Goal: Transaction & Acquisition: Purchase product/service

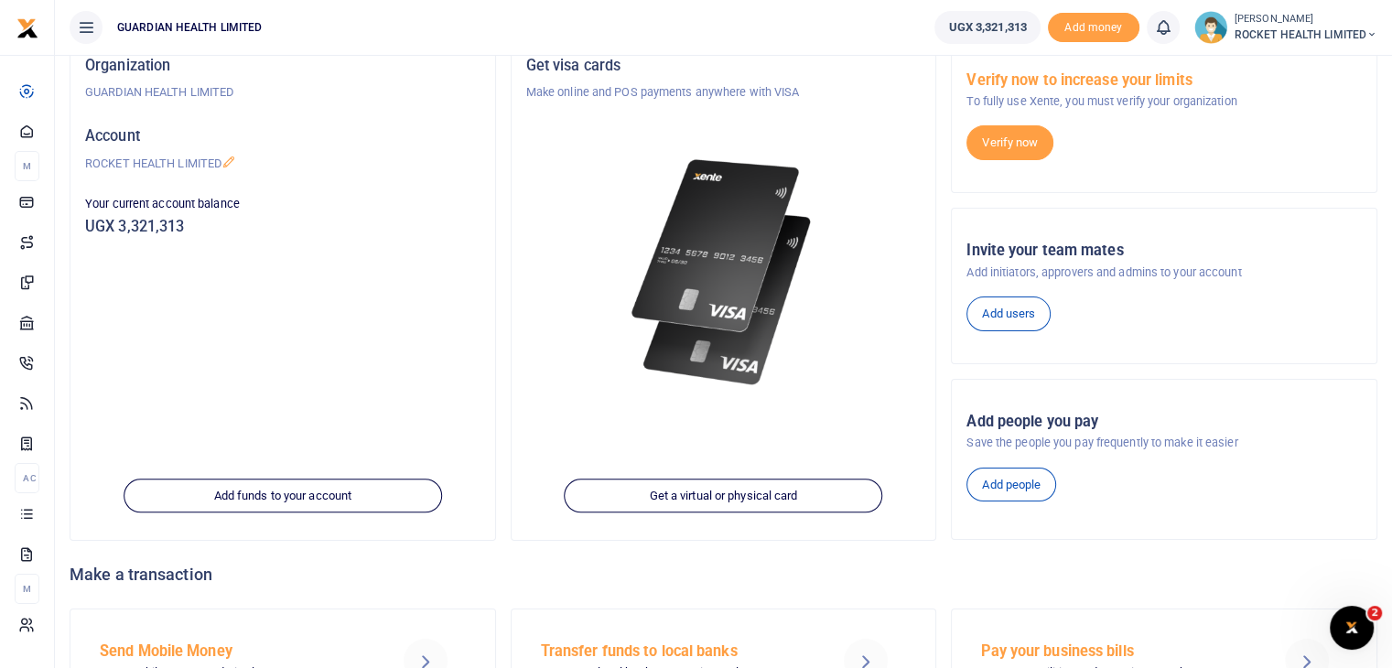
scroll to position [44, 0]
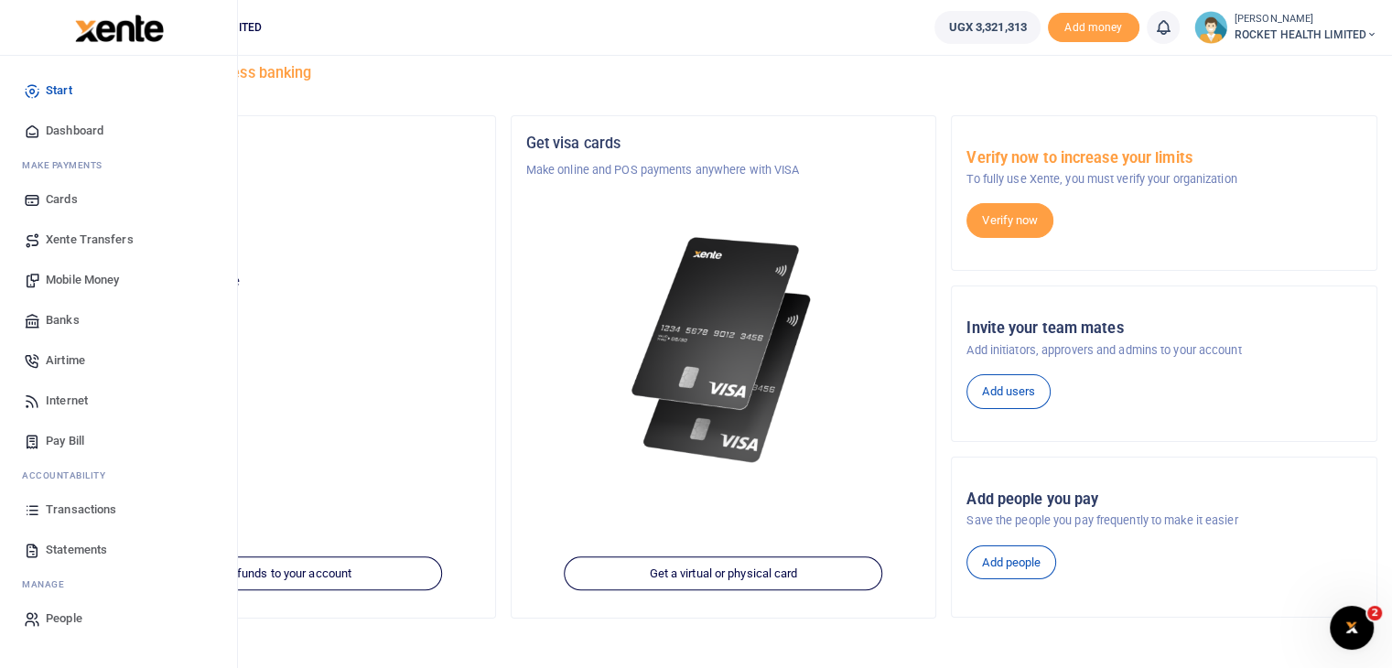
click at [88, 239] on span "Xente Transfers" at bounding box center [90, 240] width 88 height 18
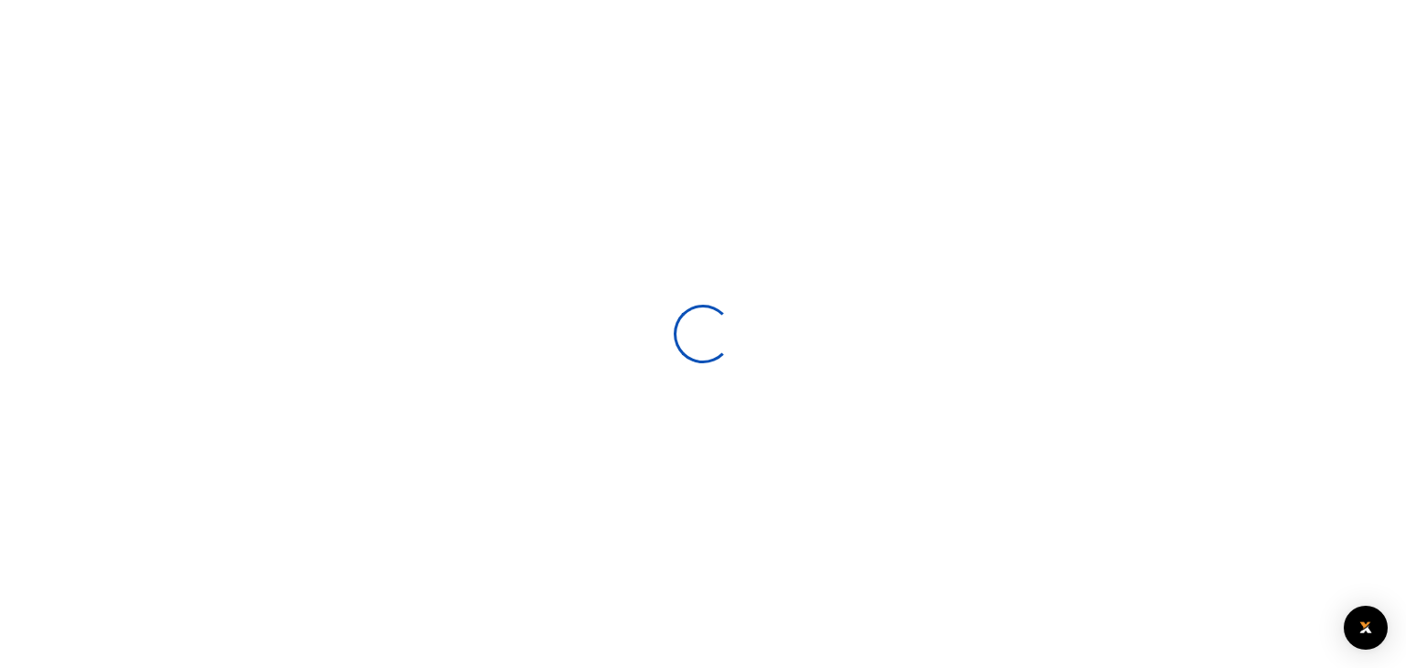
select select
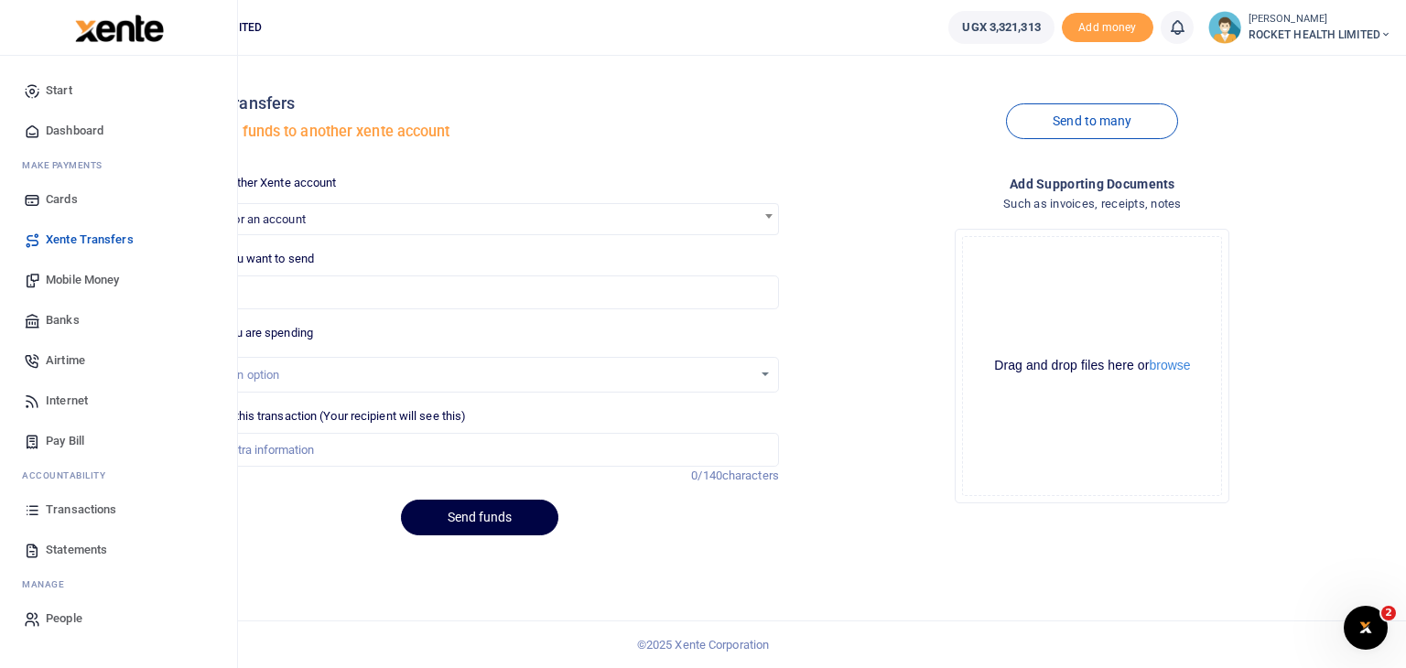
click at [72, 286] on span "Mobile Money" at bounding box center [82, 280] width 73 height 18
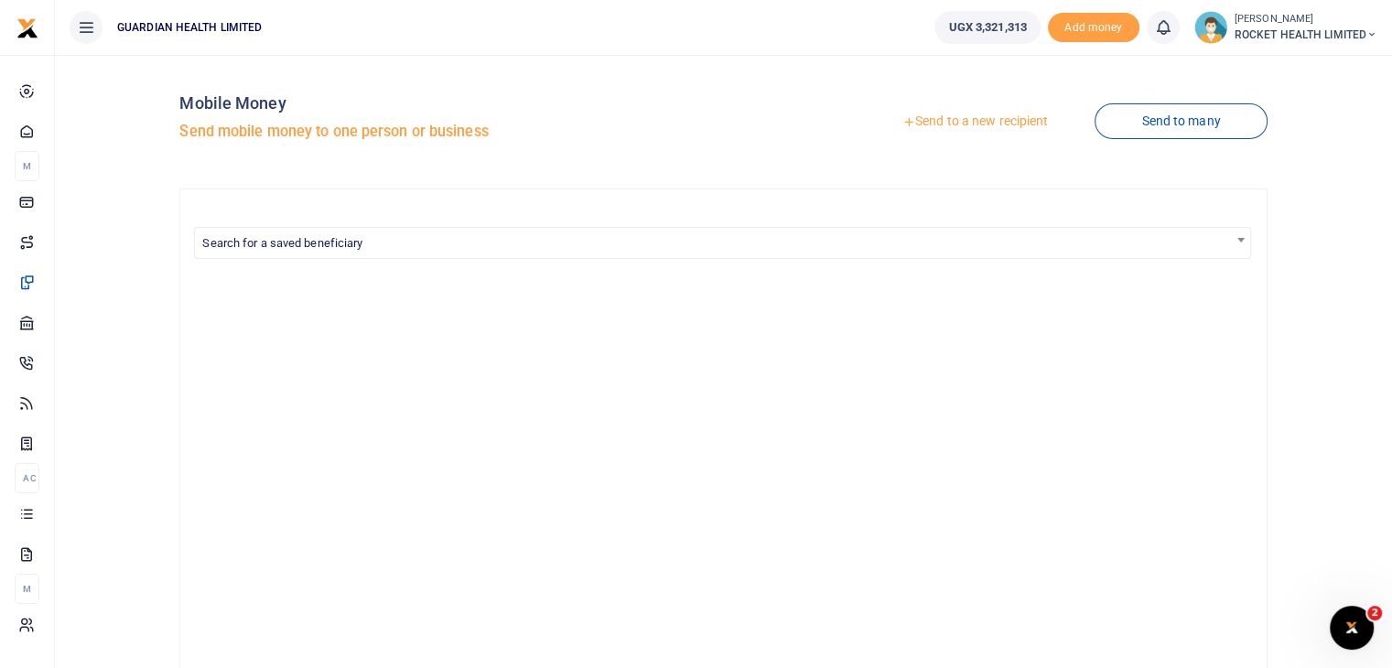
click at [982, 126] on link "Send to a new recipient" at bounding box center [975, 121] width 239 height 33
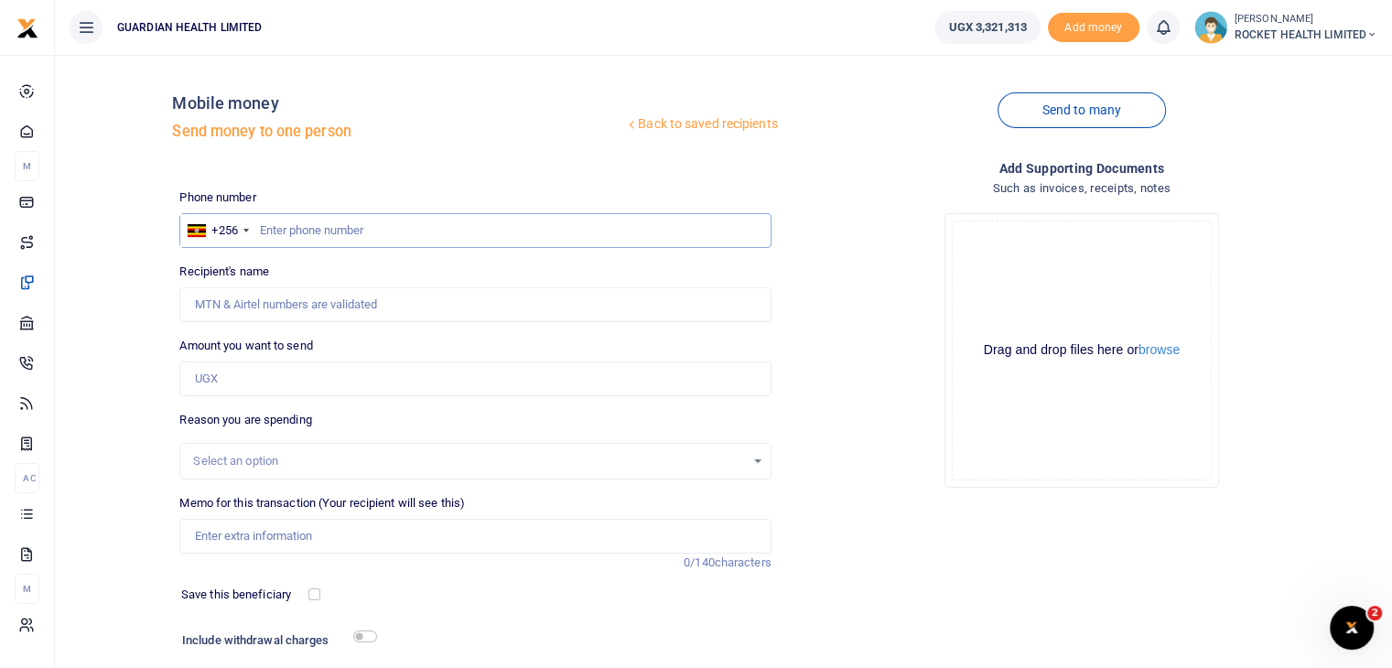
click at [294, 232] on input "text" at bounding box center [474, 230] width 591 height 35
click at [702, 131] on link "Back to saved recipients" at bounding box center [701, 124] width 155 height 33
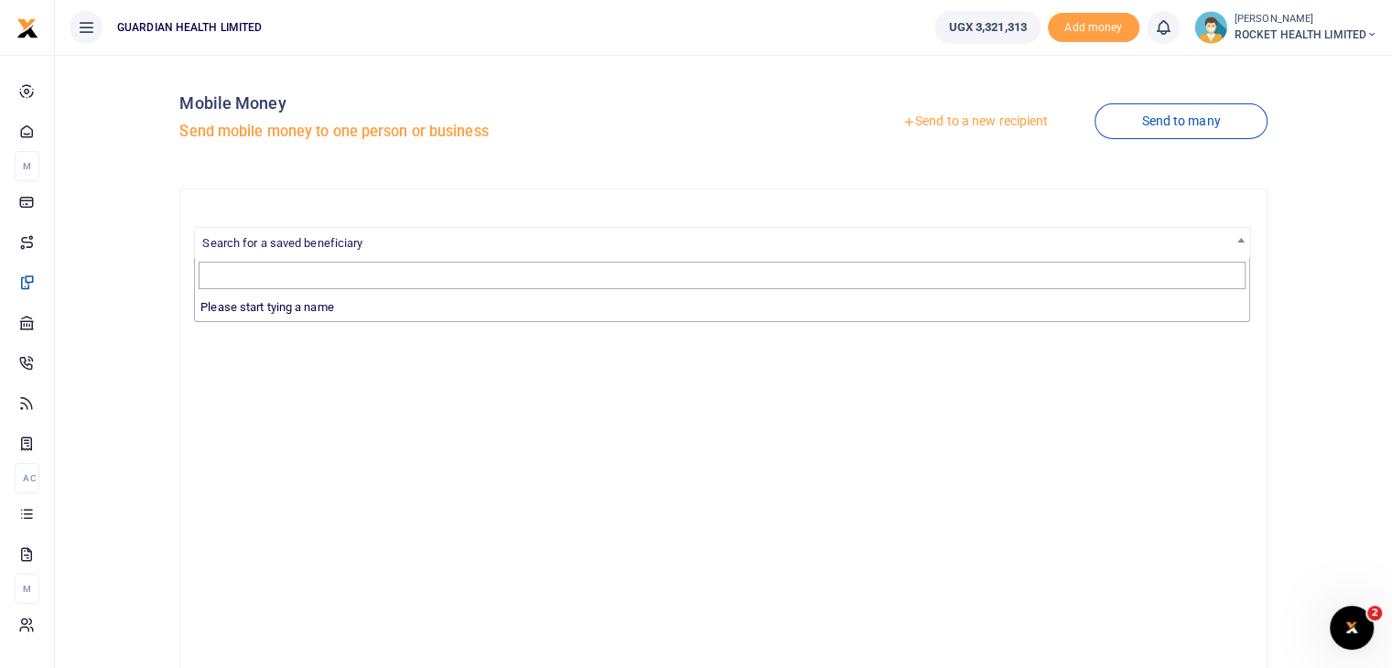
click at [362, 243] on span "Search for a saved beneficiary" at bounding box center [282, 243] width 160 height 14
click at [297, 283] on input "Search" at bounding box center [722, 275] width 1047 height 27
type input "a"
type input "b"
click at [1009, 115] on link "Send to a new recipient" at bounding box center [975, 121] width 239 height 33
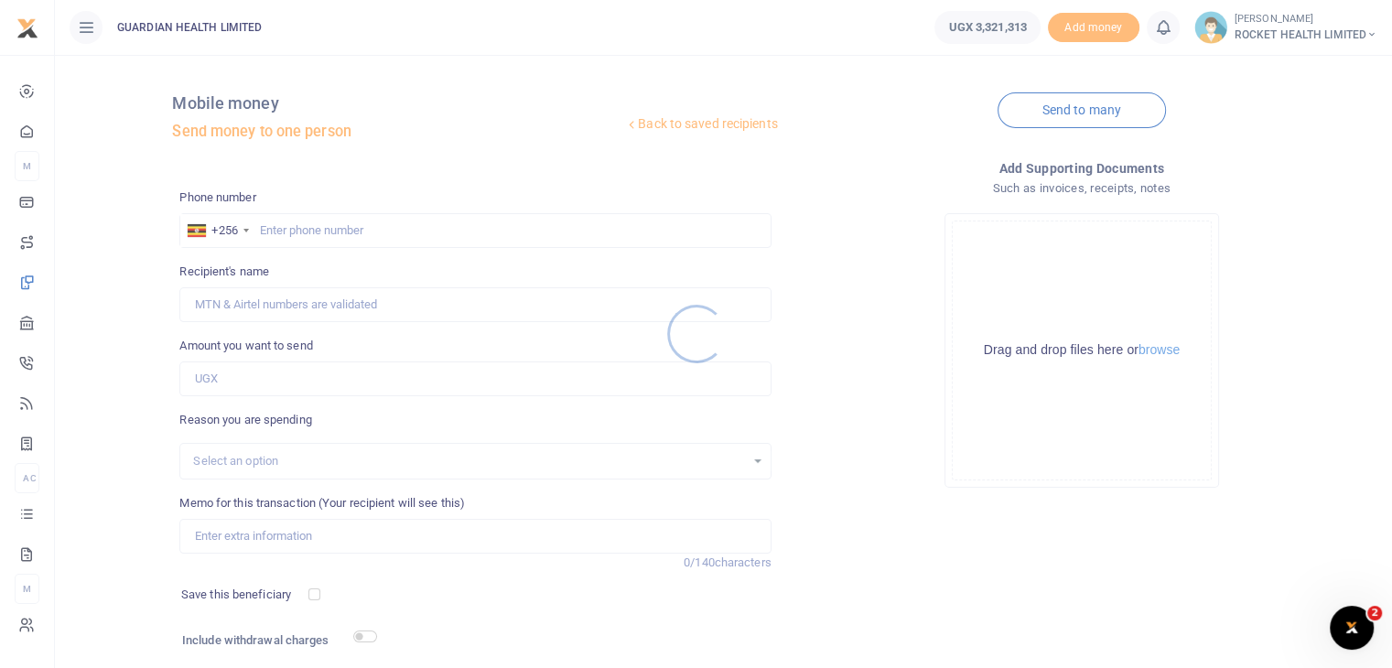
click at [293, 224] on div at bounding box center [696, 334] width 1392 height 668
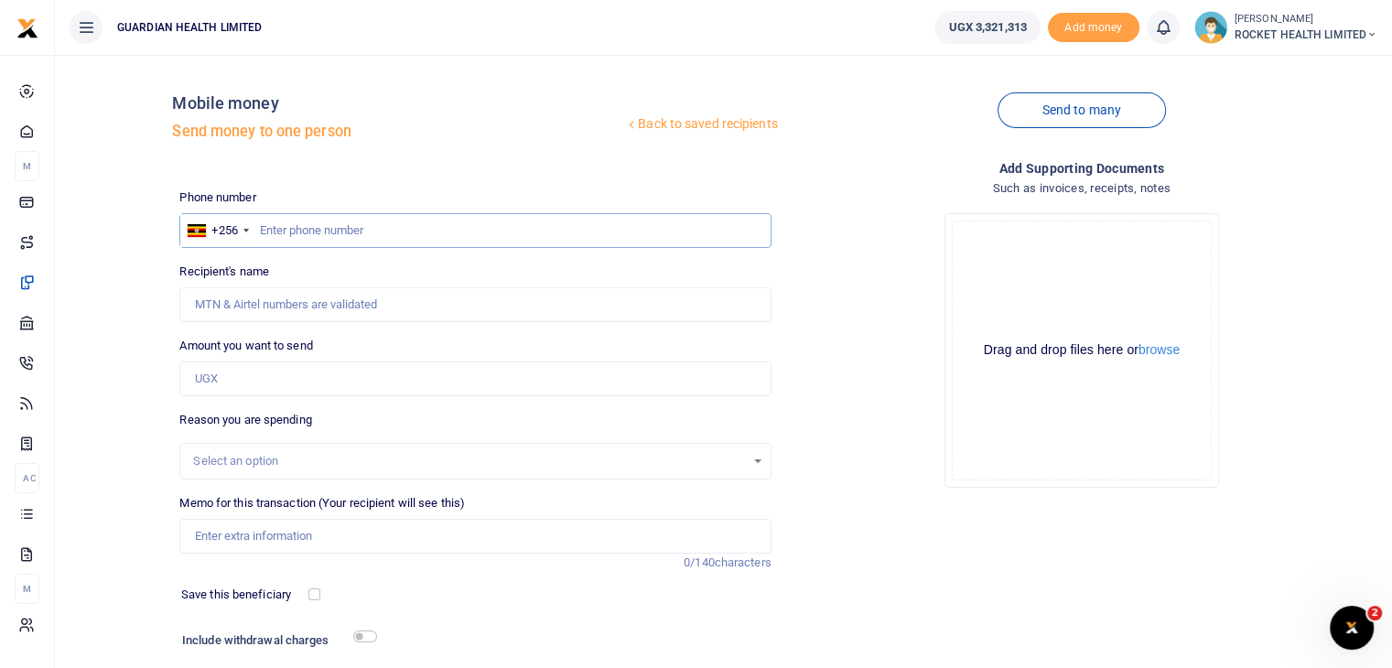
click at [283, 233] on input "text" at bounding box center [474, 230] width 591 height 35
click at [333, 232] on input "text" at bounding box center [474, 230] width 591 height 35
paste input "256776141607"
type input "256776141607"
type input "Benjamin Arinda"
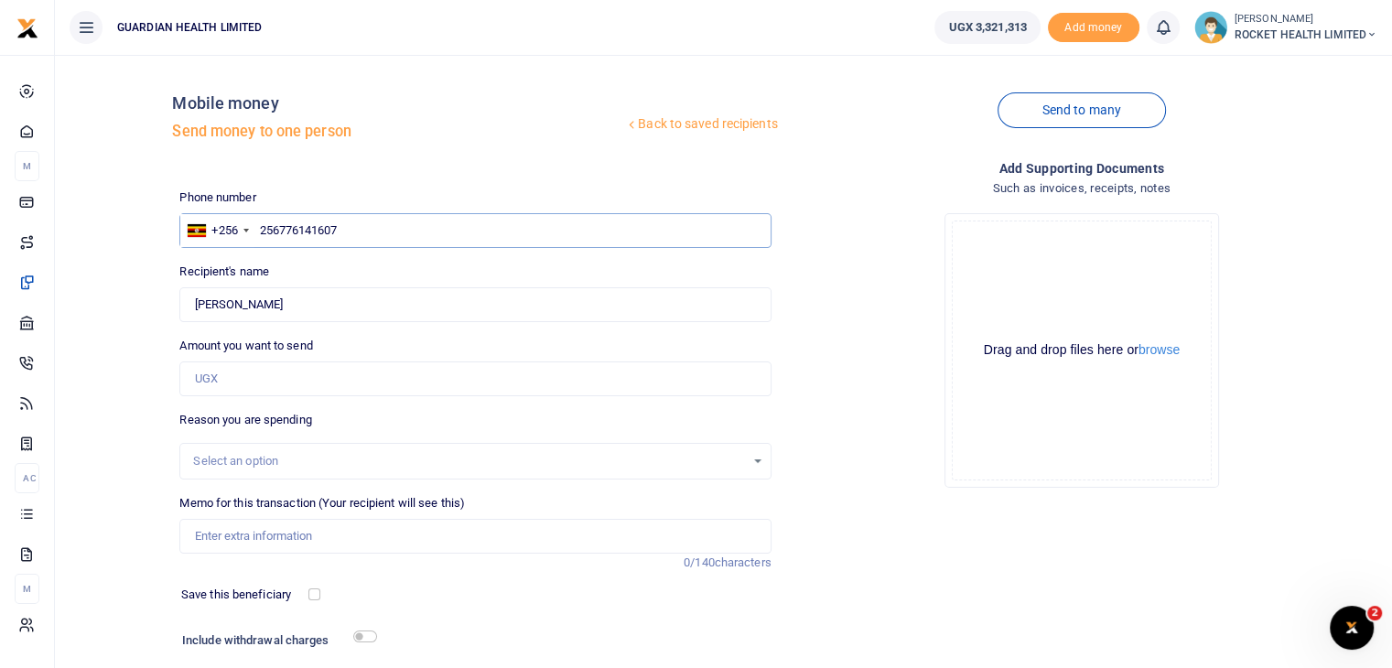
click at [282, 232] on input "256776141607" at bounding box center [474, 230] width 591 height 35
type input "2776141607"
type input "776141607"
type input "Benjamin Arinda"
type input "776141607"
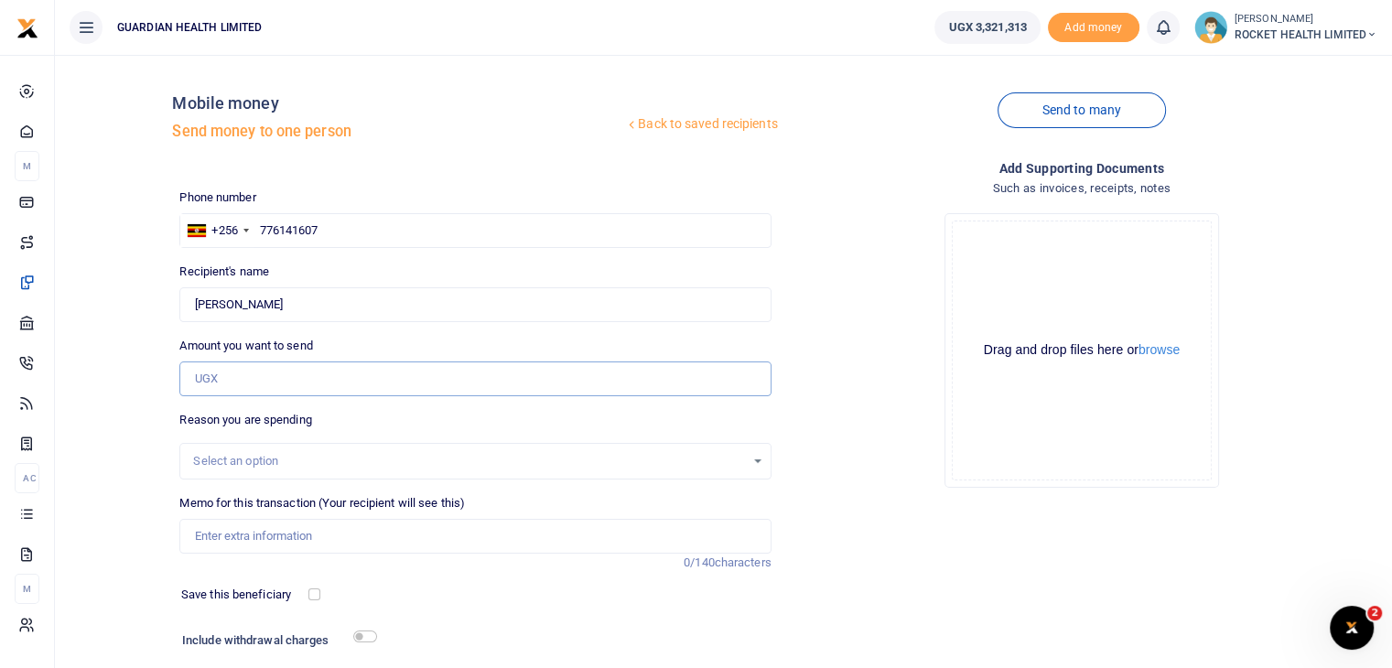
click at [243, 380] on input "Amount you want to send" at bounding box center [474, 379] width 591 height 35
type input "300,000"
click at [267, 465] on div "Select an option" at bounding box center [468, 461] width 551 height 18
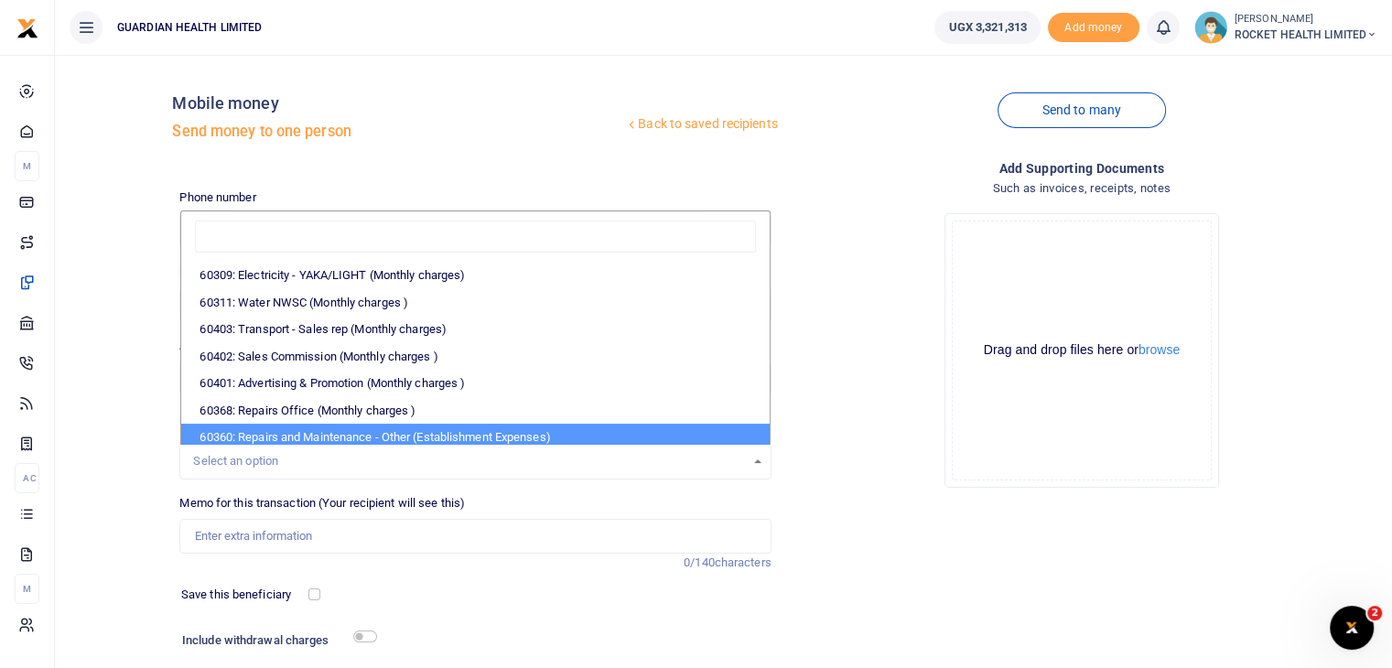
click at [302, 460] on div "Select an option" at bounding box center [468, 461] width 551 height 18
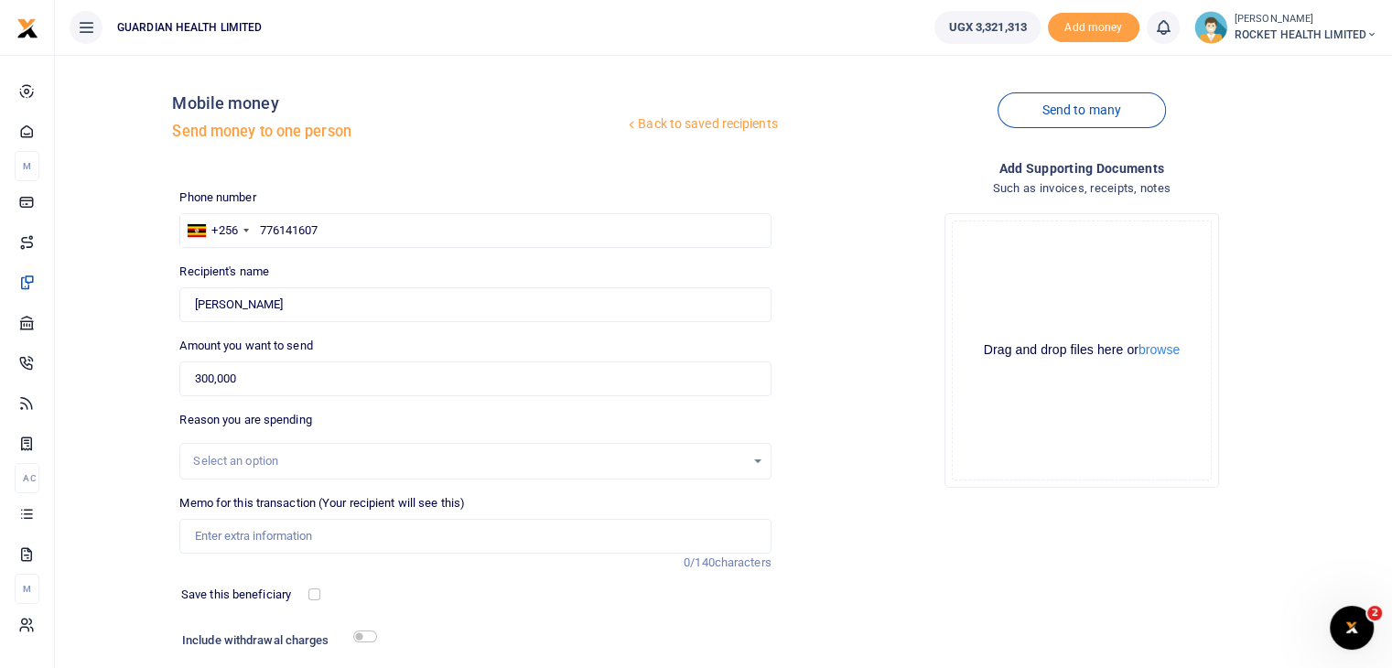
click at [351, 458] on div "Select an option" at bounding box center [468, 461] width 551 height 18
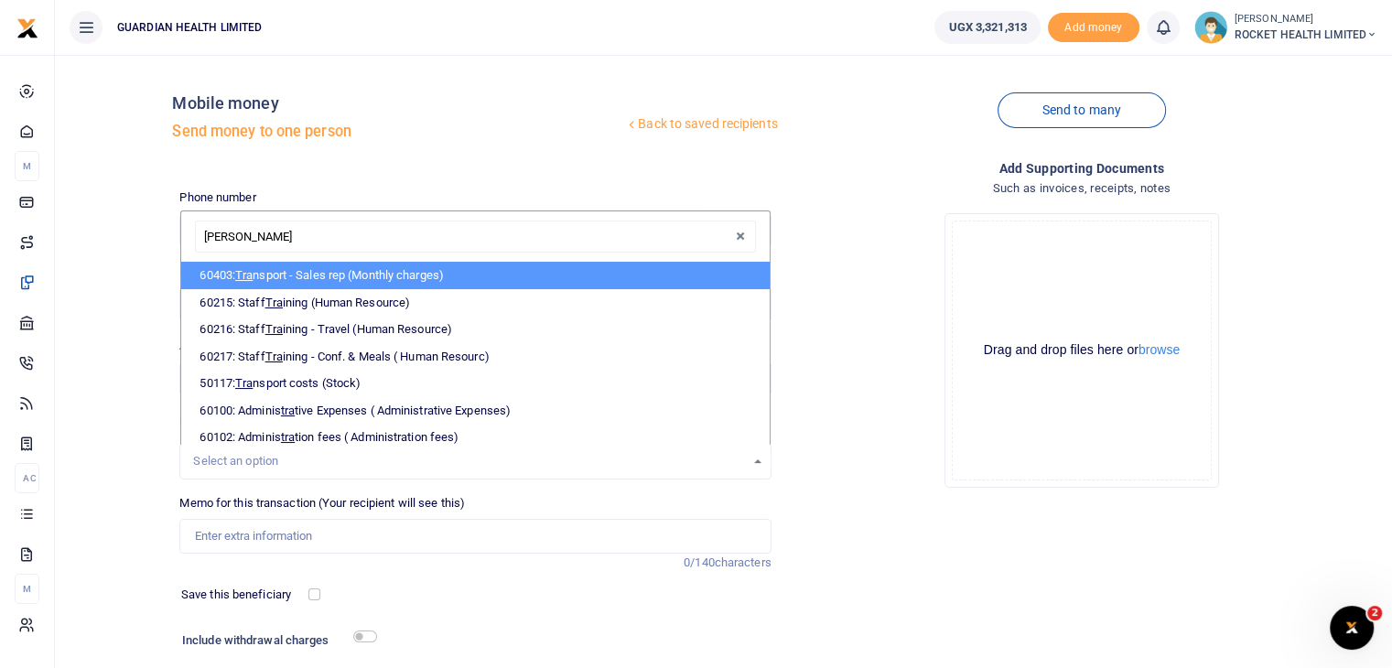
type input "trans"
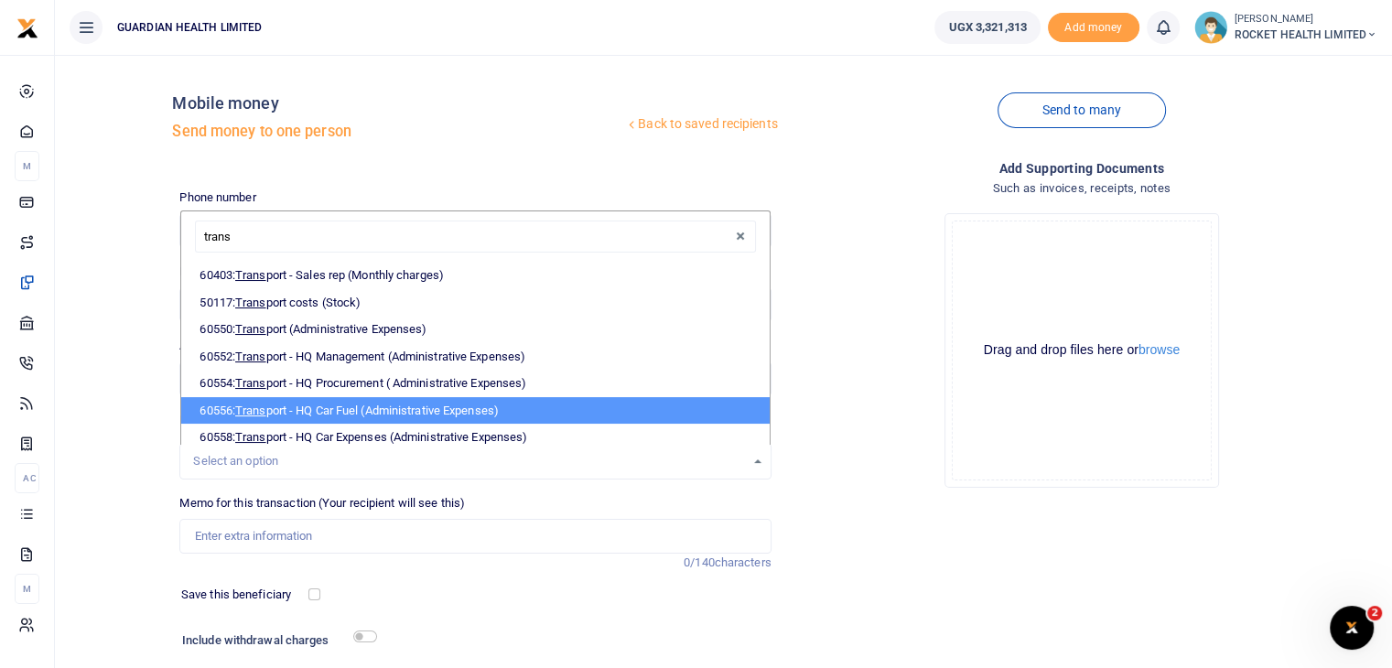
scroll to position [59, 0]
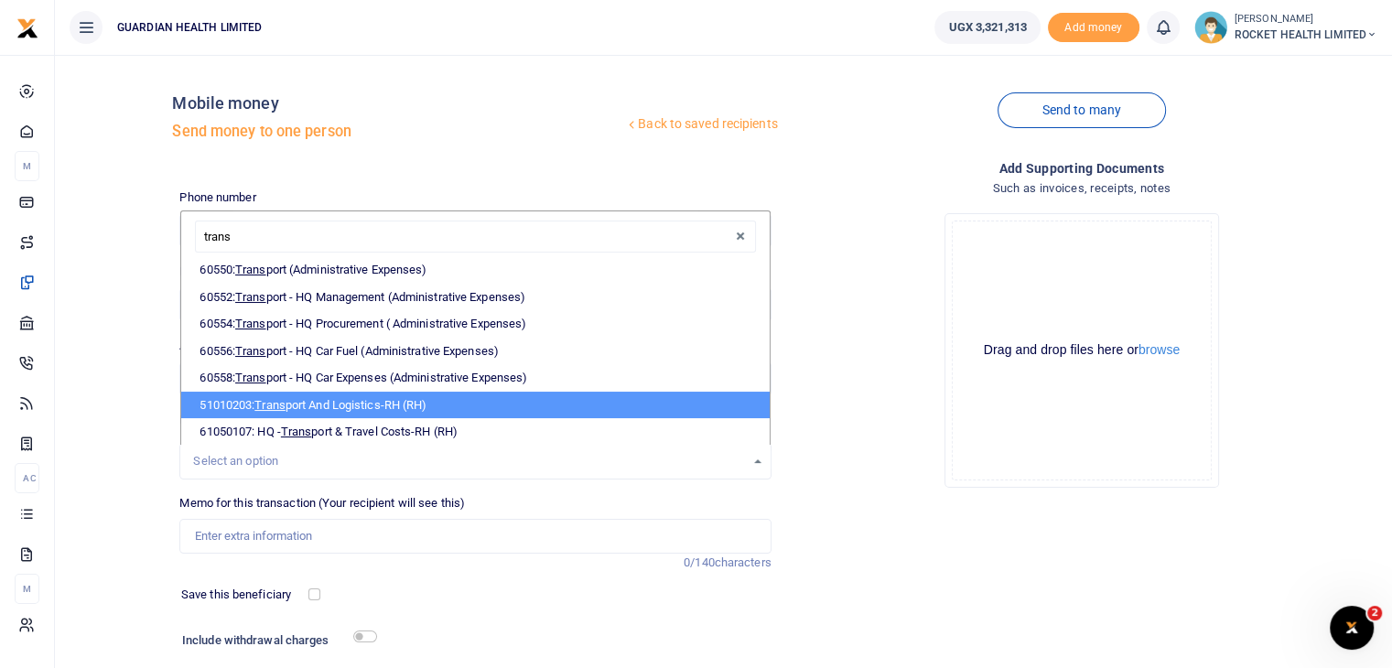
click at [386, 403] on li "51010203: Trans port And Logistics-RH (RH)" at bounding box center [475, 405] width 588 height 27
select select "5436"
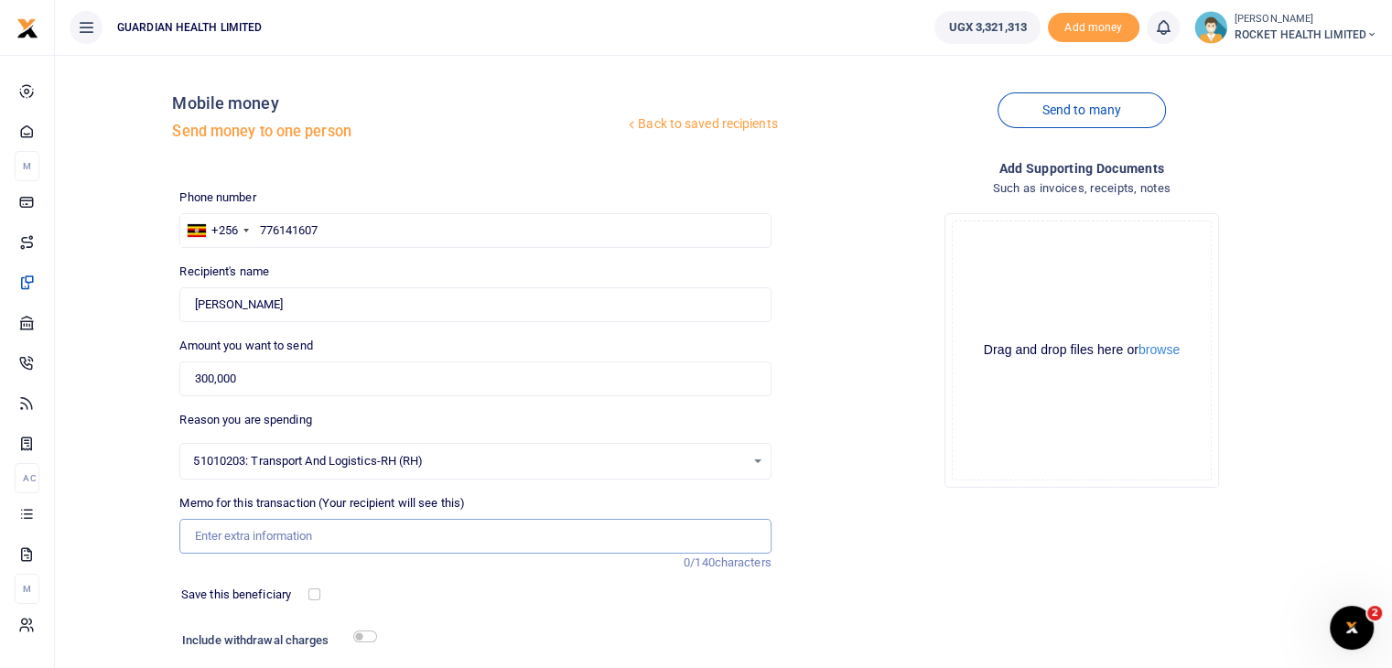
click at [313, 535] on input "Memo for this transaction (Your recipient will see this)" at bounding box center [474, 536] width 591 height 35
click at [388, 541] on input "Payment for Asaak riders 12th to" at bounding box center [474, 536] width 591 height 35
drag, startPoint x: 388, startPoint y: 541, endPoint x: 331, endPoint y: 539, distance: 56.8
click at [331, 539] on input "Payment for Asaak riders 12th to" at bounding box center [474, 536] width 591 height 35
type input "Payment for Asaak riders 4th to 10th August"
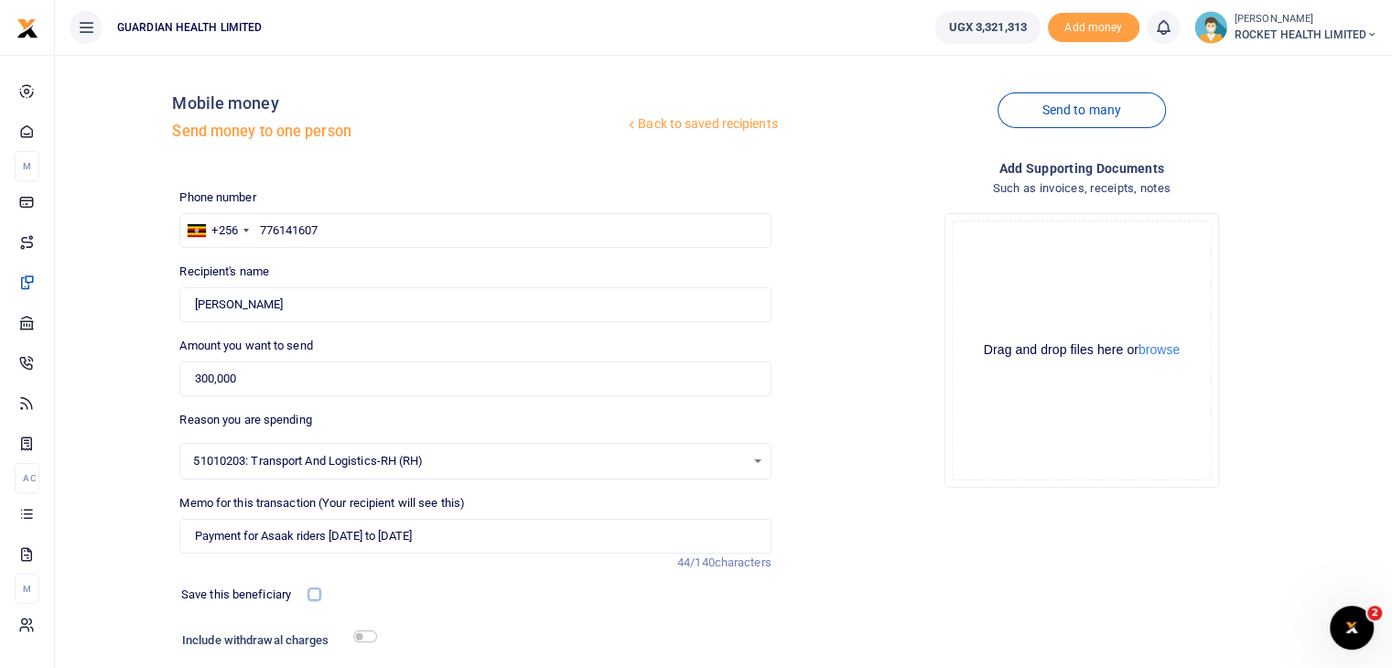
click at [311, 597] on input "checkbox" at bounding box center [314, 595] width 12 height 12
checkbox input "true"
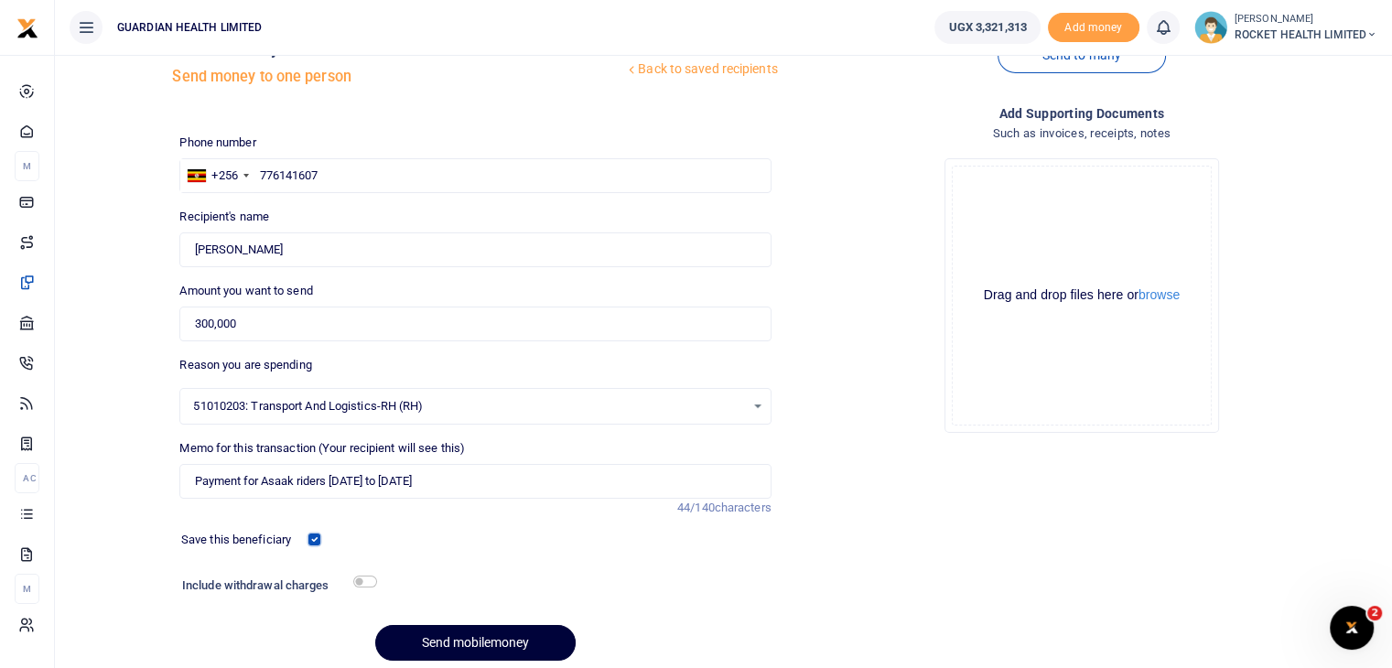
scroll to position [124, 0]
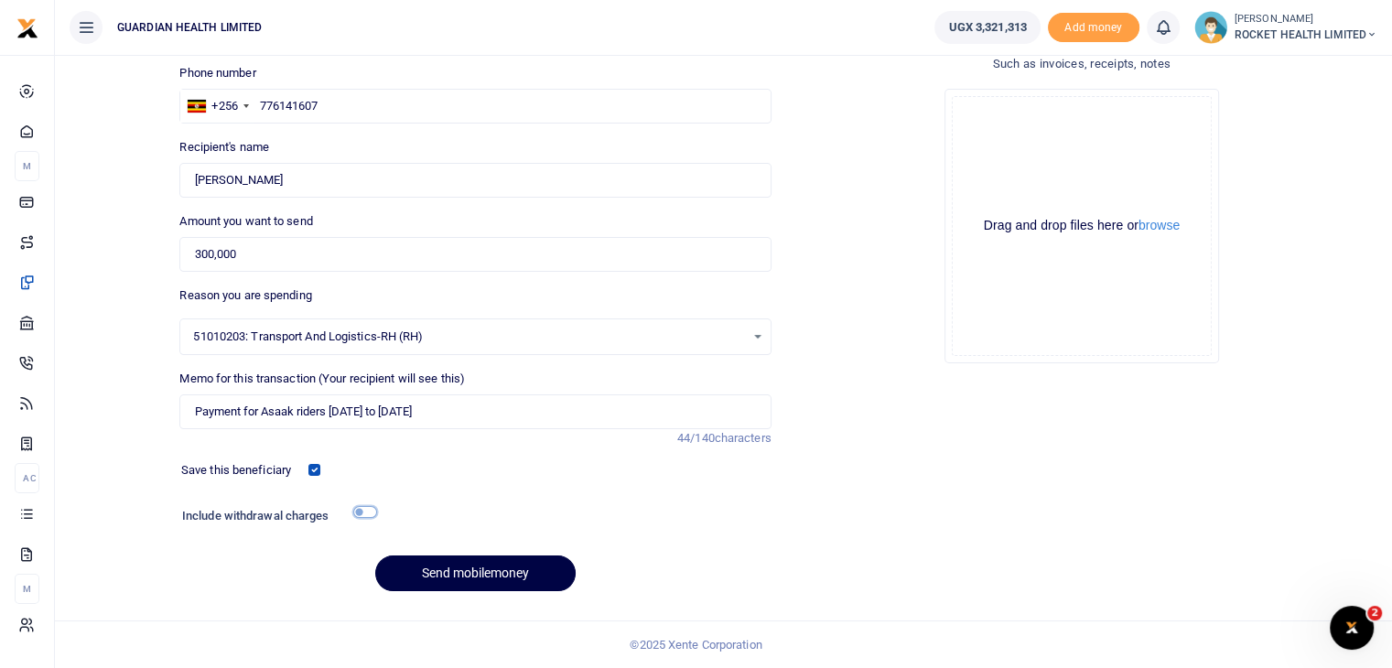
click at [373, 514] on input "checkbox" at bounding box center [365, 512] width 24 height 12
checkbox input "true"
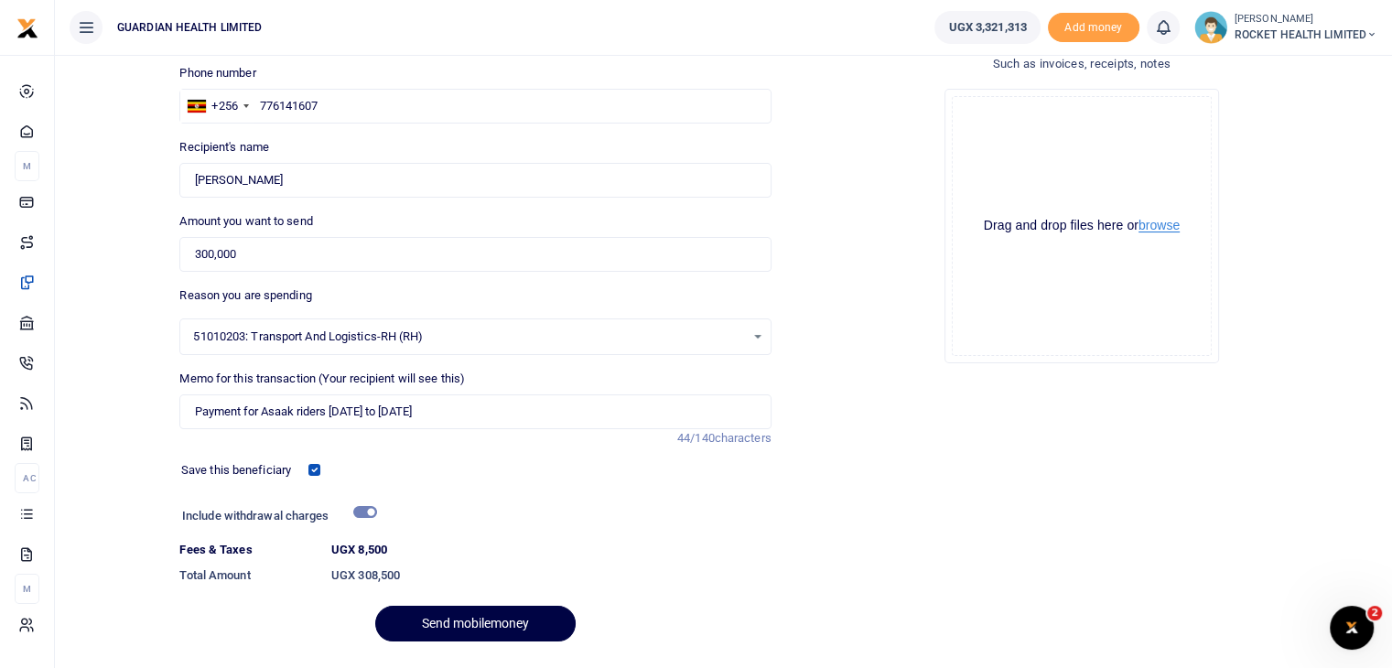
click at [1149, 224] on button "browse" at bounding box center [1159, 226] width 41 height 14
click at [1160, 226] on button "browse" at bounding box center [1159, 226] width 41 height 14
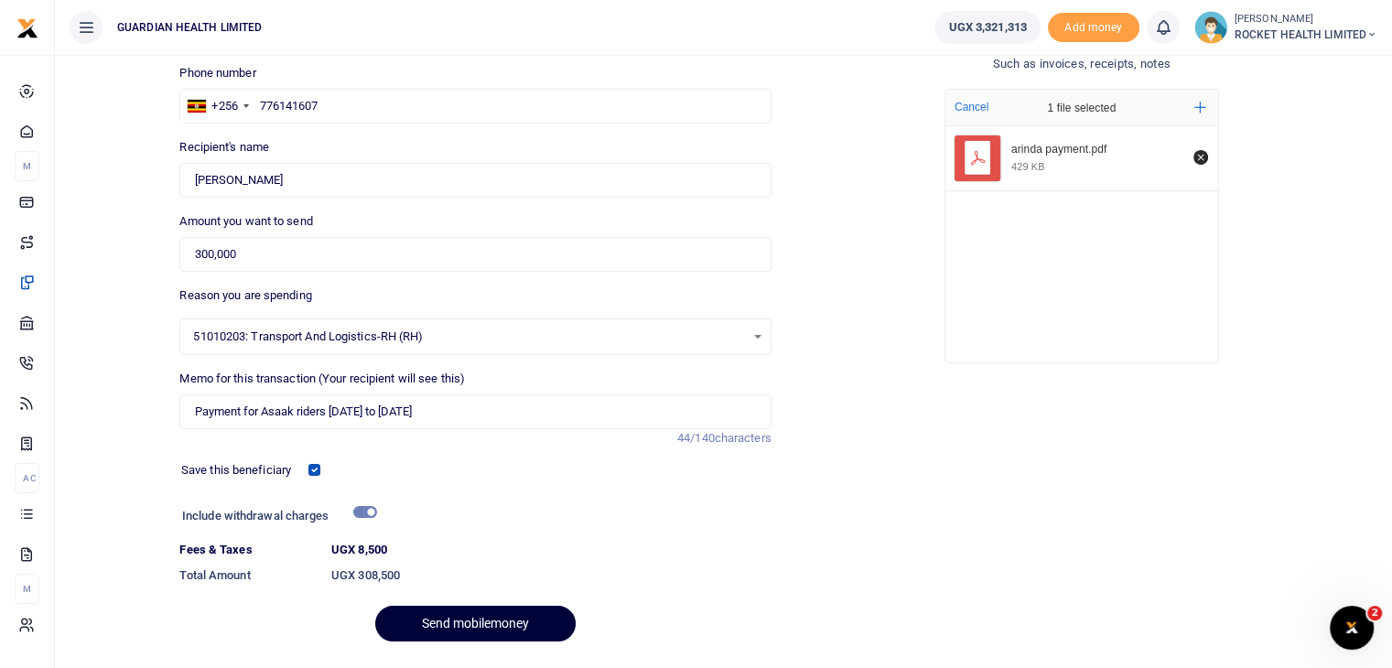
click at [461, 620] on button "Send mobilemoney" at bounding box center [475, 624] width 200 height 36
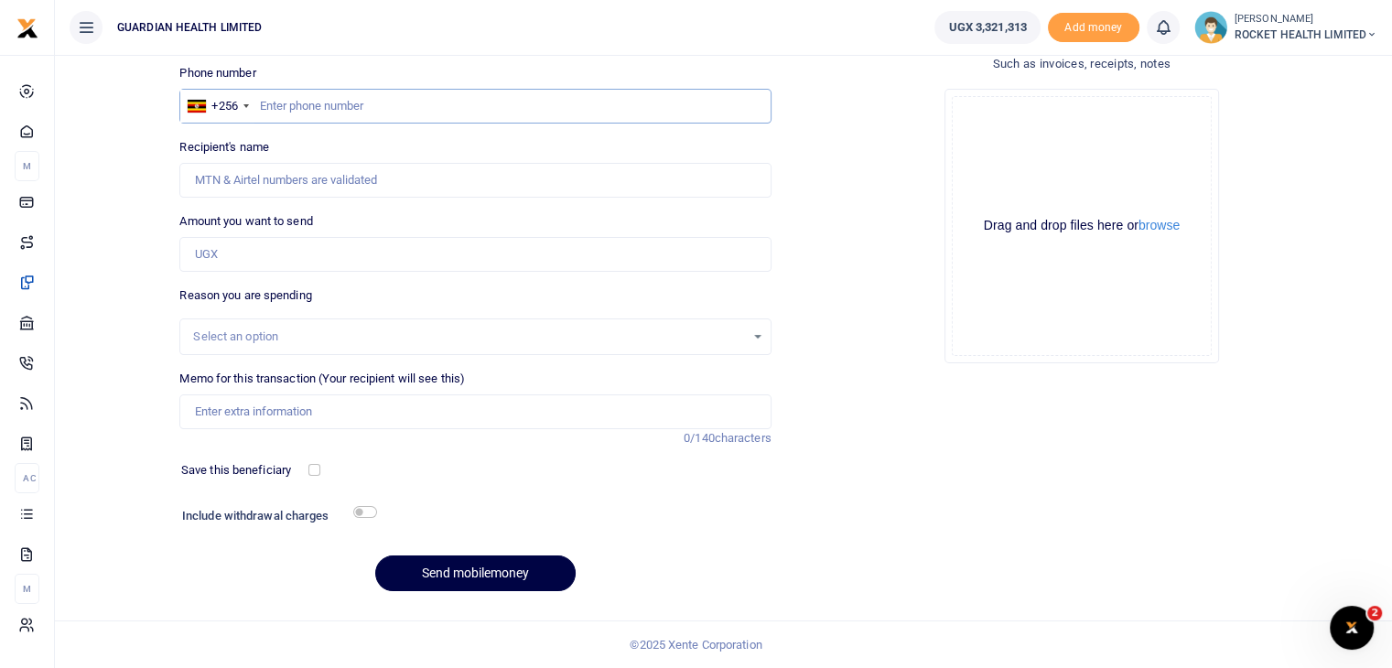
click at [284, 107] on input "text" at bounding box center [474, 106] width 591 height 35
click at [281, 106] on input "text" at bounding box center [474, 106] width 591 height 35
paste input "256757070499"
click at [281, 106] on input "256757070499" at bounding box center [474, 106] width 591 height 35
type input "757070499"
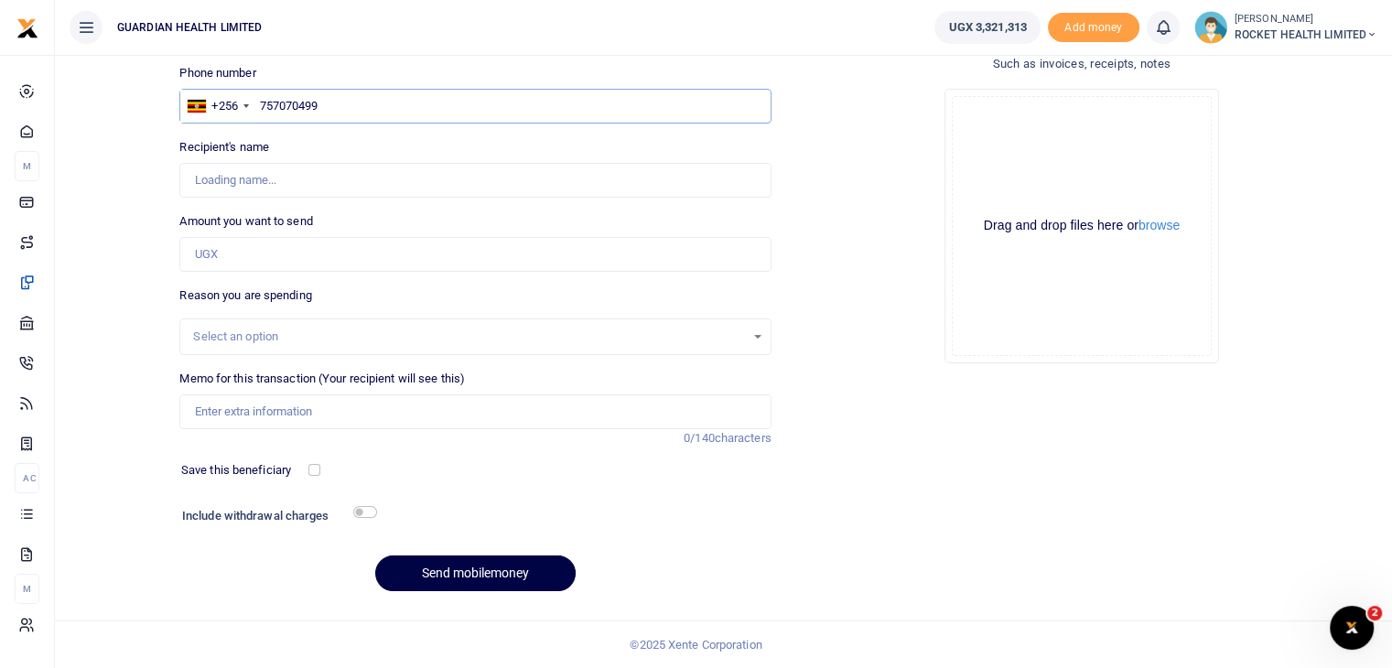
type input "Arthur Tumwiine"
type input "757070499"
click at [225, 259] on input "Amount you want to send" at bounding box center [474, 254] width 591 height 35
type input "200,000"
click at [269, 349] on div "Select an option" at bounding box center [474, 337] width 591 height 37
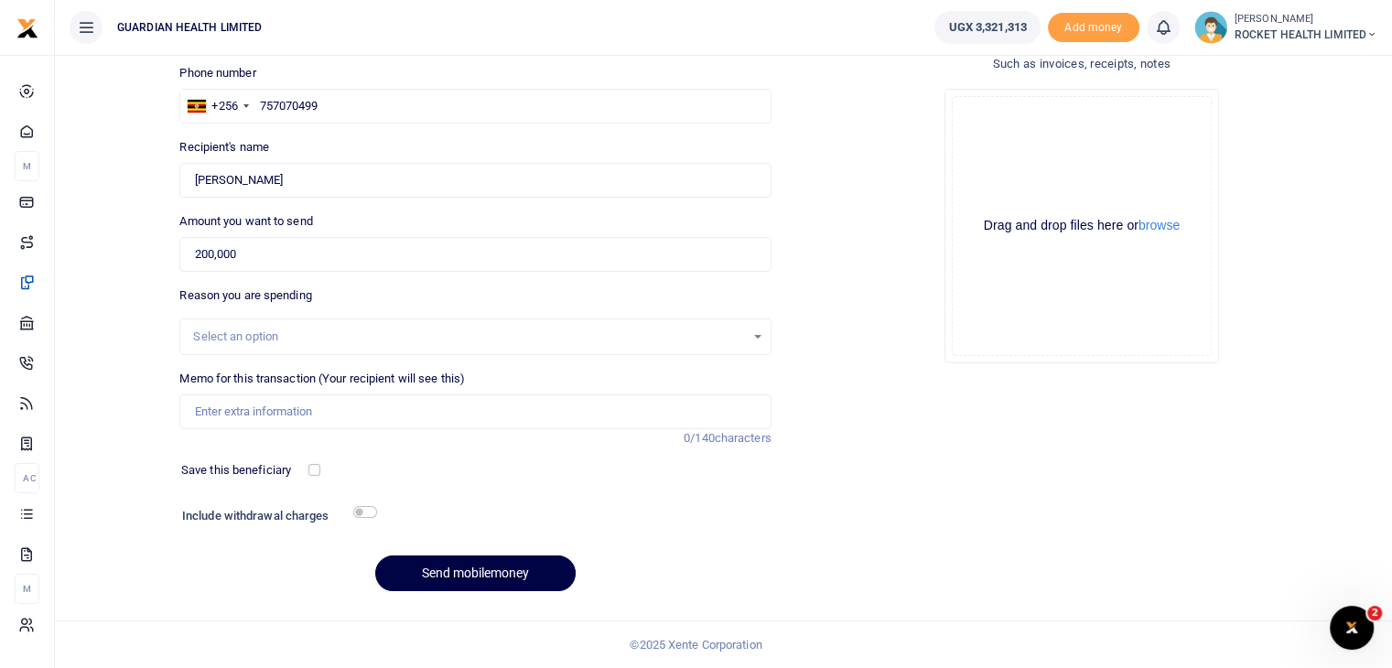
click at [304, 338] on div "Select an option" at bounding box center [468, 337] width 551 height 18
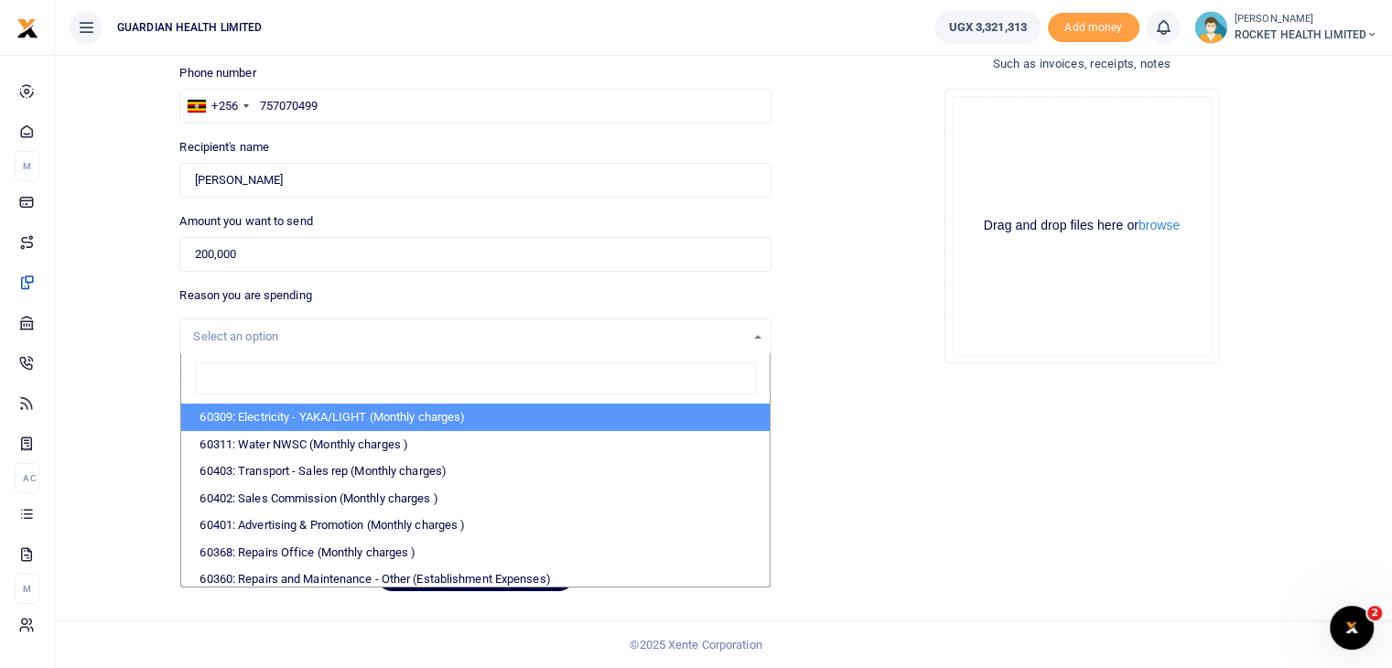
click at [278, 382] on input "search" at bounding box center [475, 378] width 560 height 33
type input "admin"
select select "5406"
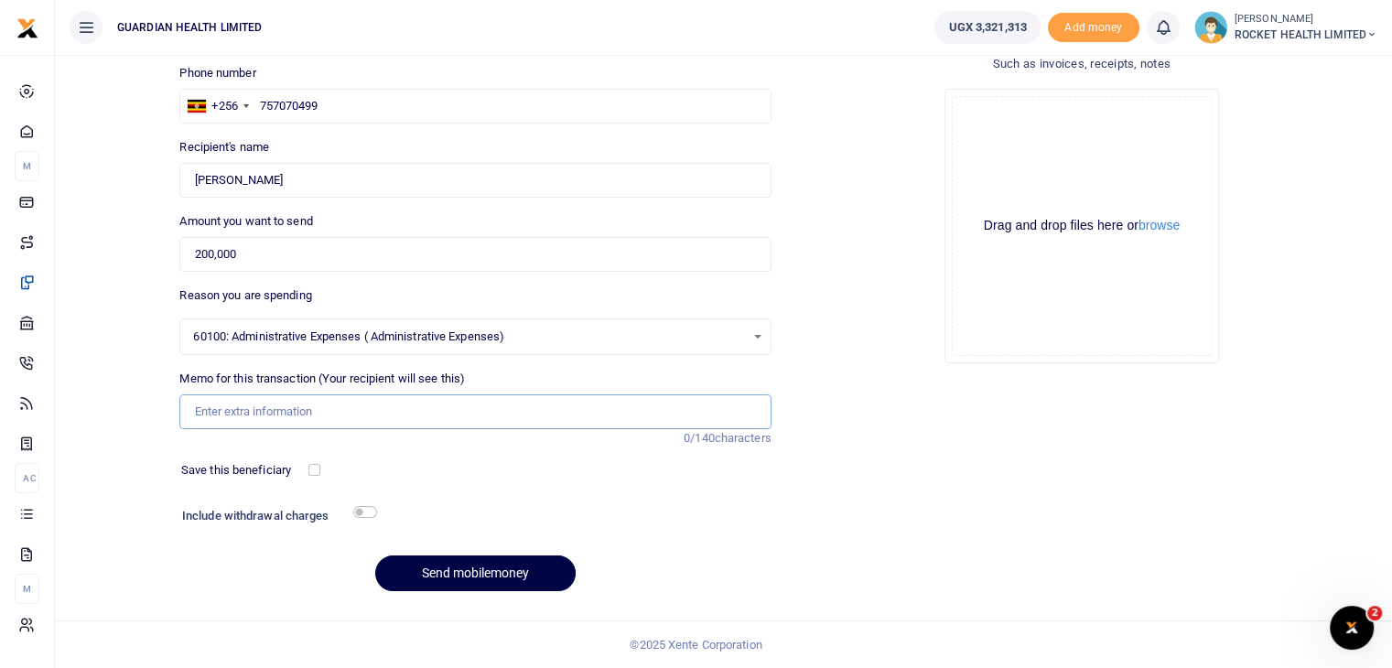
click at [284, 418] on input "Memo for this transaction (Your recipient will see this)" at bounding box center [474, 412] width 591 height 35
click at [247, 411] on input "Memo for this transaction (Your recipient will see this)" at bounding box center [474, 412] width 591 height 35
type input "Admin petty cash"
click at [638, 524] on div at bounding box center [552, 517] width 352 height 29
click at [322, 474] on div at bounding box center [367, 470] width 97 height 18
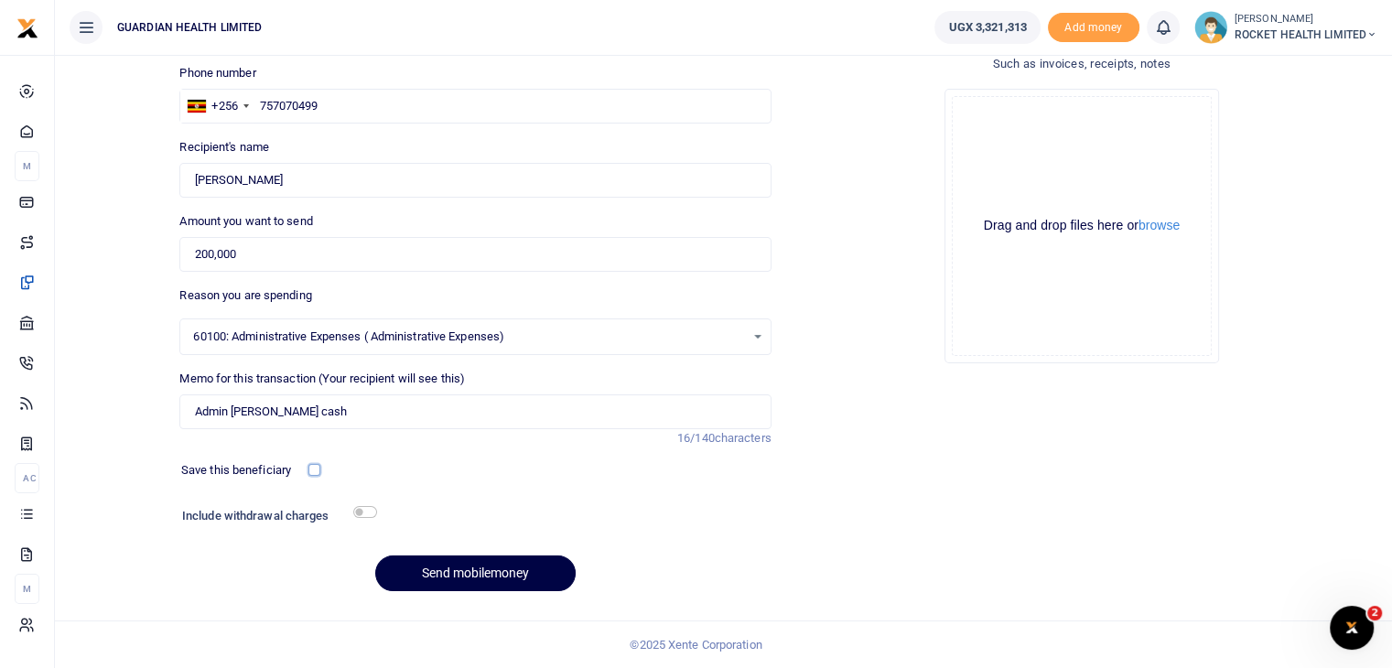
click at [316, 473] on input "checkbox" at bounding box center [314, 470] width 12 height 12
checkbox input "true"
click at [364, 510] on input "checkbox" at bounding box center [365, 512] width 24 height 12
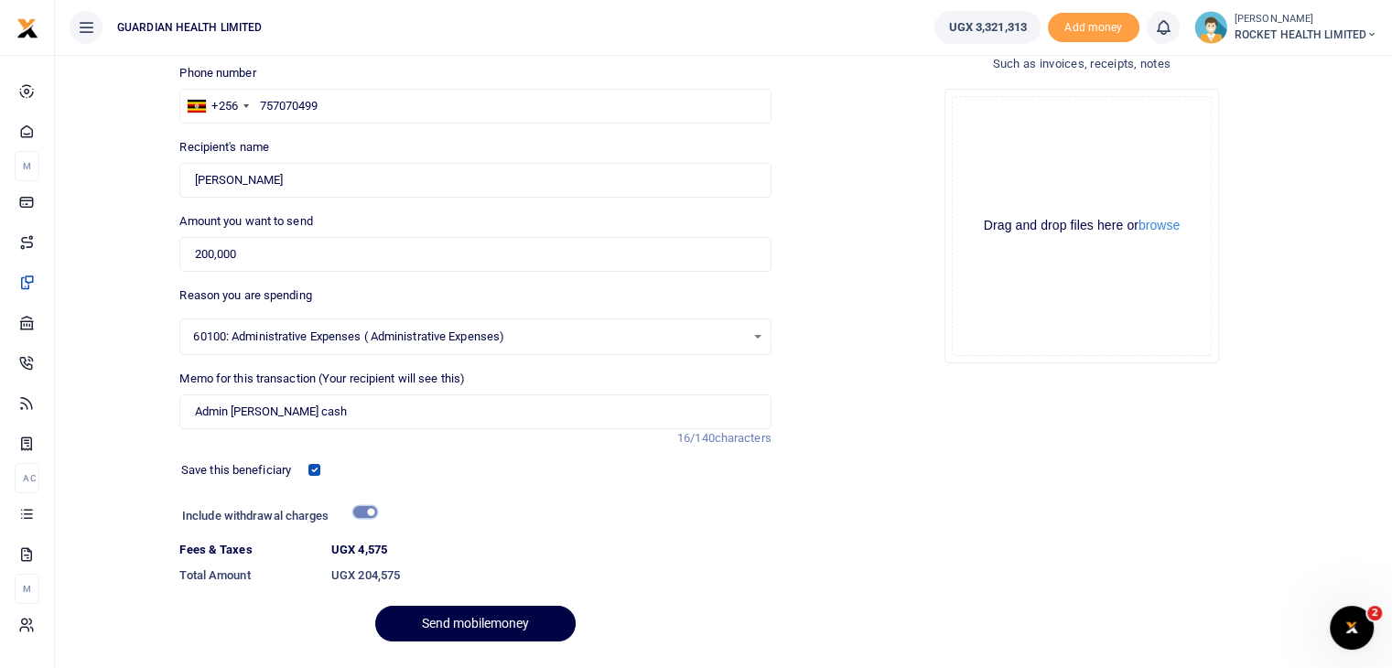
click at [358, 513] on input "checkbox" at bounding box center [365, 512] width 24 height 12
checkbox input "false"
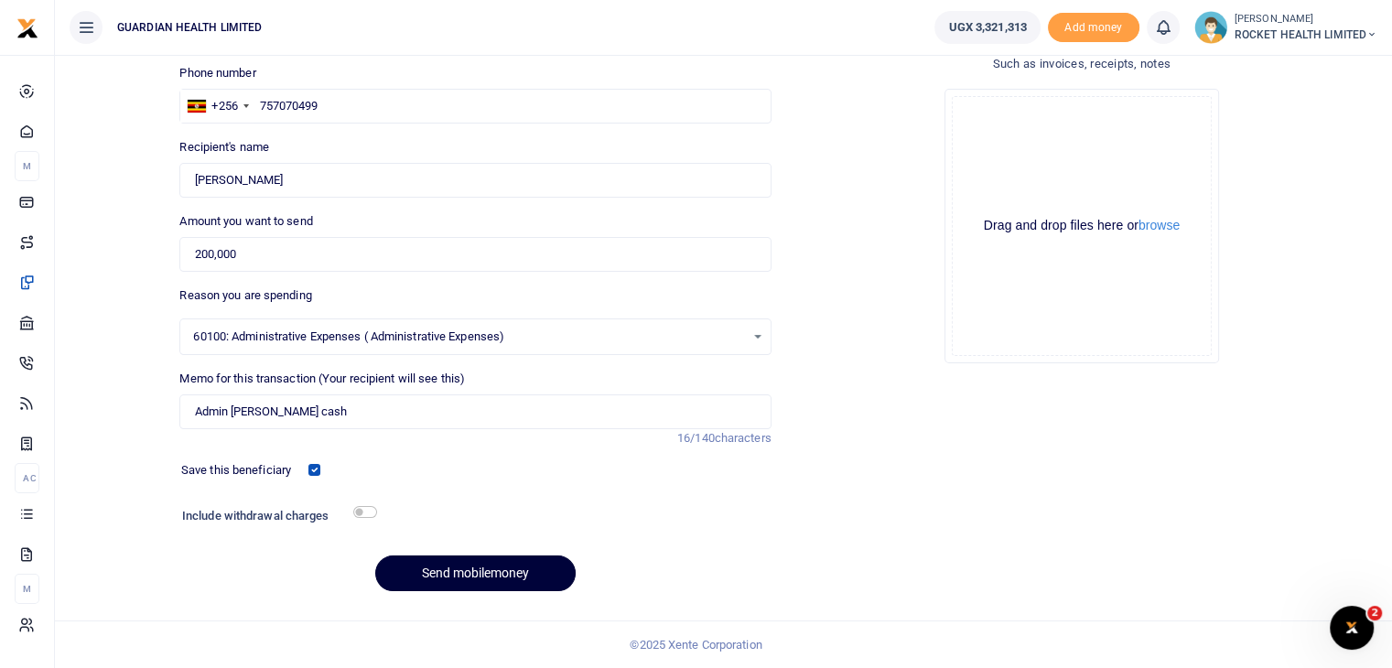
click at [461, 568] on button "Send mobilemoney" at bounding box center [475, 574] width 200 height 36
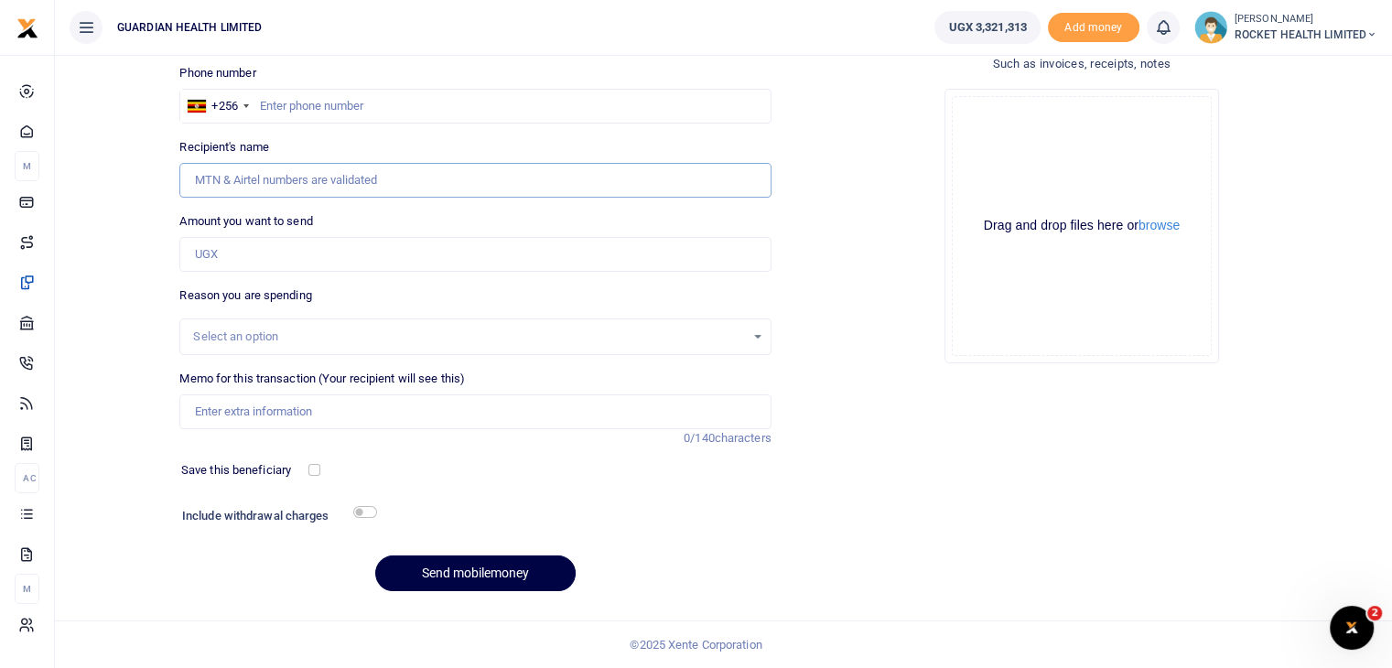
click at [273, 178] on input "Recipient's name" at bounding box center [474, 180] width 591 height 35
click at [276, 95] on input "text" at bounding box center [474, 106] width 591 height 35
paste input "+256782084452"
type input "+256782084452"
click at [287, 108] on input "+256782084452" at bounding box center [474, 106] width 591 height 35
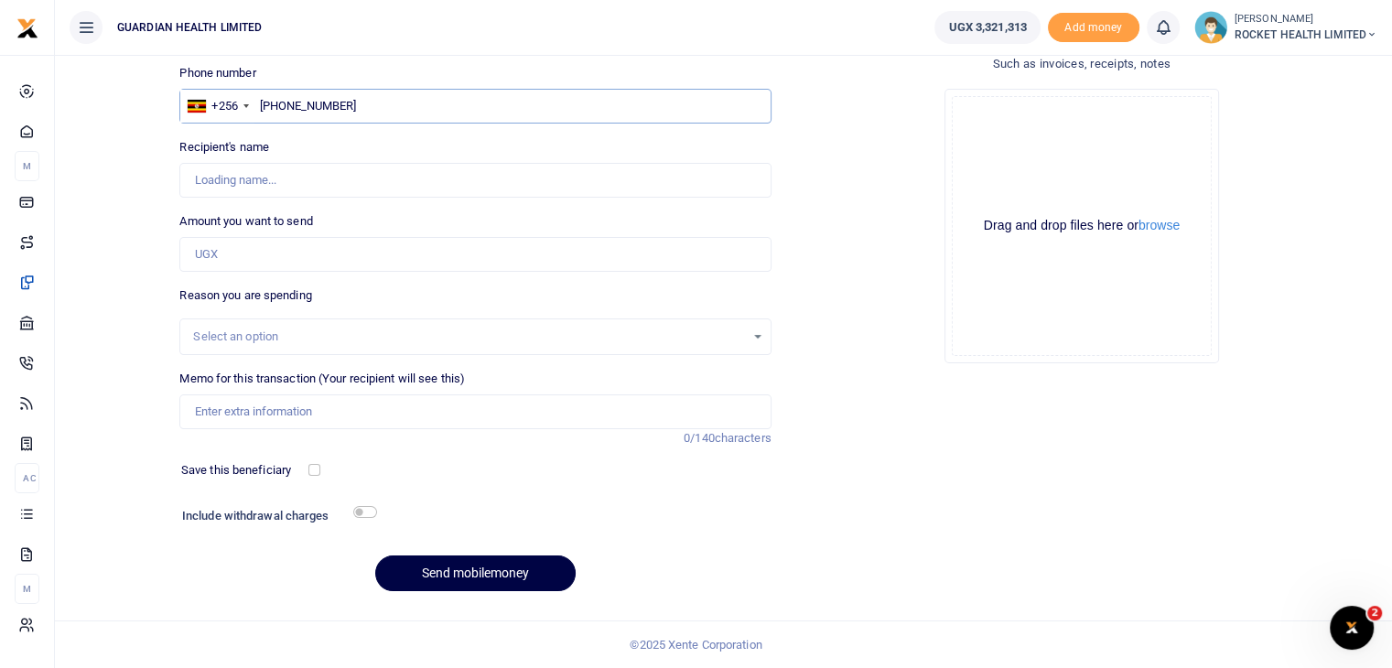
type input "Yassek Arafat Ssewanyana"
type input "+2782084452"
type input "782084452"
type input "Yassek Arafat Ssewanyana"
type input "782084452"
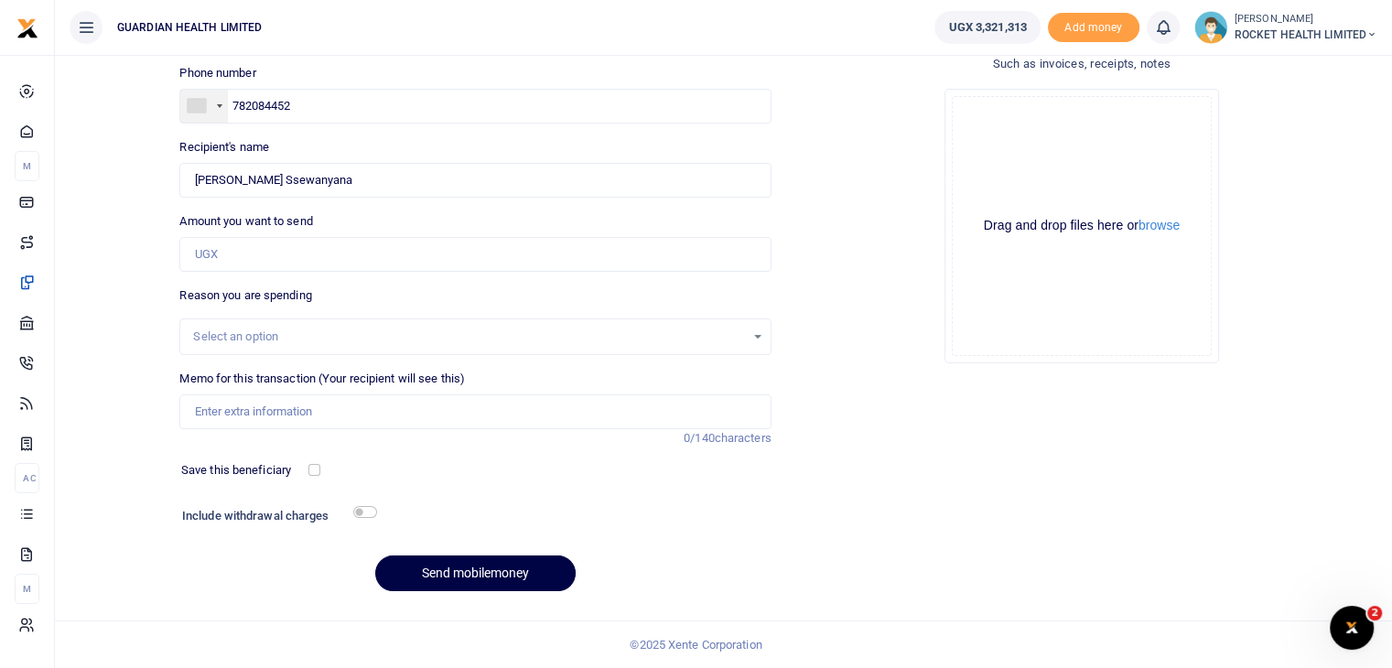
click at [217, 107] on div at bounding box center [219, 106] width 5 height 4
click at [224, 135] on span "[GEOGRAPHIC_DATA]" at bounding box center [270, 137] width 114 height 14
click at [234, 268] on input "Amount you want to send" at bounding box center [474, 254] width 591 height 35
click at [322, 257] on input "Amount you want to send" at bounding box center [474, 254] width 591 height 35
paste input "301,360"
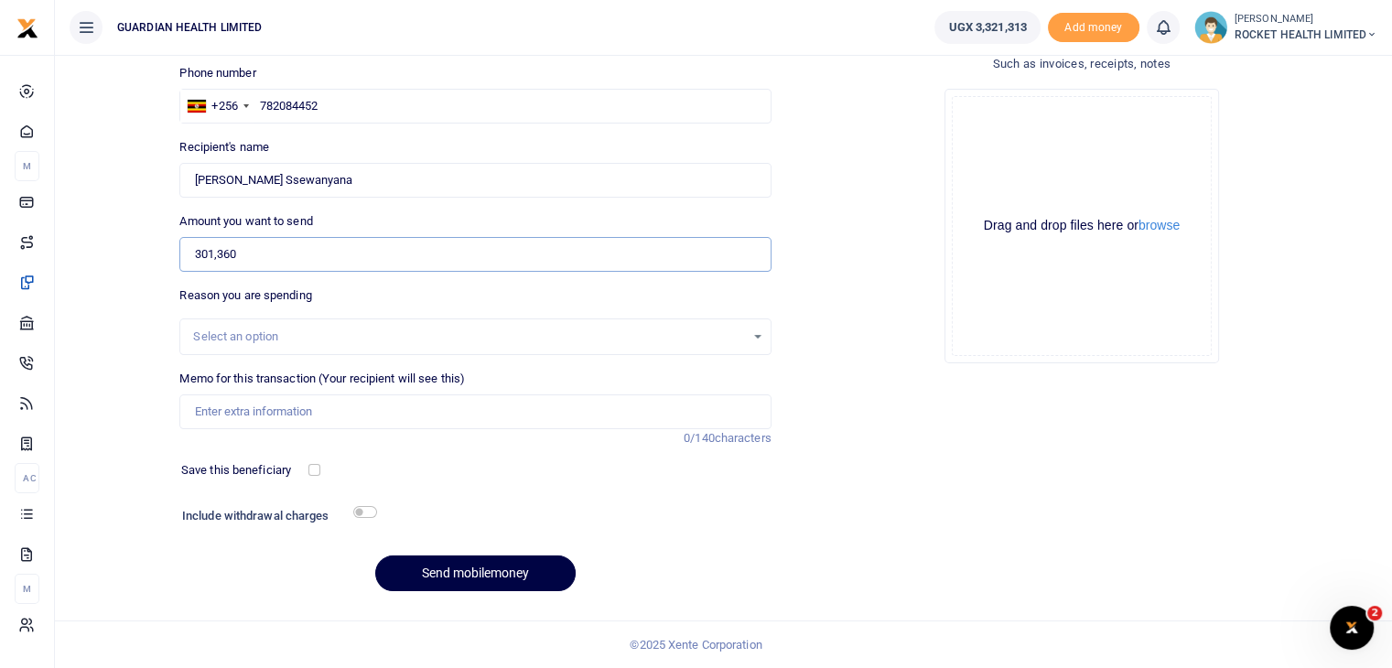
type input "301,360"
click at [287, 331] on div "Select an option" at bounding box center [468, 337] width 551 height 18
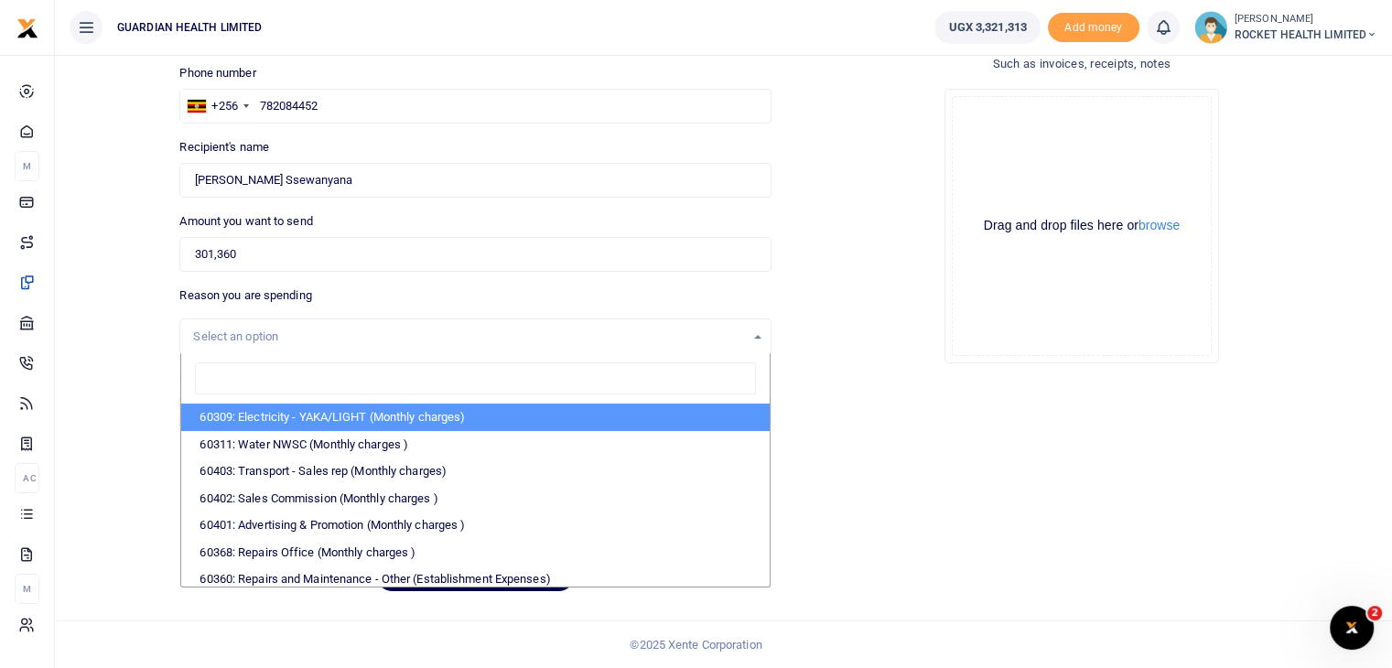
click at [264, 382] on input "search" at bounding box center [475, 378] width 560 height 33
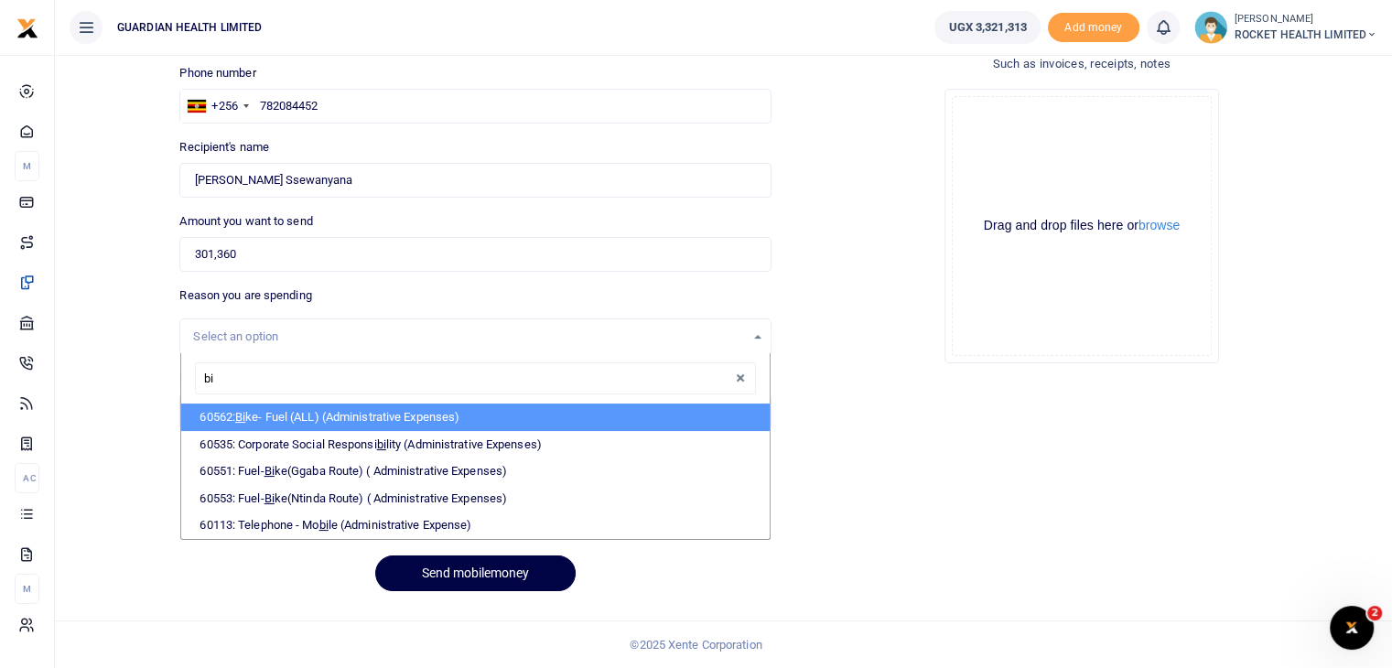
type input "b"
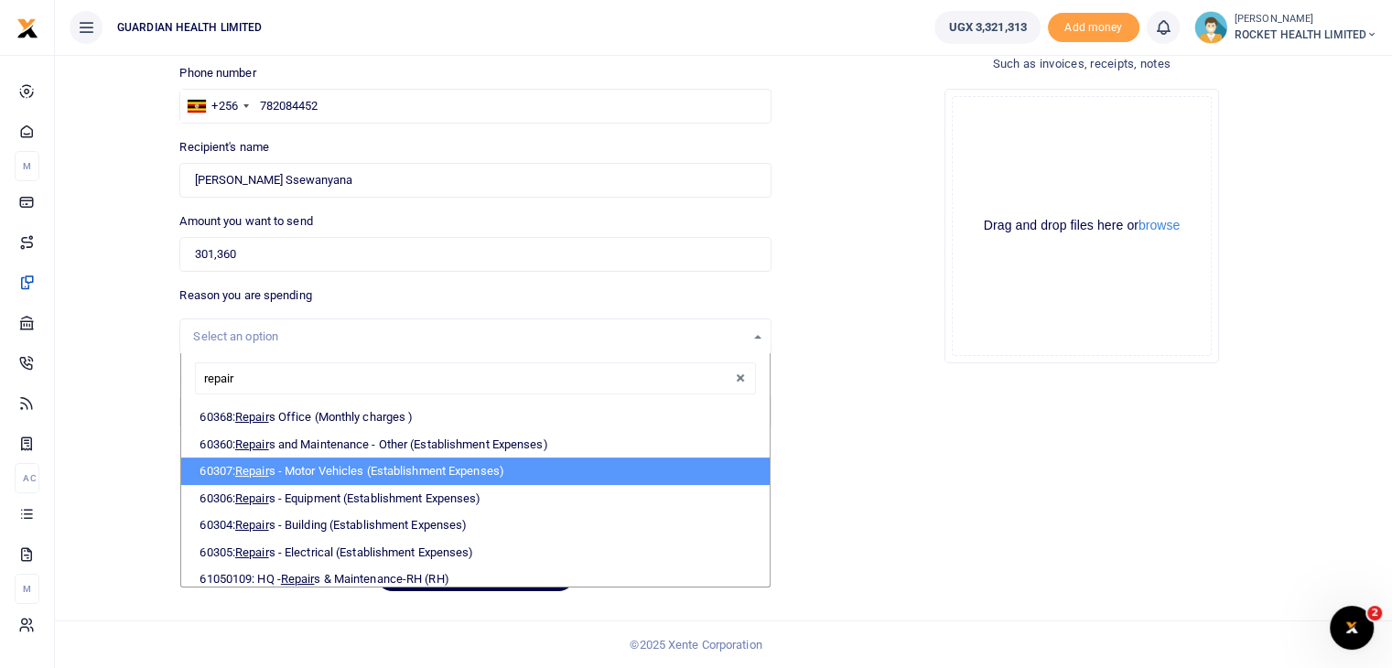
scroll to position [33, 0]
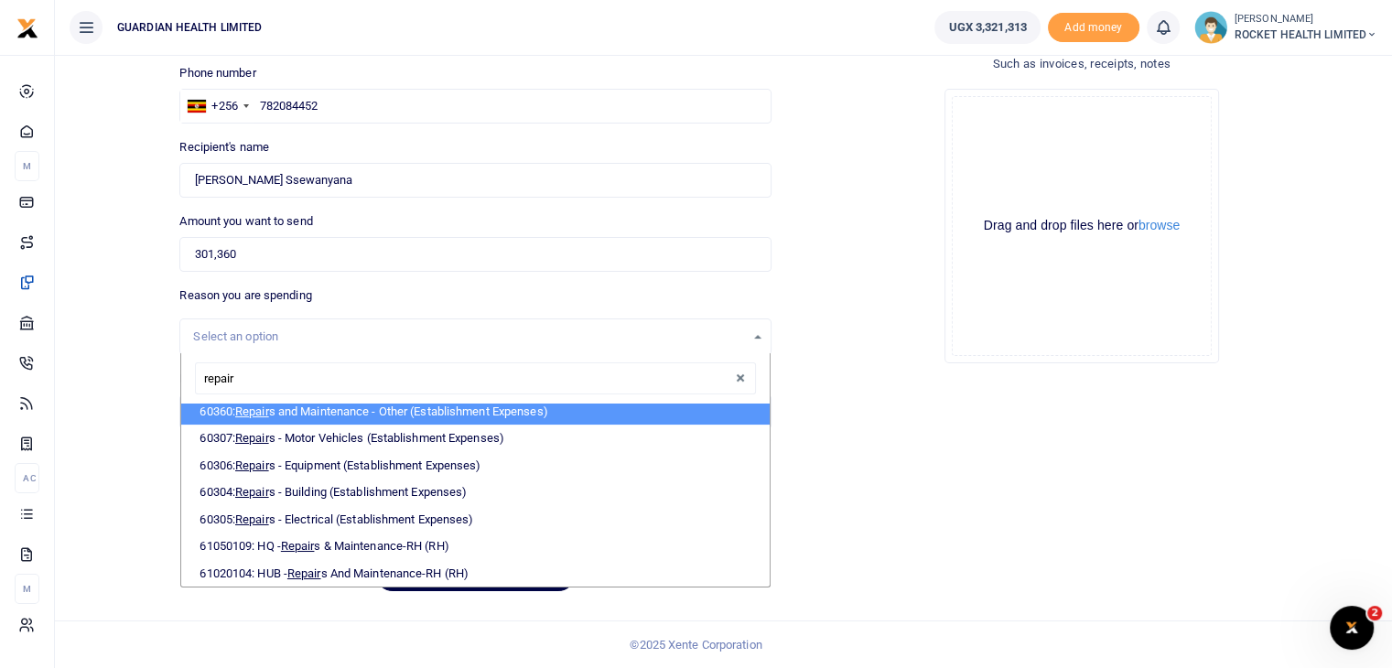
drag, startPoint x: 254, startPoint y: 375, endPoint x: 122, endPoint y: 383, distance: 132.0
click at [122, 383] on div "Back to saved recipients Mobile money Send money to one person Send to many Pho…" at bounding box center [723, 275] width 1323 height 661
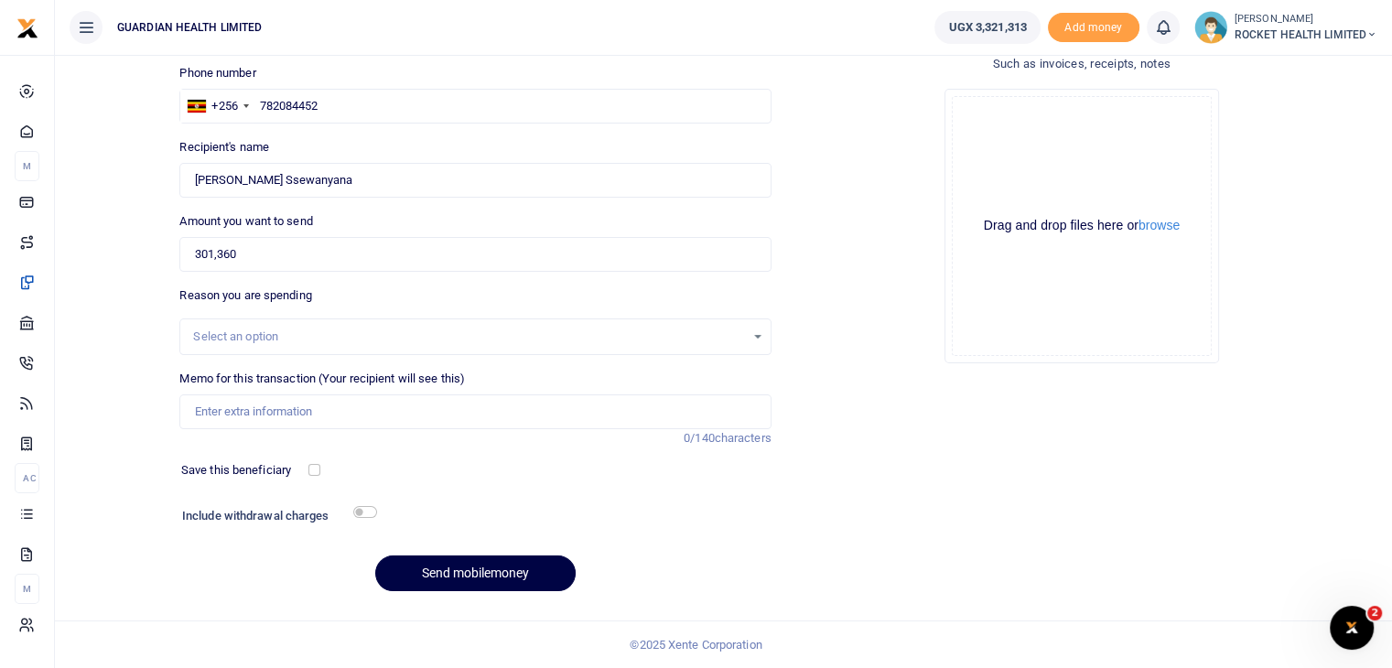
click at [313, 329] on div "Select an option" at bounding box center [468, 337] width 551 height 18
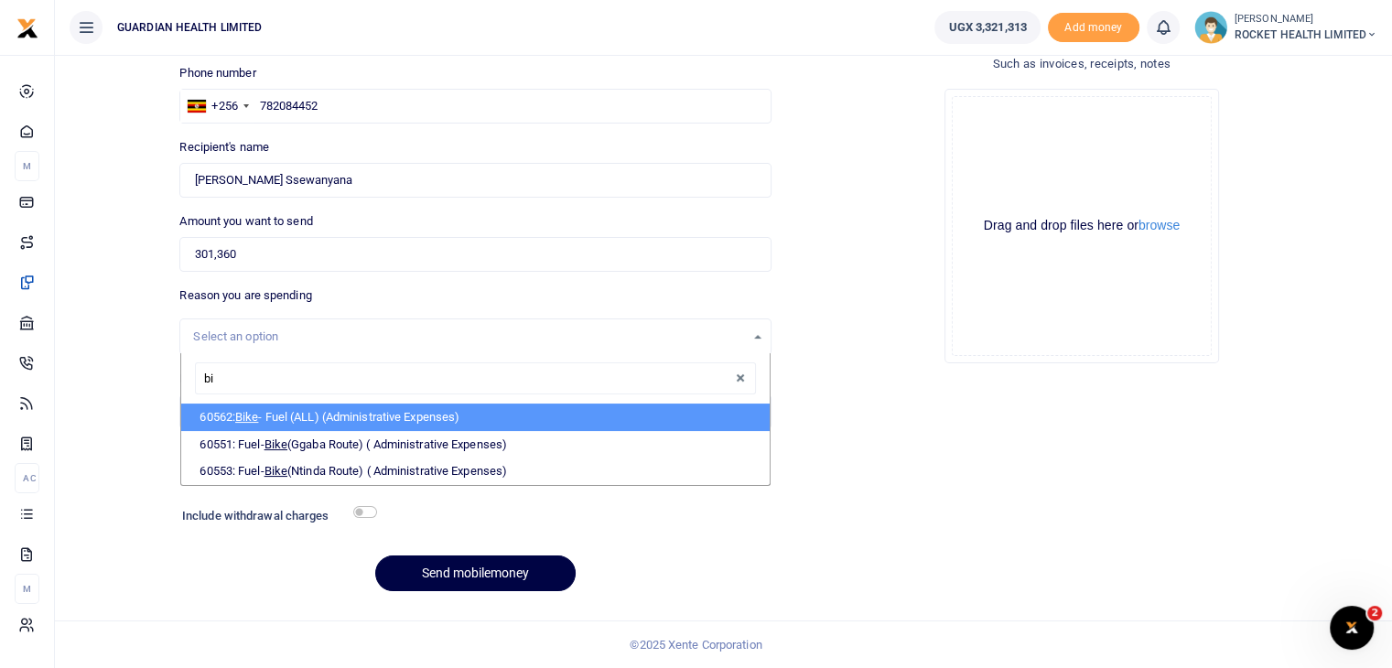
type input "b"
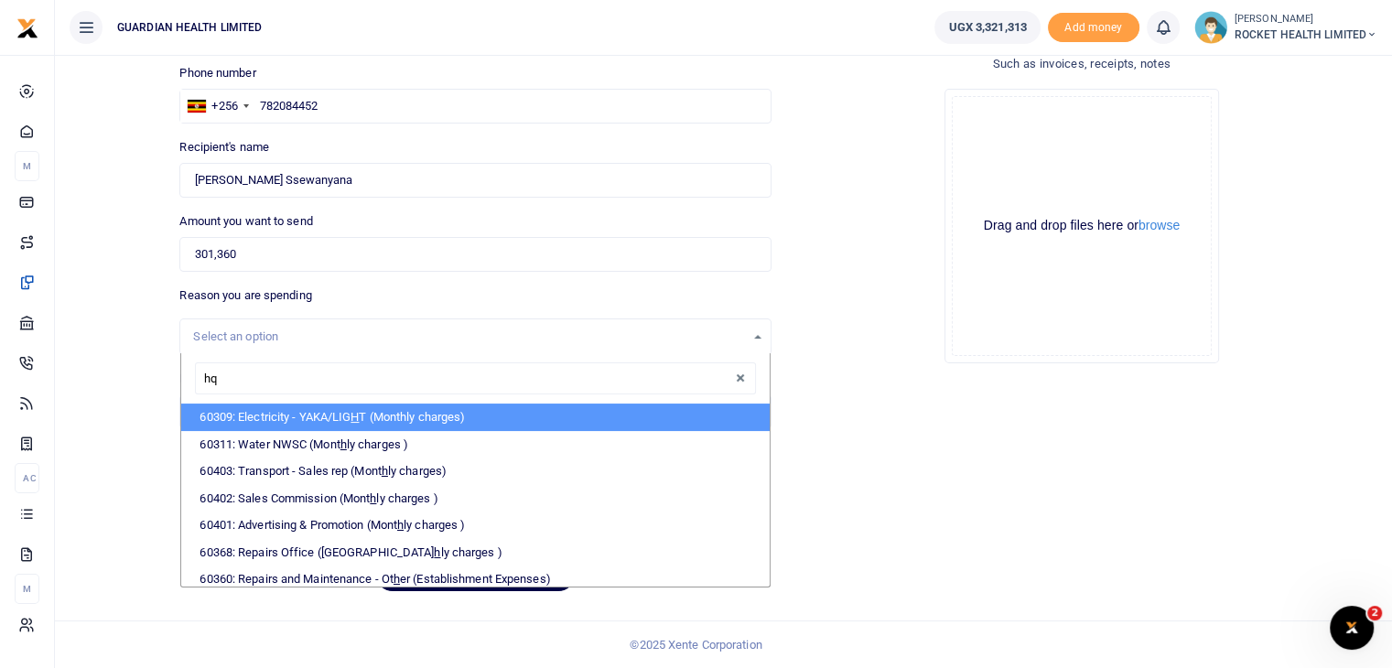
type input "hq"
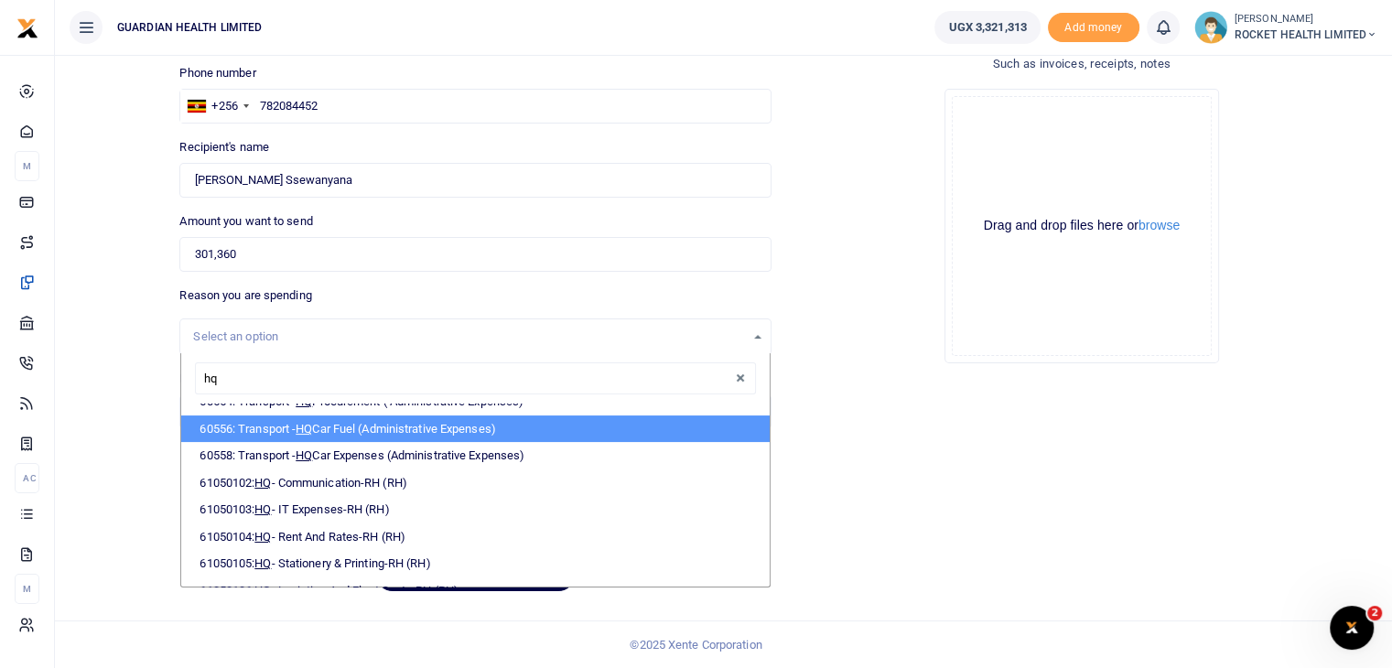
scroll to position [140, 0]
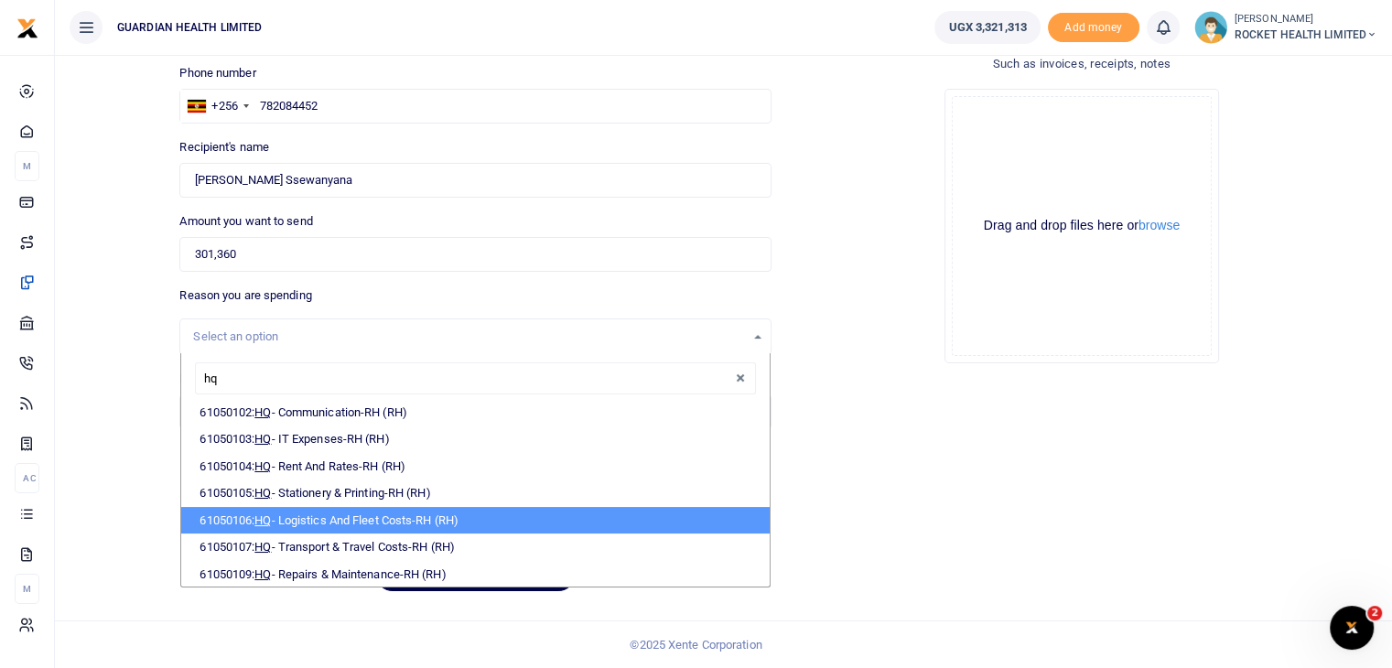
click at [358, 507] on li "61050106: HQ - Logistics And Fleet Costs-RH (RH)" at bounding box center [475, 520] width 588 height 27
select select "5447"
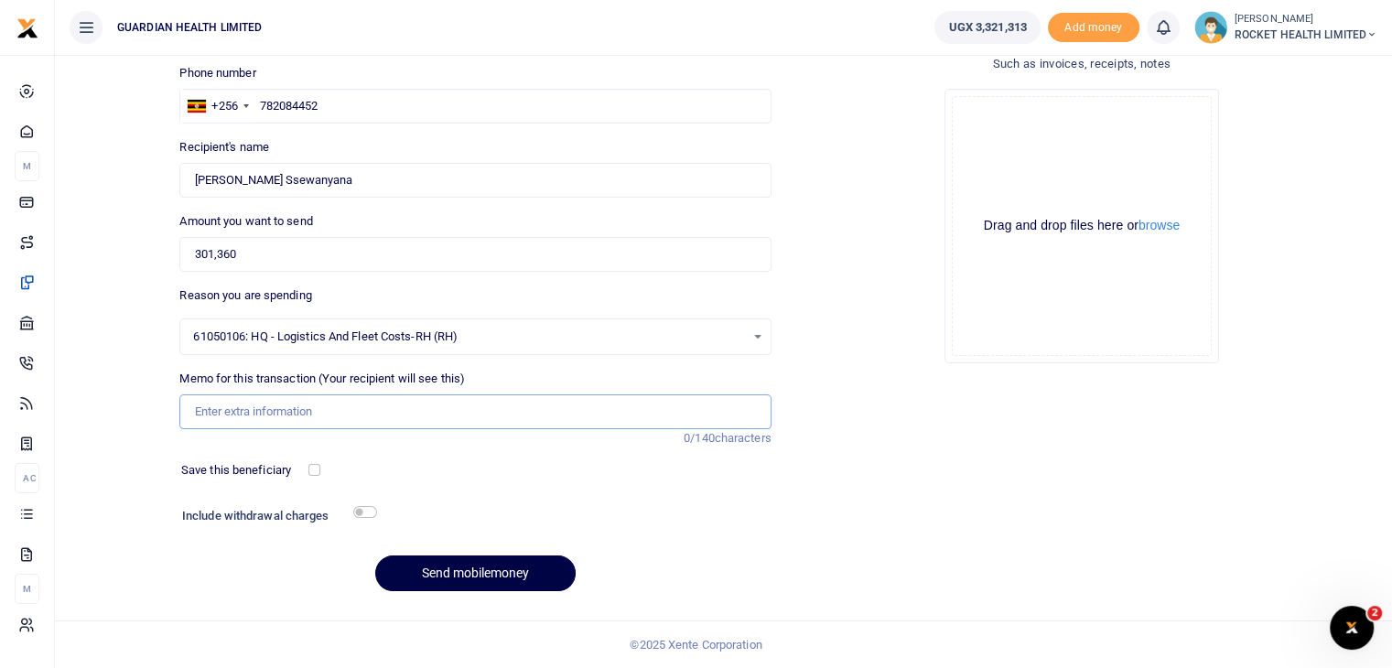
click at [253, 408] on input "Memo for this transaction (Your recipient will see this)" at bounding box center [474, 412] width 591 height 35
type input "Gayaza bike repairs"
click at [317, 470] on input "checkbox" at bounding box center [314, 470] width 12 height 12
checkbox input "true"
click at [365, 513] on input "checkbox" at bounding box center [365, 512] width 24 height 12
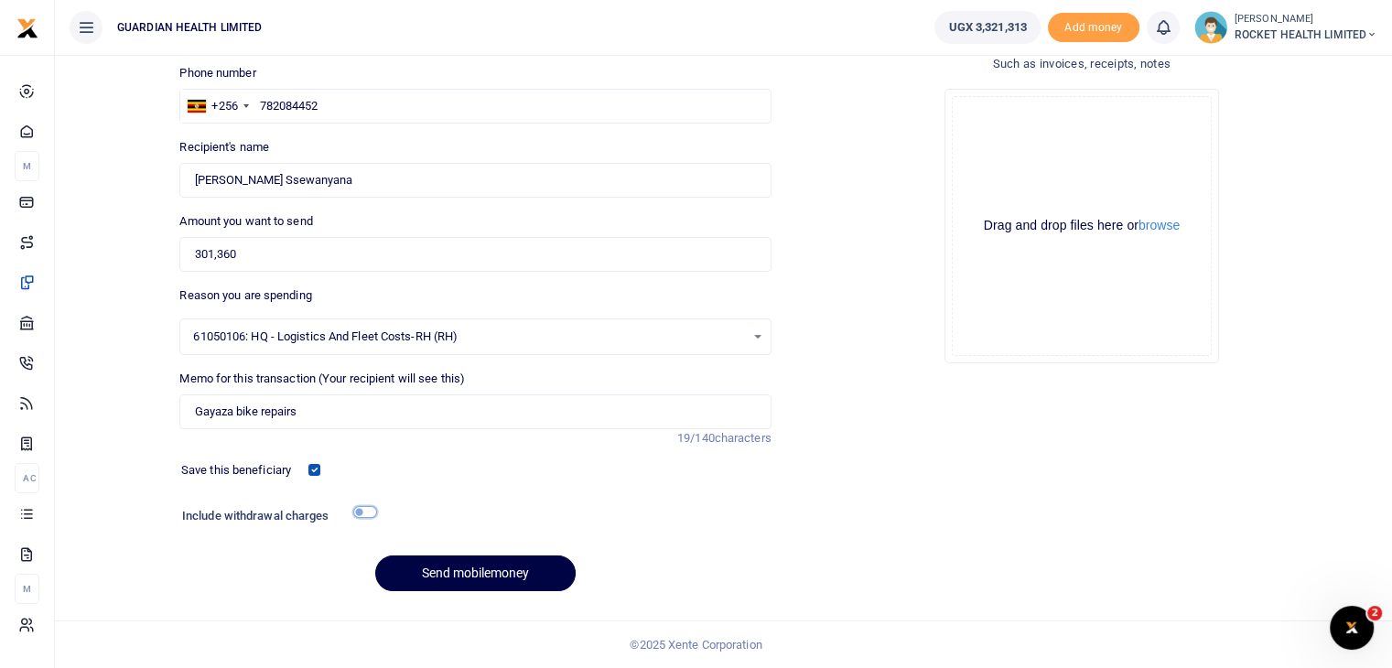
checkbox input "true"
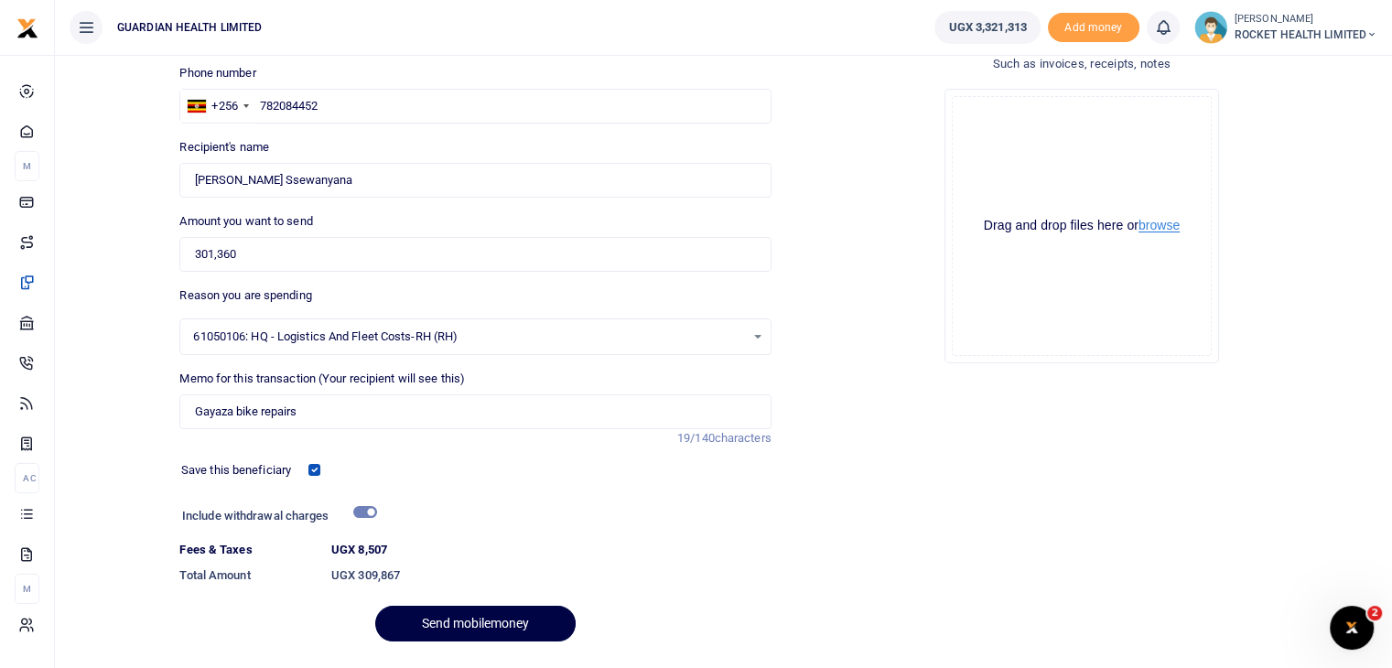
click at [1166, 224] on button "browse" at bounding box center [1159, 226] width 41 height 14
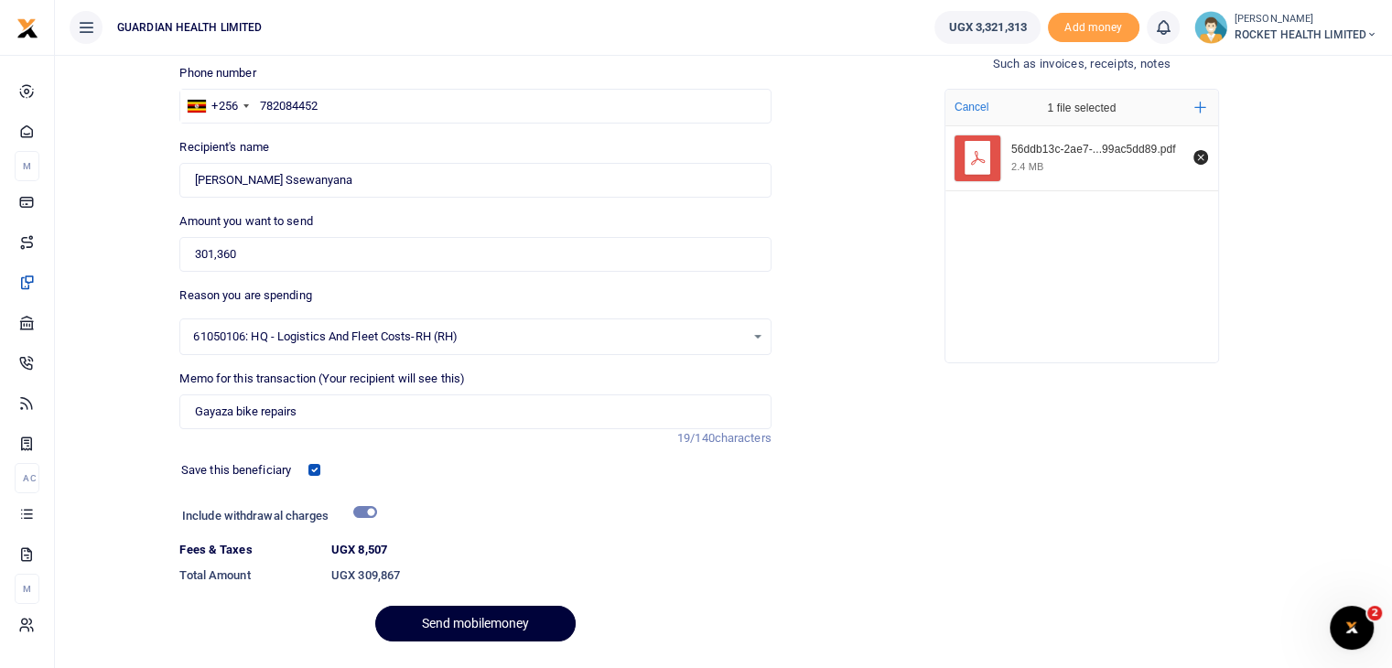
click at [480, 620] on button "Send mobilemoney" at bounding box center [475, 624] width 200 height 36
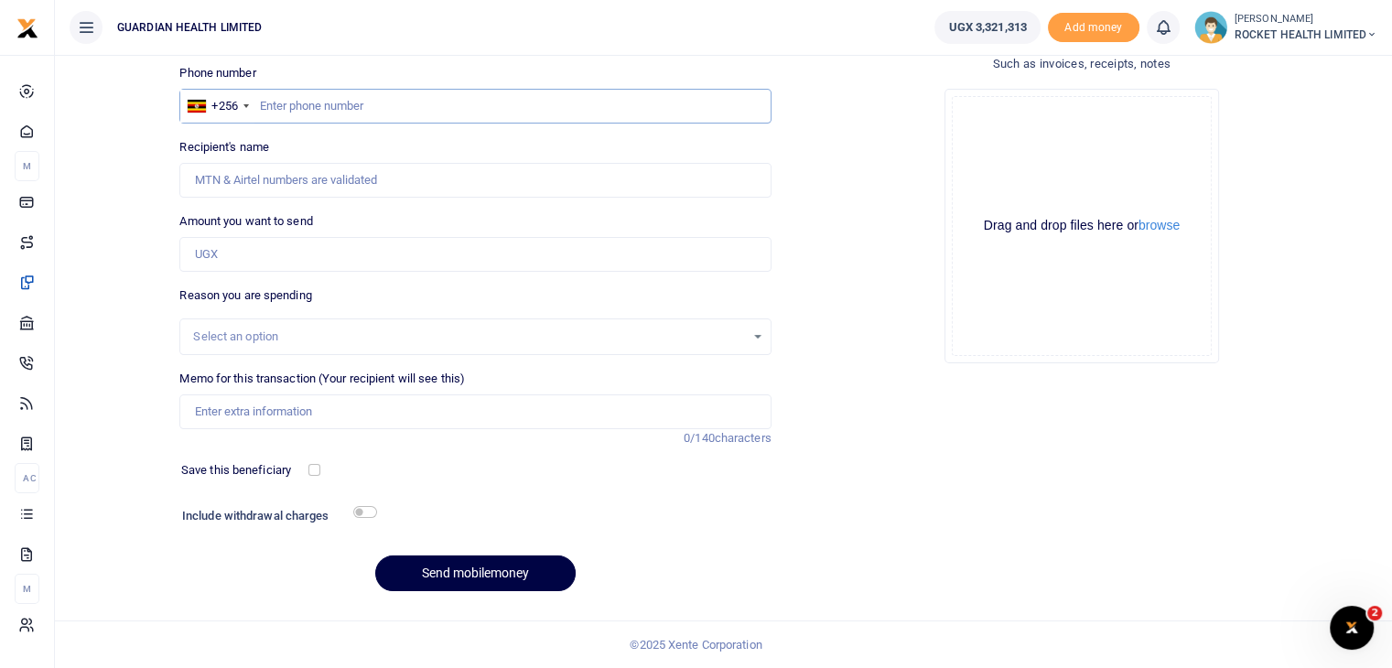
click at [265, 93] on input "text" at bounding box center [474, 106] width 591 height 35
paste input "256754632000"
click at [280, 105] on input "256754632000" at bounding box center [474, 106] width 591 height 35
type input "754632000"
type input "[PERSON_NAME]"
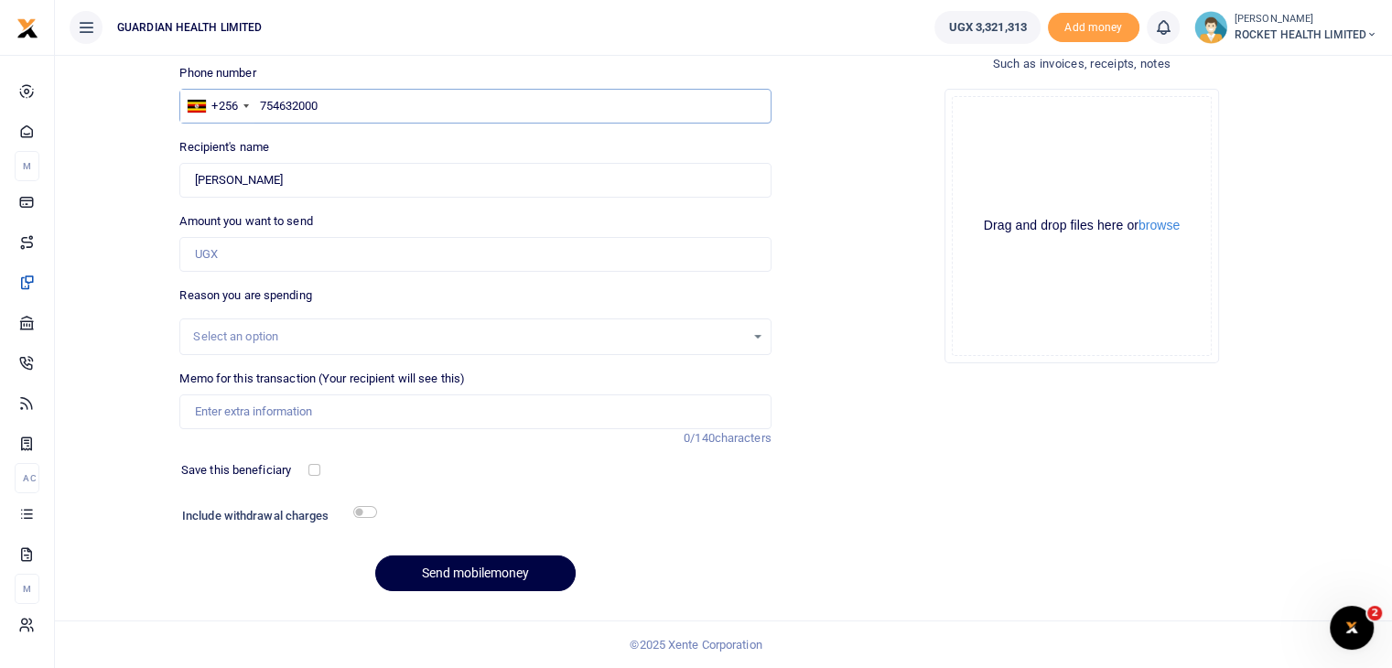
type input "754632000"
click at [250, 260] on input "Amount you want to send" at bounding box center [474, 254] width 591 height 35
click at [232, 334] on div "Select an option" at bounding box center [468, 337] width 551 height 18
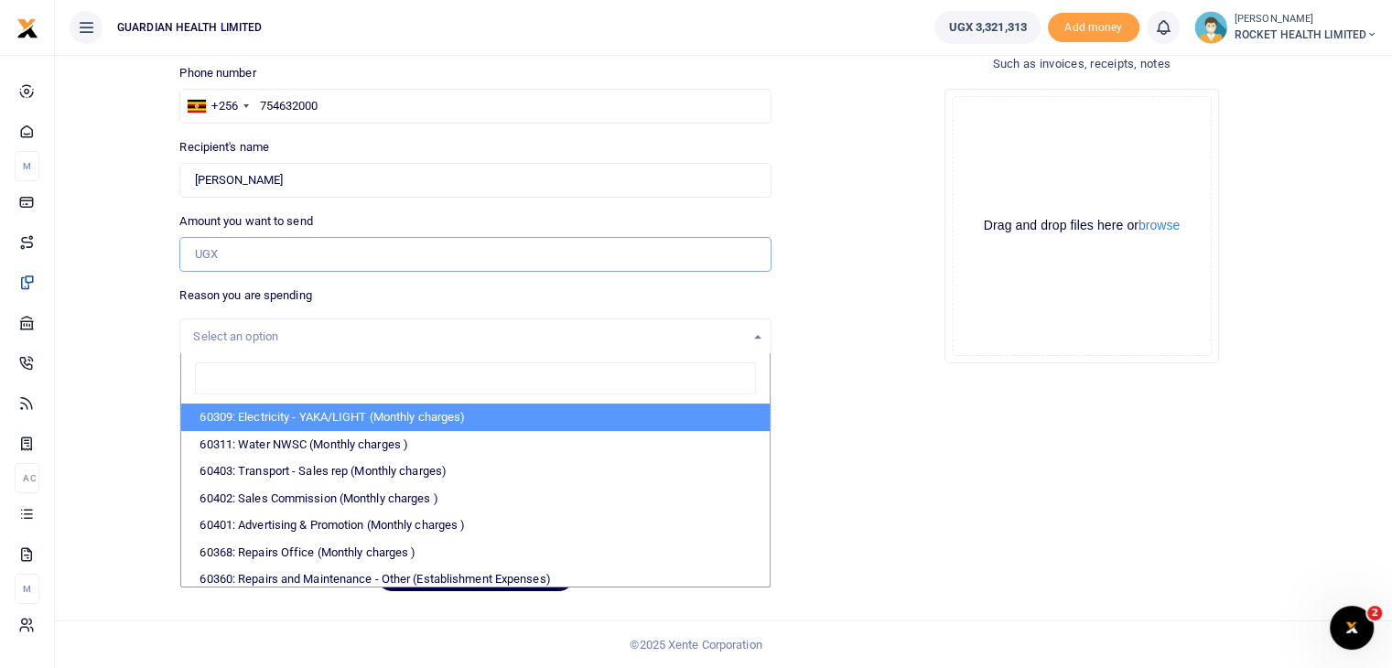
click at [245, 248] on input "Amount you want to send" at bounding box center [474, 254] width 591 height 35
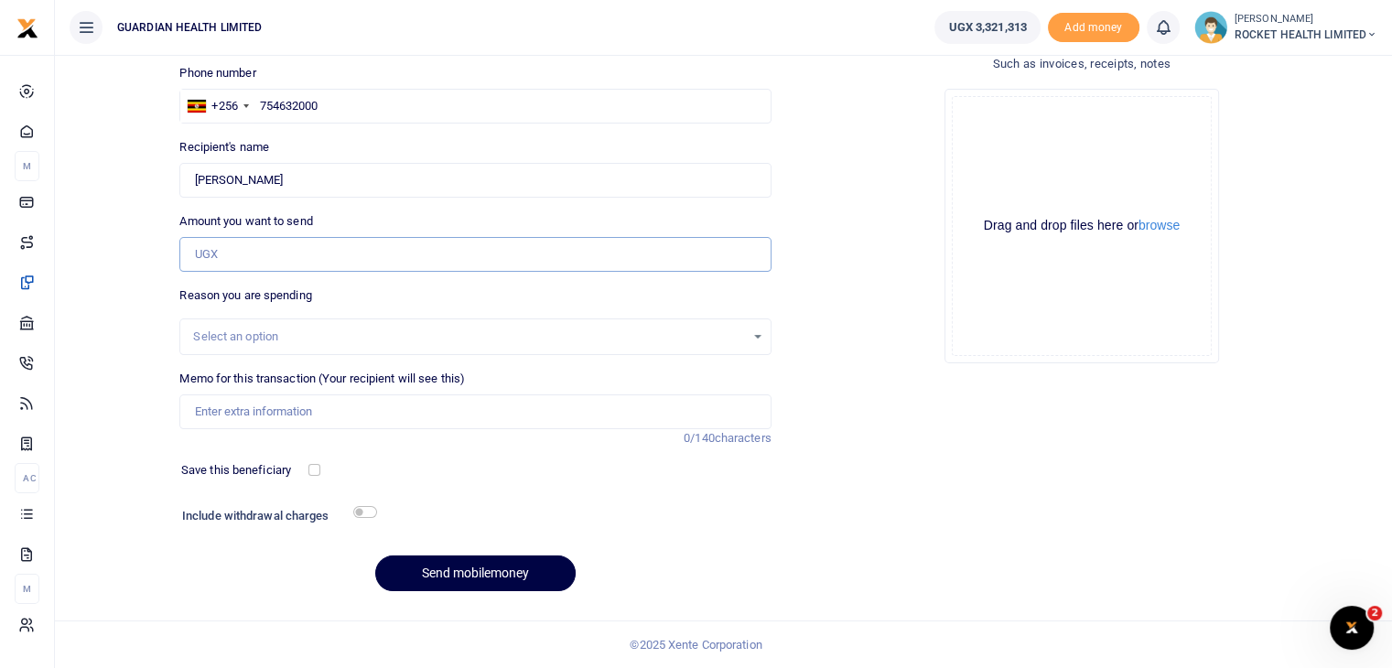
click at [245, 249] on input "Amount you want to send" at bounding box center [474, 254] width 591 height 35
paste input "516,000"
type input "516,000"
click at [226, 341] on div "Select an option" at bounding box center [468, 337] width 551 height 18
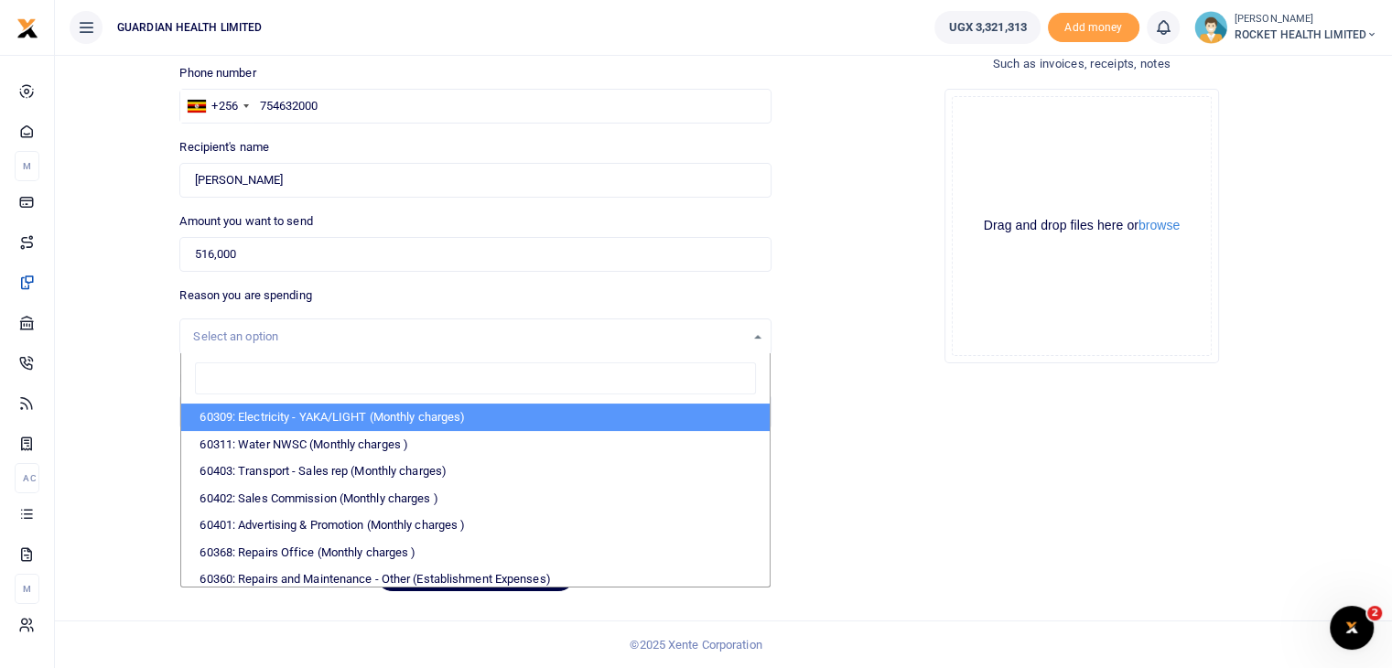
click at [227, 376] on input "search" at bounding box center [475, 378] width 560 height 33
type input "a"
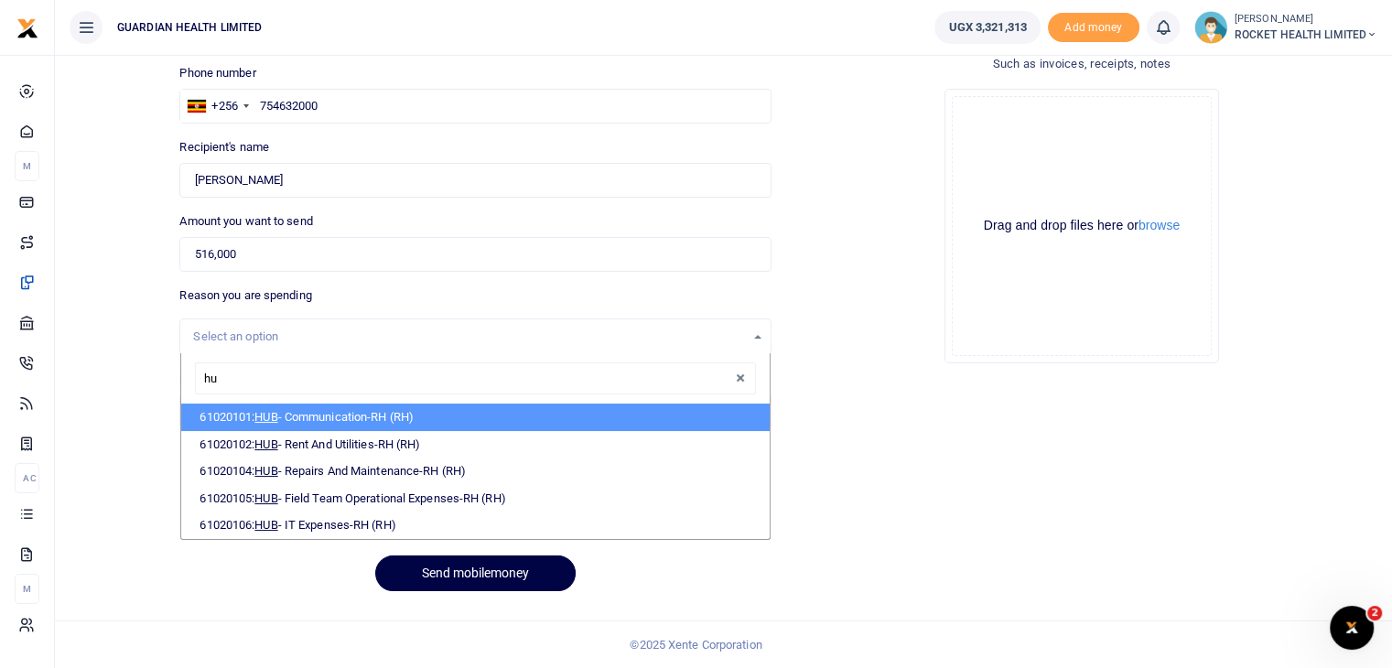
type input "h"
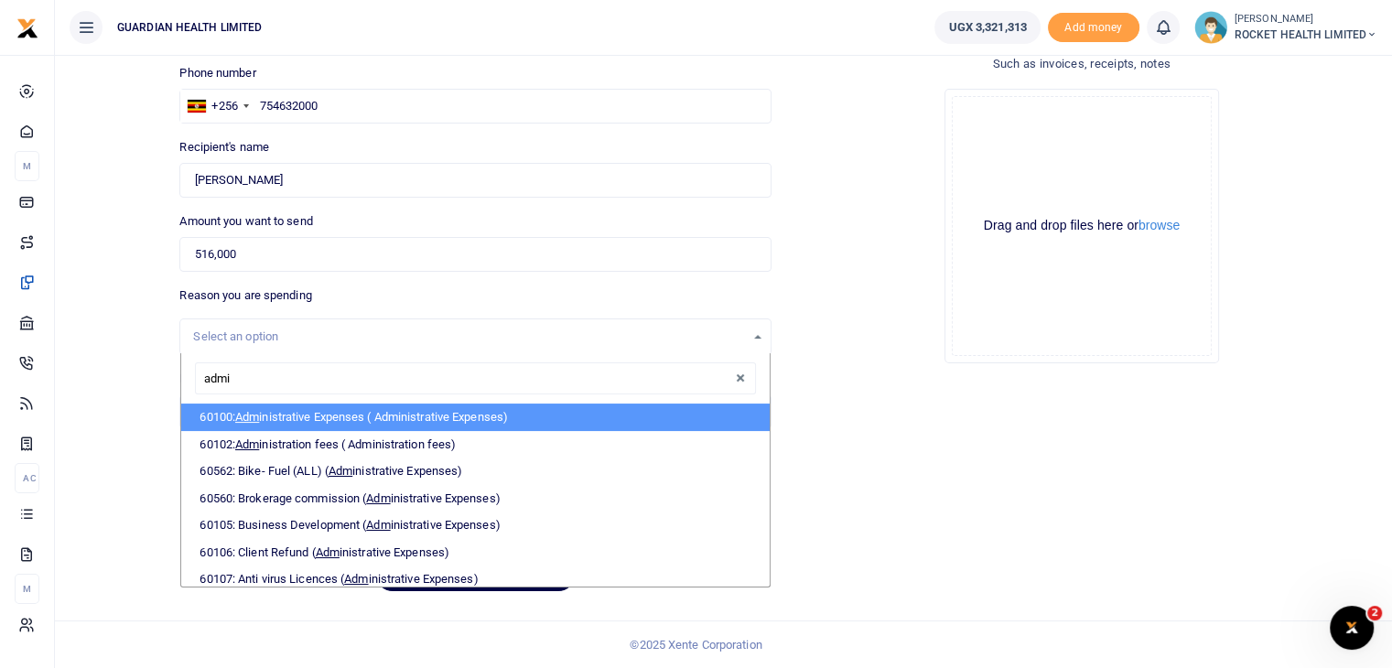
type input "admin"
click at [375, 420] on li "60100: Admin istrative Expenses ( Administrative Expenses)" at bounding box center [475, 417] width 588 height 27
select select "5406"
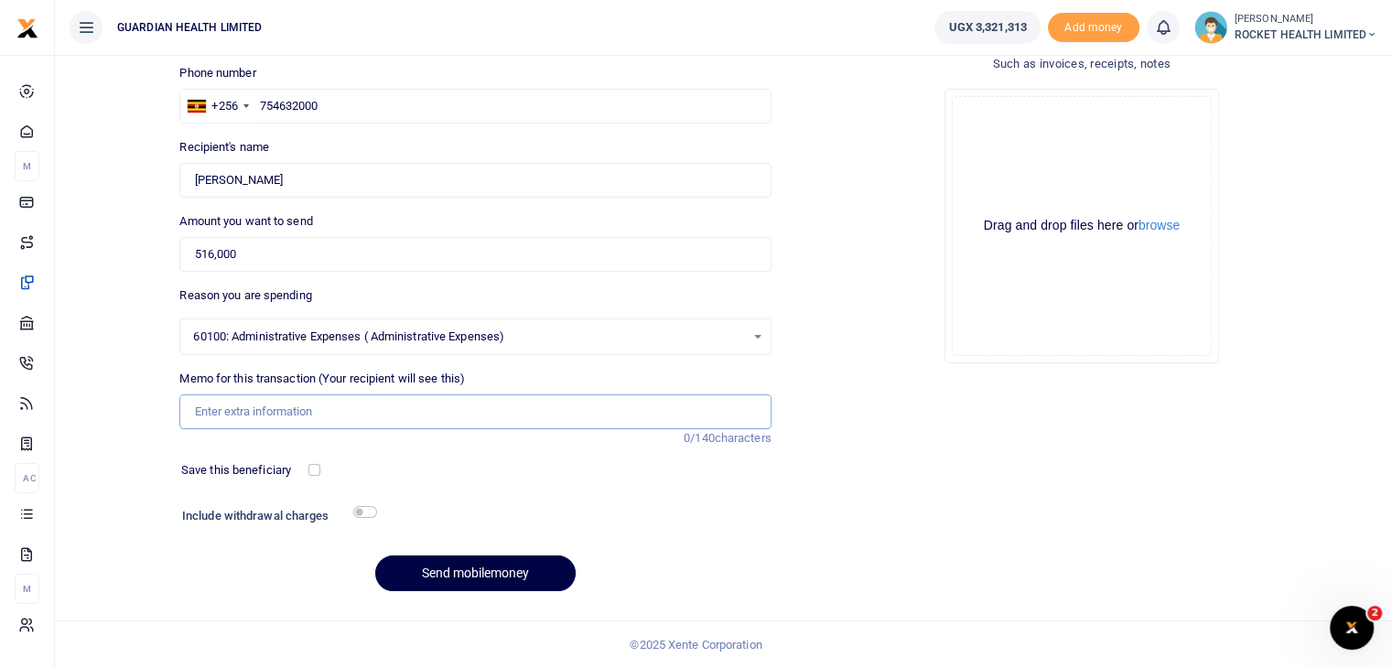
click at [242, 407] on input "Memo for this transaction (Your recipient will see this)" at bounding box center [474, 412] width 591 height 35
type input "Gayaza laundry services [DATE]"
click at [311, 471] on input "checkbox" at bounding box center [314, 470] width 12 height 12
checkbox input "true"
click at [366, 509] on input "checkbox" at bounding box center [365, 512] width 24 height 12
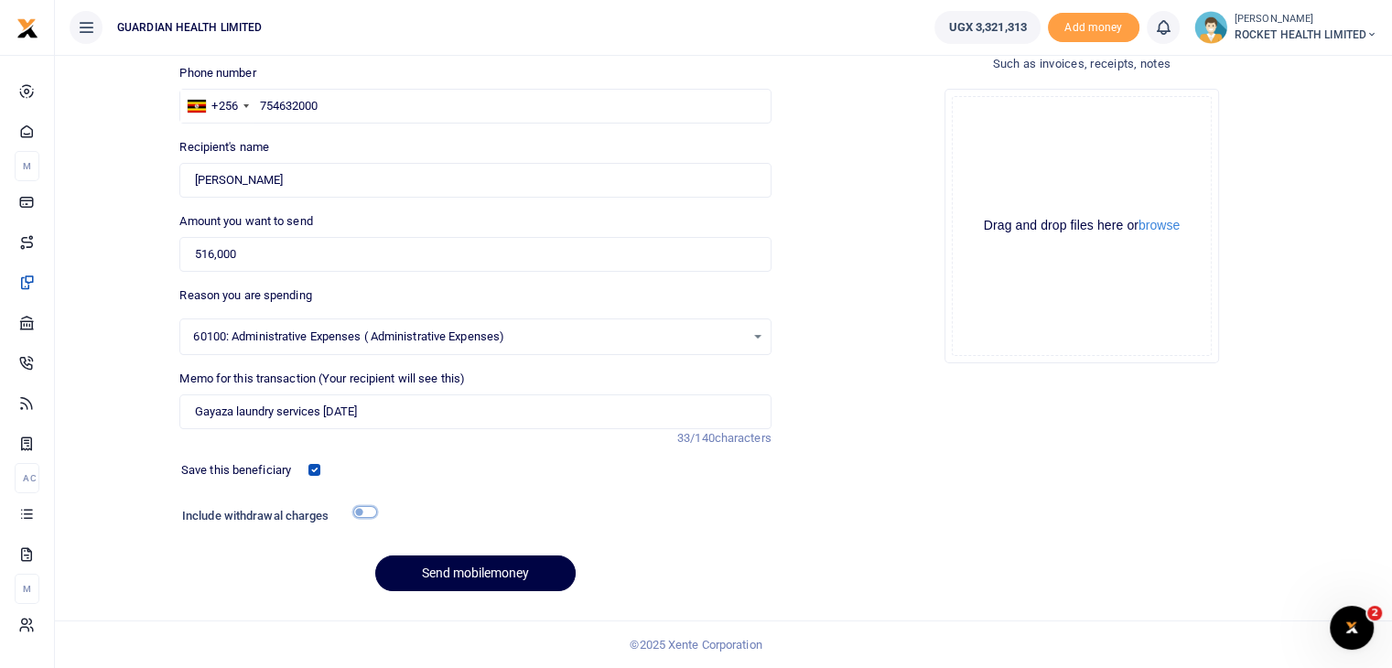
checkbox input "true"
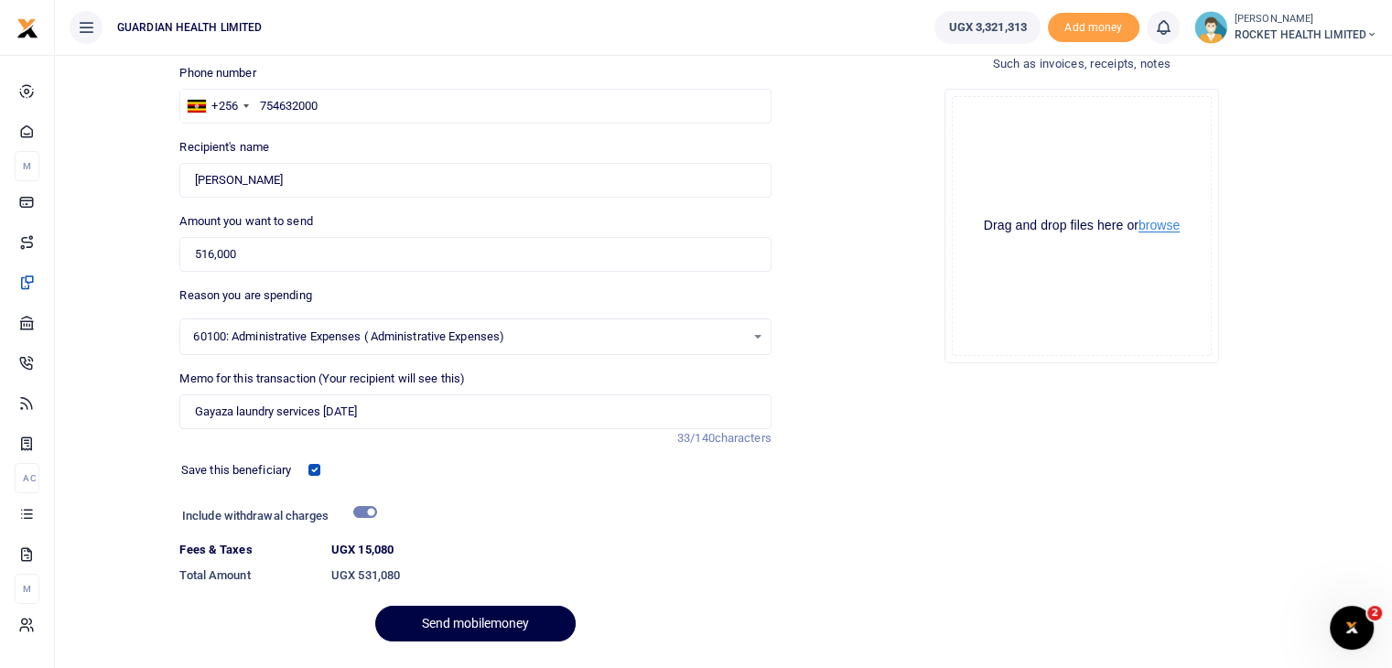
click at [1175, 225] on button "browse" at bounding box center [1159, 226] width 41 height 14
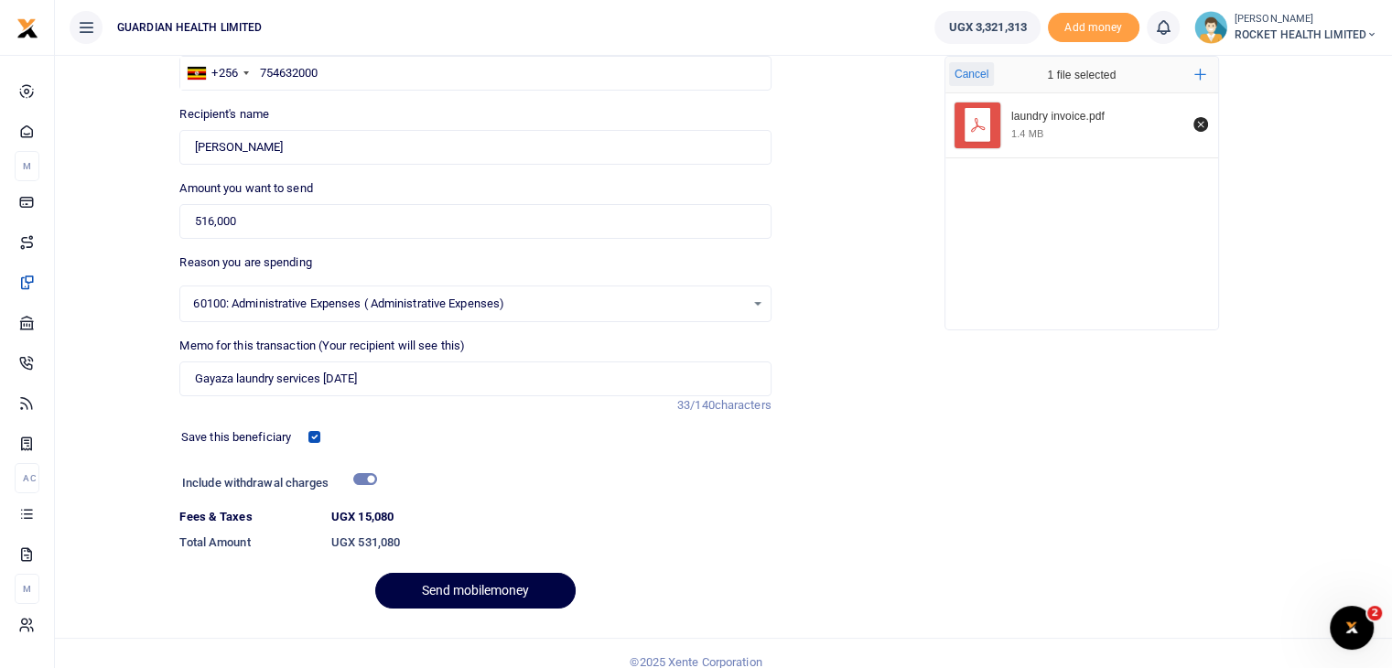
scroll to position [175, 0]
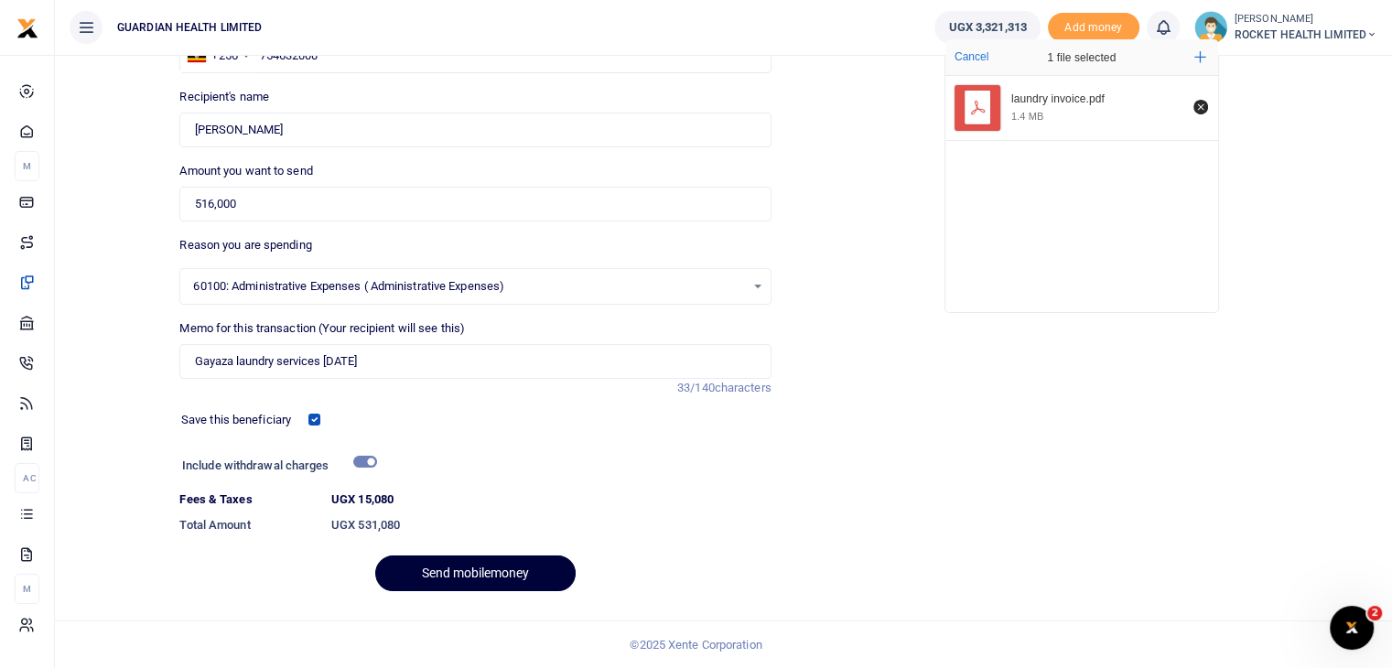
click at [461, 574] on button "Send mobilemoney" at bounding box center [475, 574] width 200 height 36
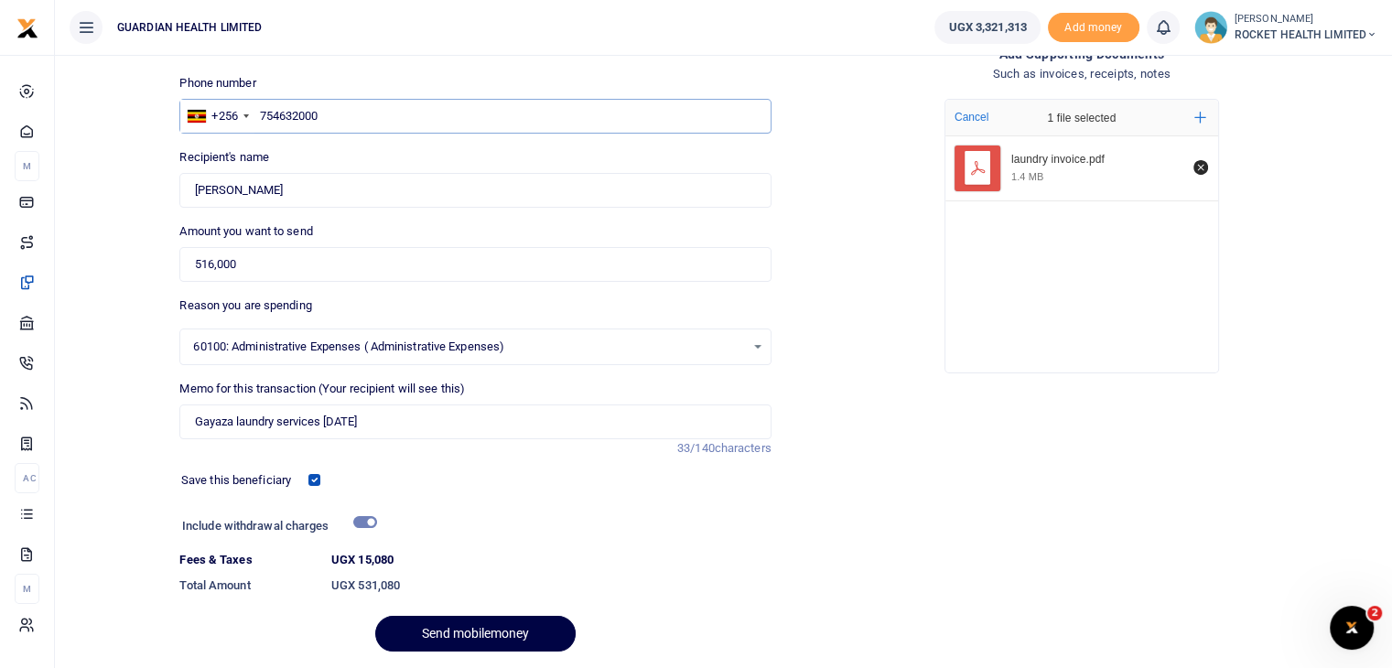
scroll to position [83, 0]
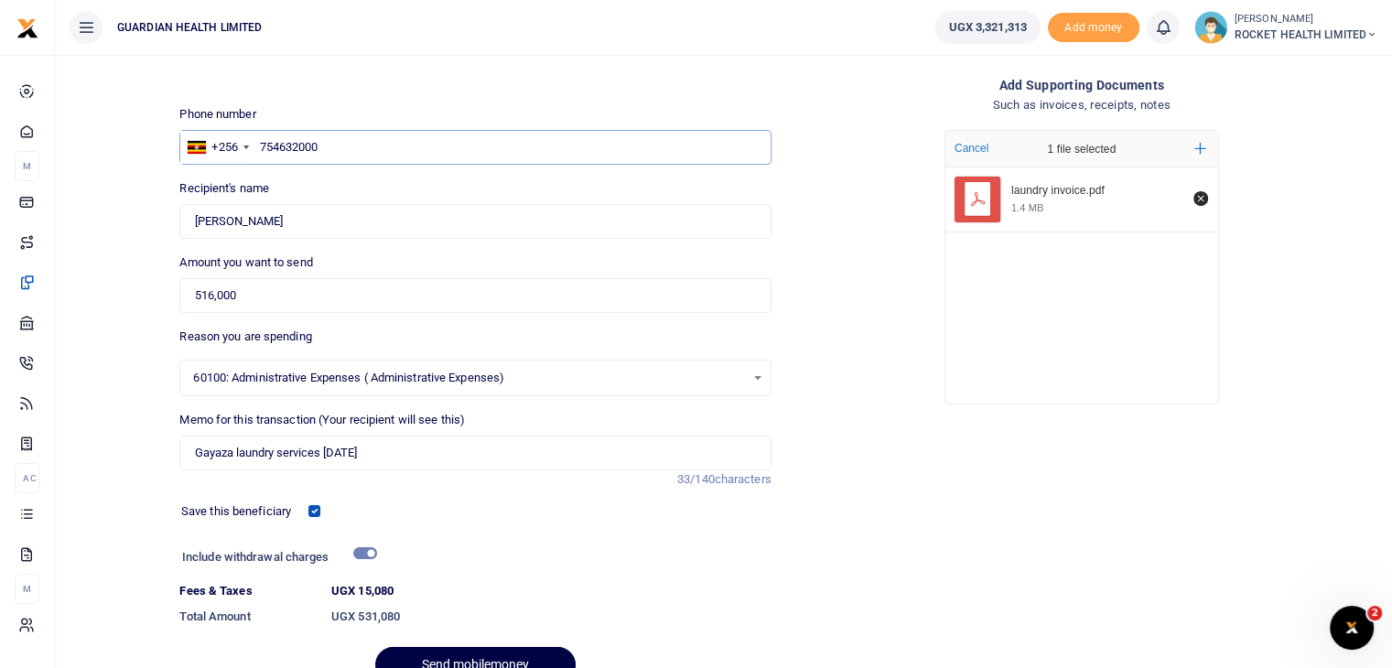
click at [344, 146] on input "754632000" at bounding box center [474, 147] width 591 height 35
type input "754632000"
click at [512, 328] on div "Reason you are spending 60100: Administrative Expenses ( Administrative Expense…" at bounding box center [474, 362] width 591 height 69
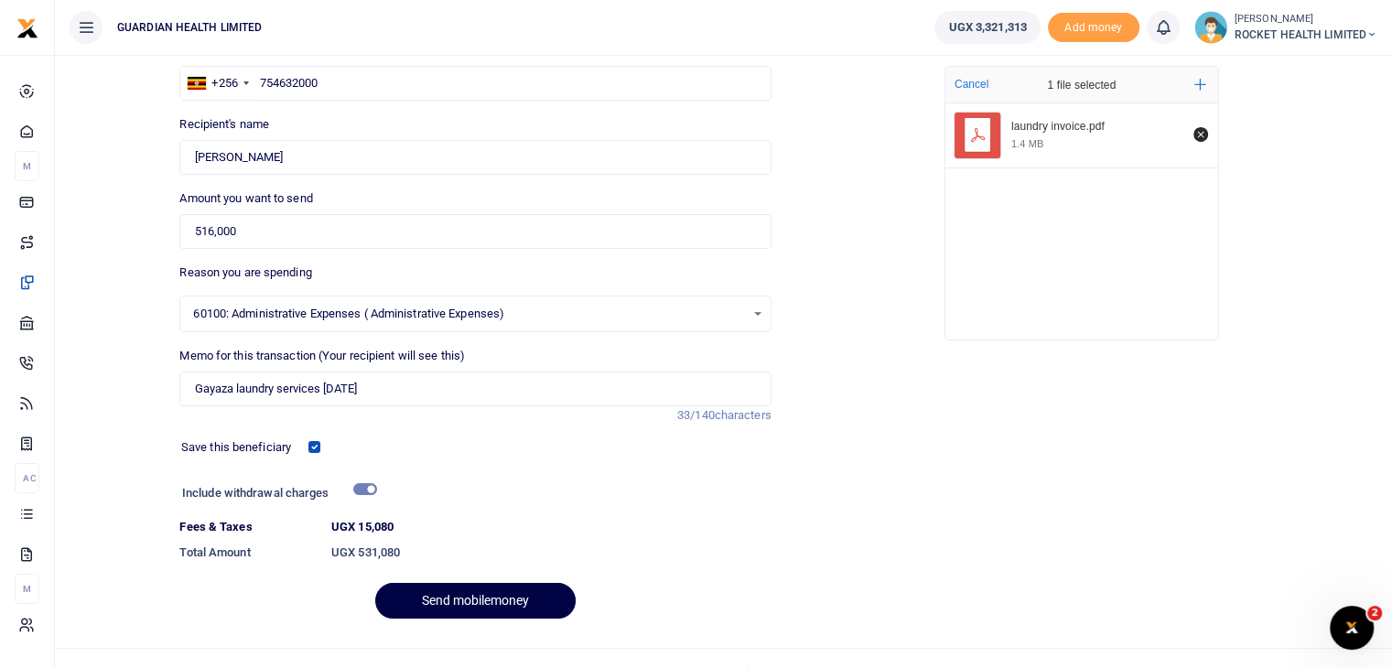
scroll to position [175, 0]
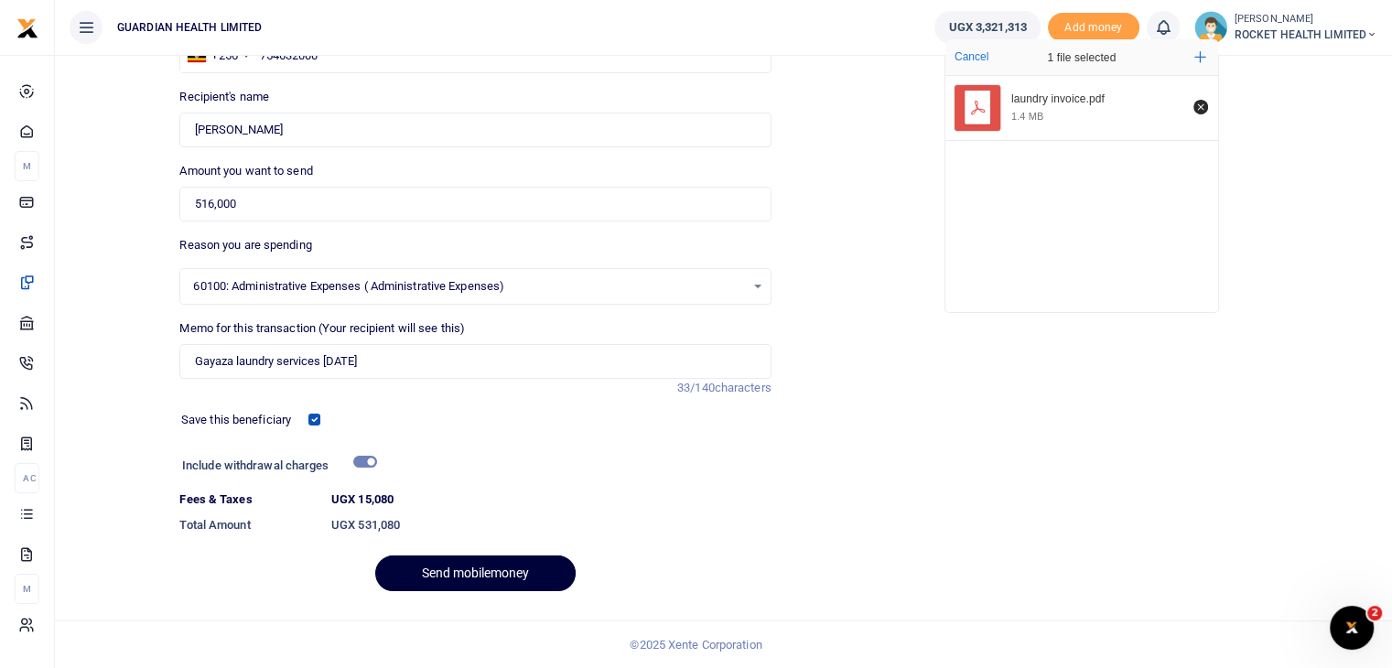
click at [432, 578] on button "Send mobilemoney" at bounding box center [475, 574] width 200 height 36
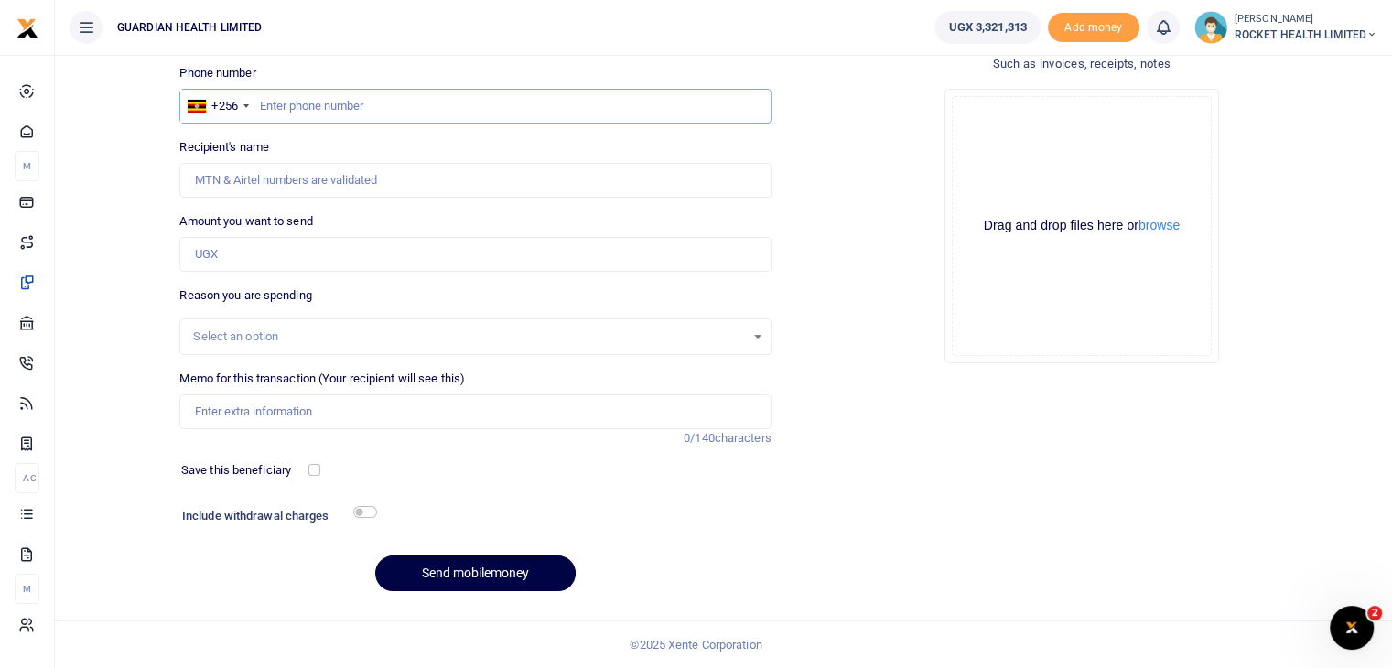
click at [293, 103] on input "text" at bounding box center [474, 106] width 591 height 35
paste input "256703568955.00"
click at [277, 107] on input "256703568955.00" at bounding box center [474, 106] width 591 height 35
click at [342, 100] on input "703568955.00" at bounding box center [474, 106] width 591 height 35
type input "703568955"
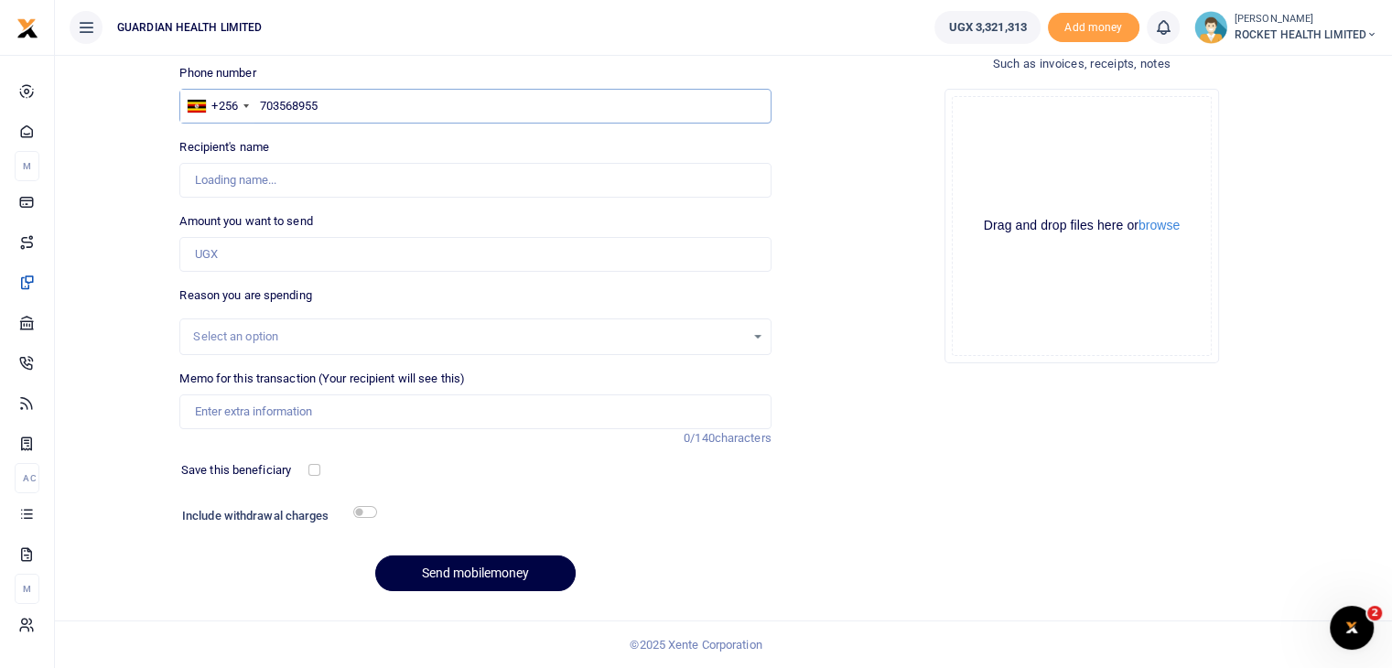
type input "[PERSON_NAME]"
type input "703568955"
click at [264, 265] on input "Amount you want to send" at bounding box center [474, 254] width 591 height 35
type input "C"
type input "0"
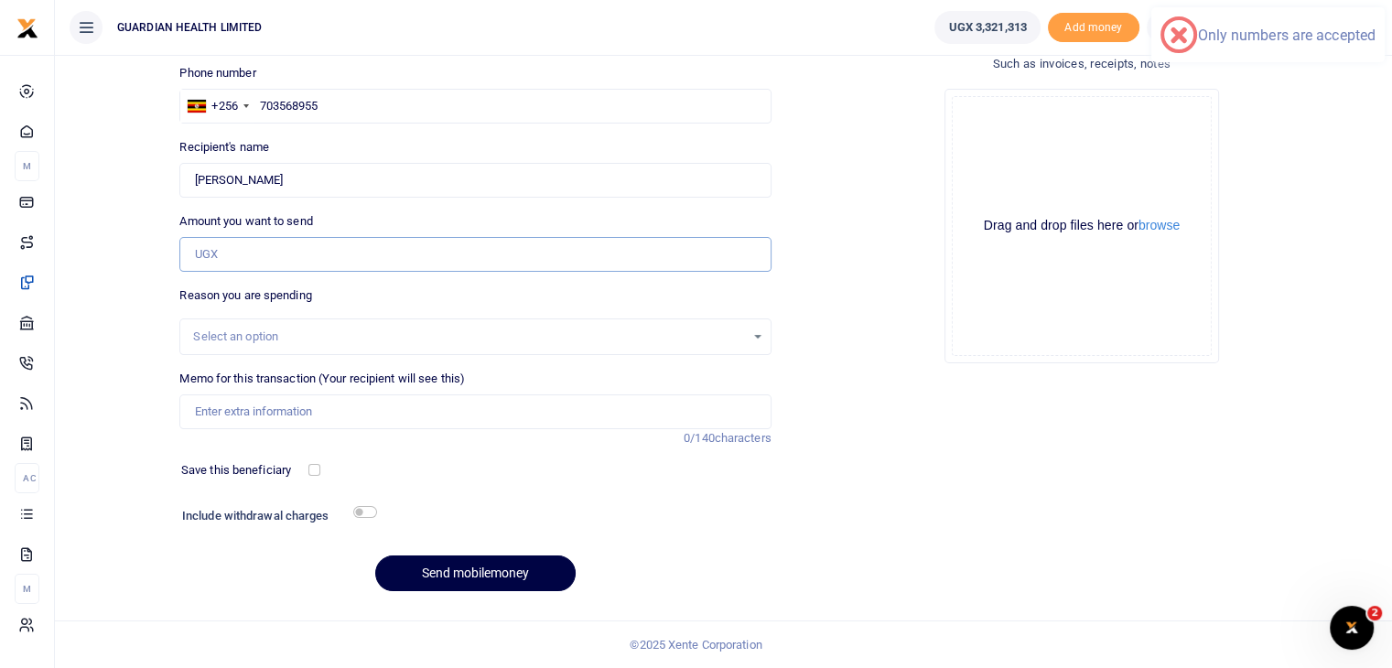
type input "0"
click at [251, 254] on input "0" at bounding box center [474, 254] width 591 height 35
paste input "620,000"
type input "620,000"
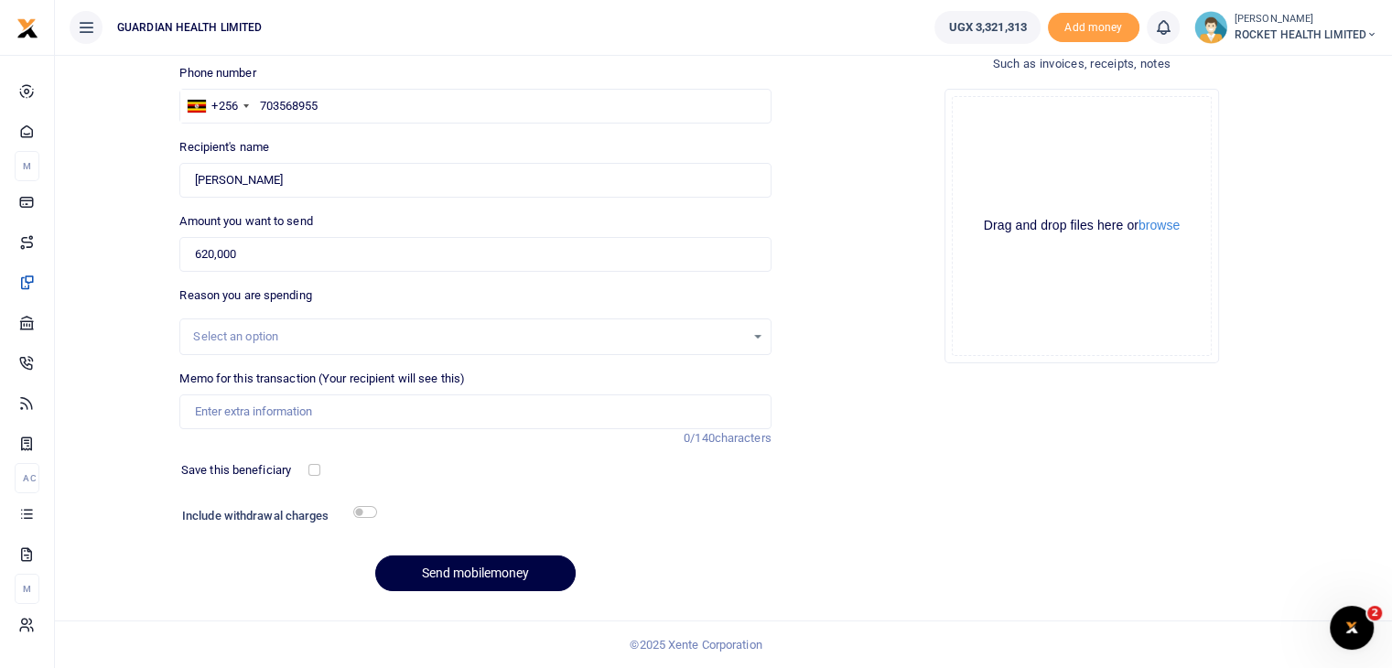
click at [215, 349] on div "Select an option" at bounding box center [474, 337] width 591 height 37
click at [222, 336] on div "Select an option" at bounding box center [468, 337] width 551 height 18
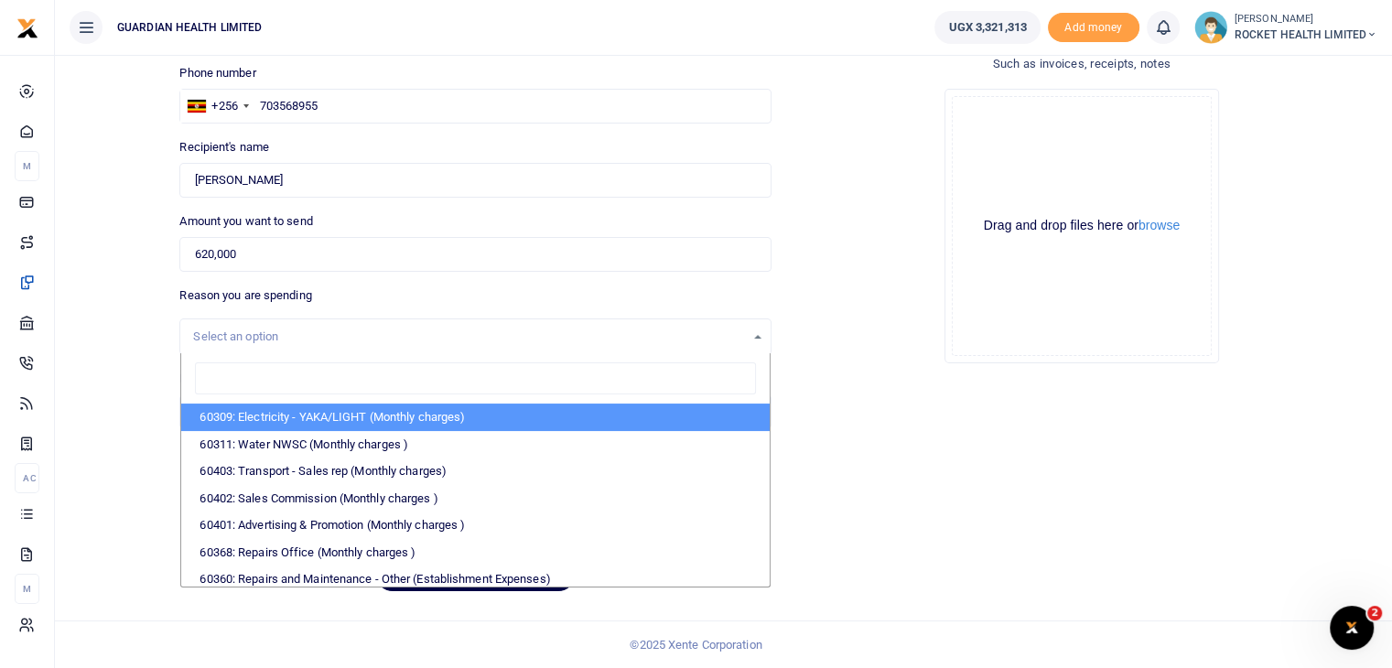
click at [227, 373] on input "search" at bounding box center [475, 378] width 560 height 33
type input "ADMIN"
select select "5406"
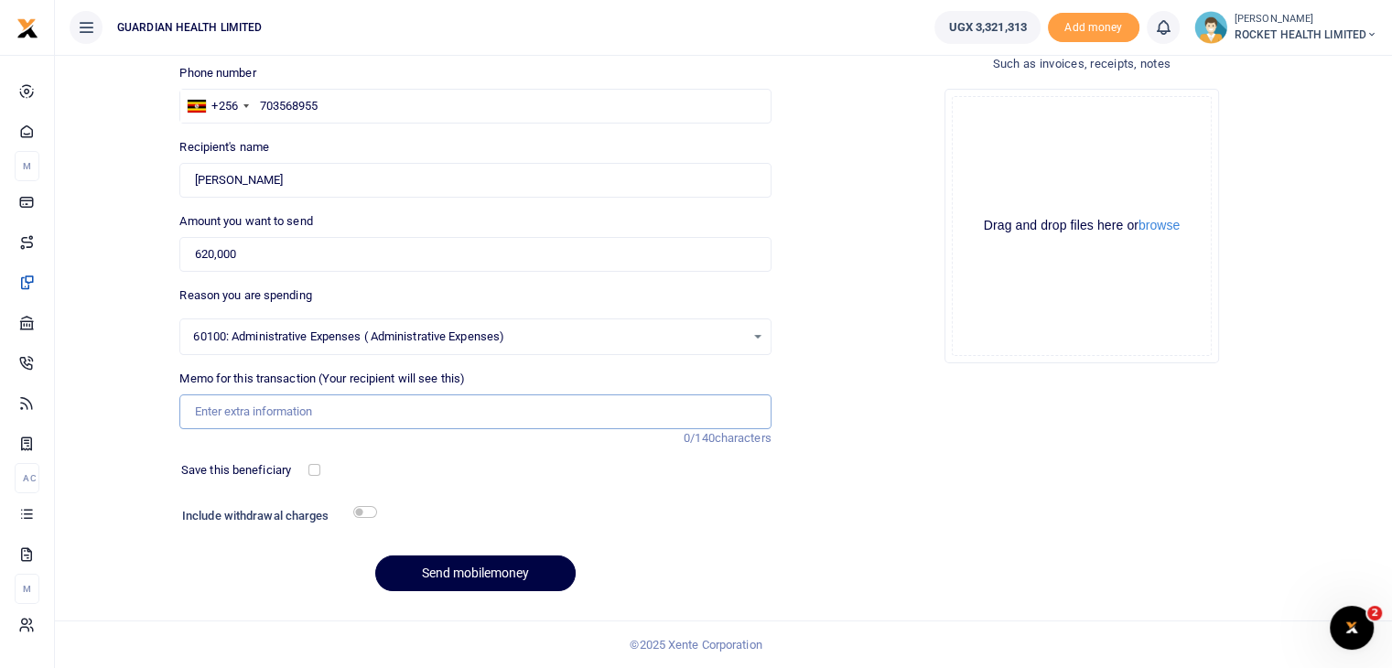
click at [243, 400] on input "Memo for this transaction (Your recipient will see this)" at bounding box center [474, 412] width 591 height 35
type input "cvv , Bug, Kab and Munyonyo laundry services"
click at [313, 472] on input "checkbox" at bounding box center [314, 470] width 12 height 12
checkbox input "true"
click at [365, 510] on input "checkbox" at bounding box center [365, 512] width 24 height 12
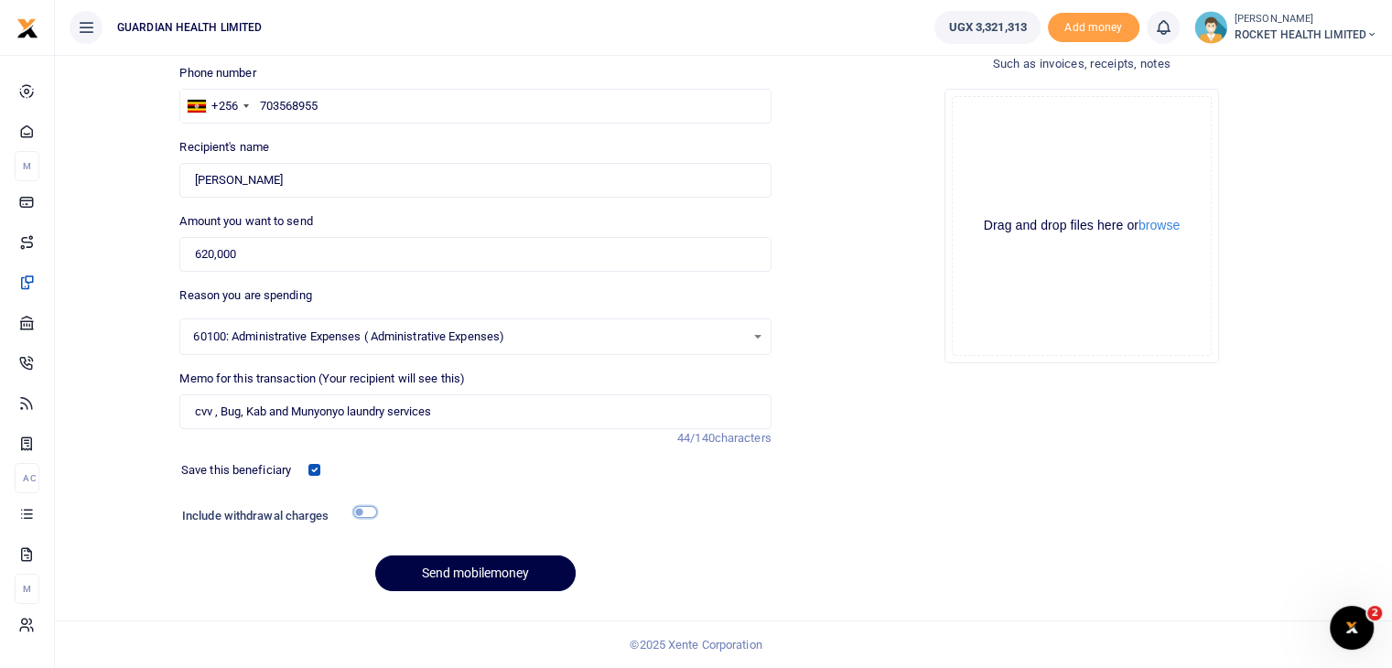
checkbox input "true"
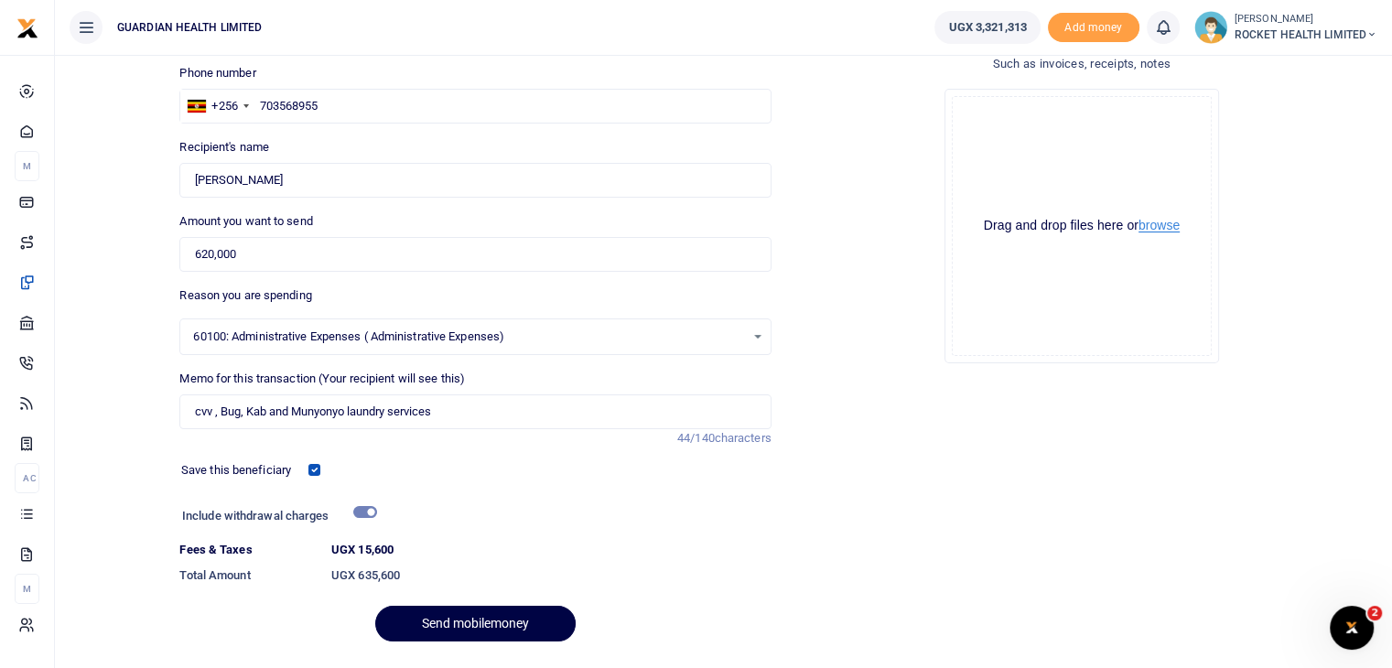
click at [1168, 222] on button "browse" at bounding box center [1159, 226] width 41 height 14
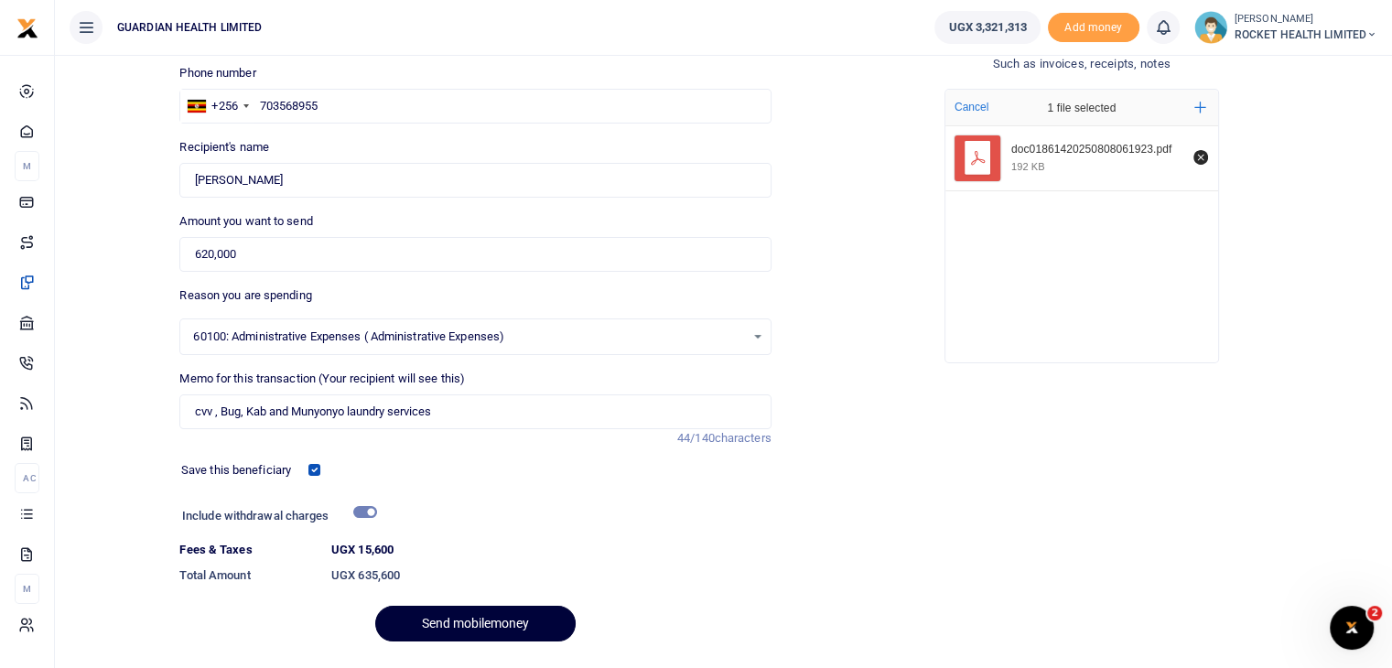
click at [455, 620] on button "Send mobilemoney" at bounding box center [475, 624] width 200 height 36
click at [487, 616] on button "Send mobilemoney" at bounding box center [475, 624] width 200 height 36
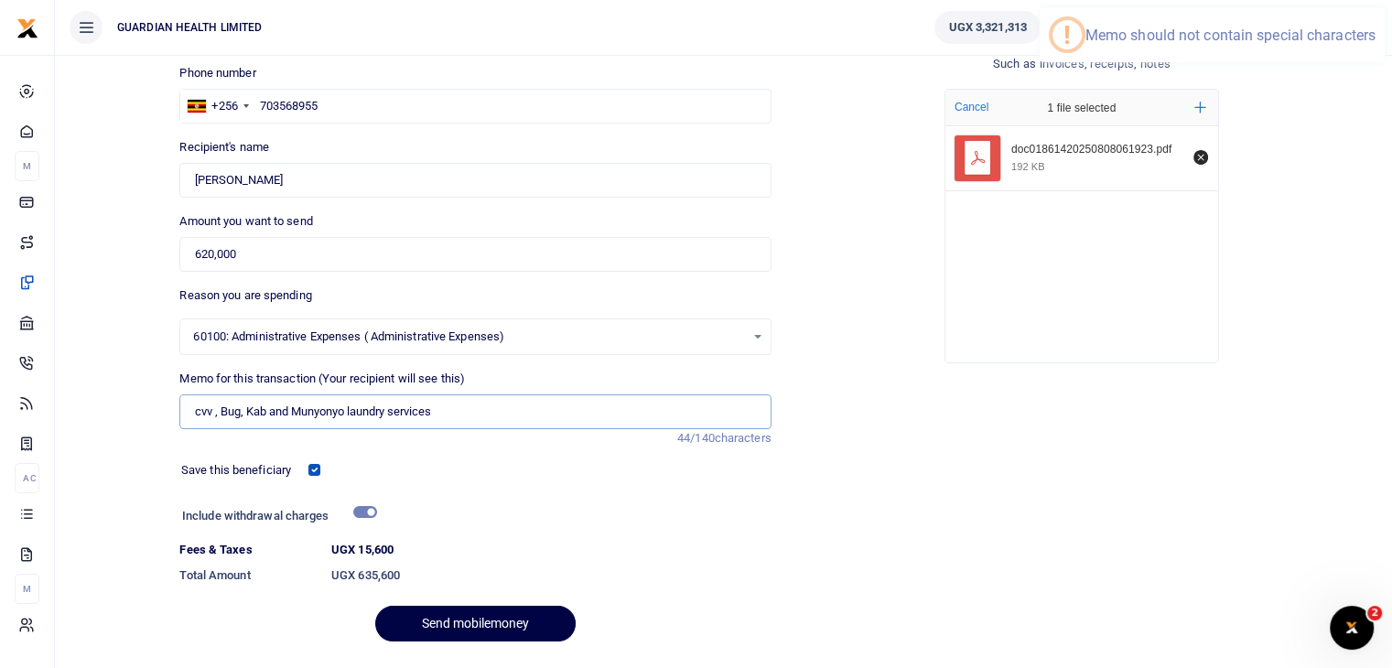
click at [246, 415] on input "cvv , Bug, Kab and Munyonyo laundry services" at bounding box center [474, 412] width 591 height 35
click at [222, 416] on input "cvv , Bug Kab and Munyonyo laundry services" at bounding box center [474, 412] width 591 height 35
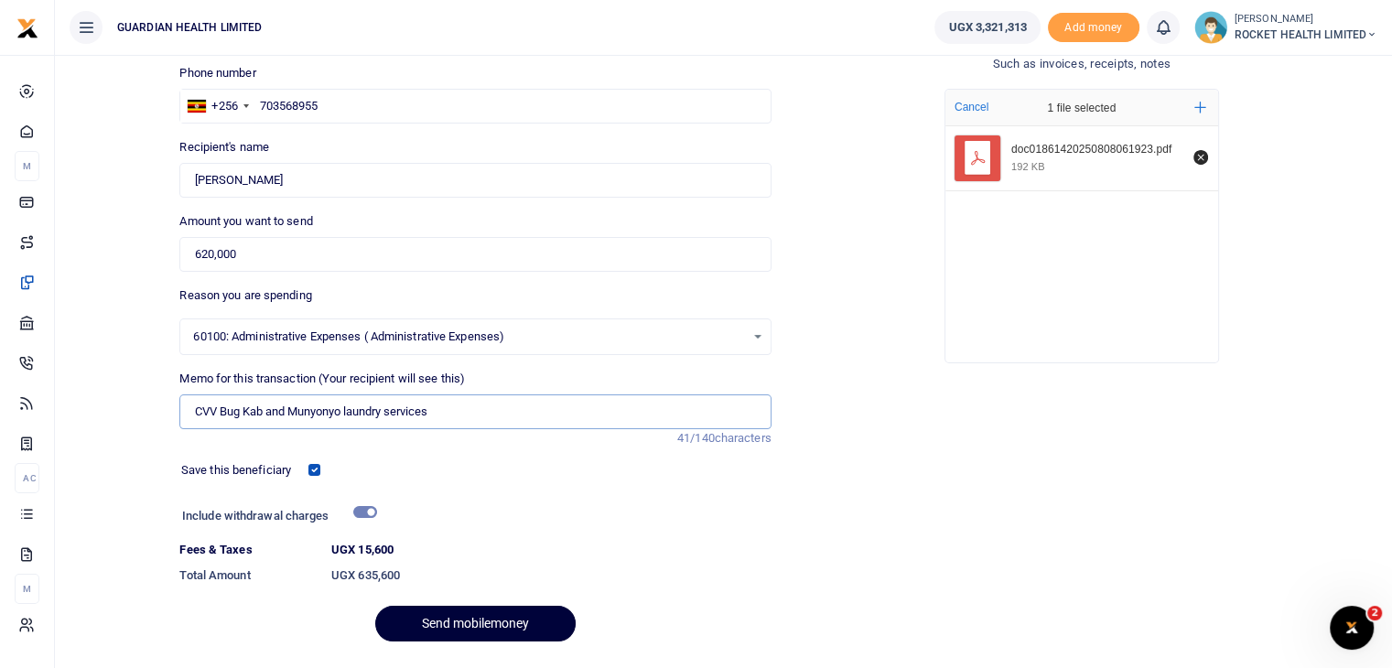
type input "CVV Bug Kab and Munyonyo laundry services"
click at [469, 631] on button "Send mobilemoney" at bounding box center [475, 624] width 200 height 36
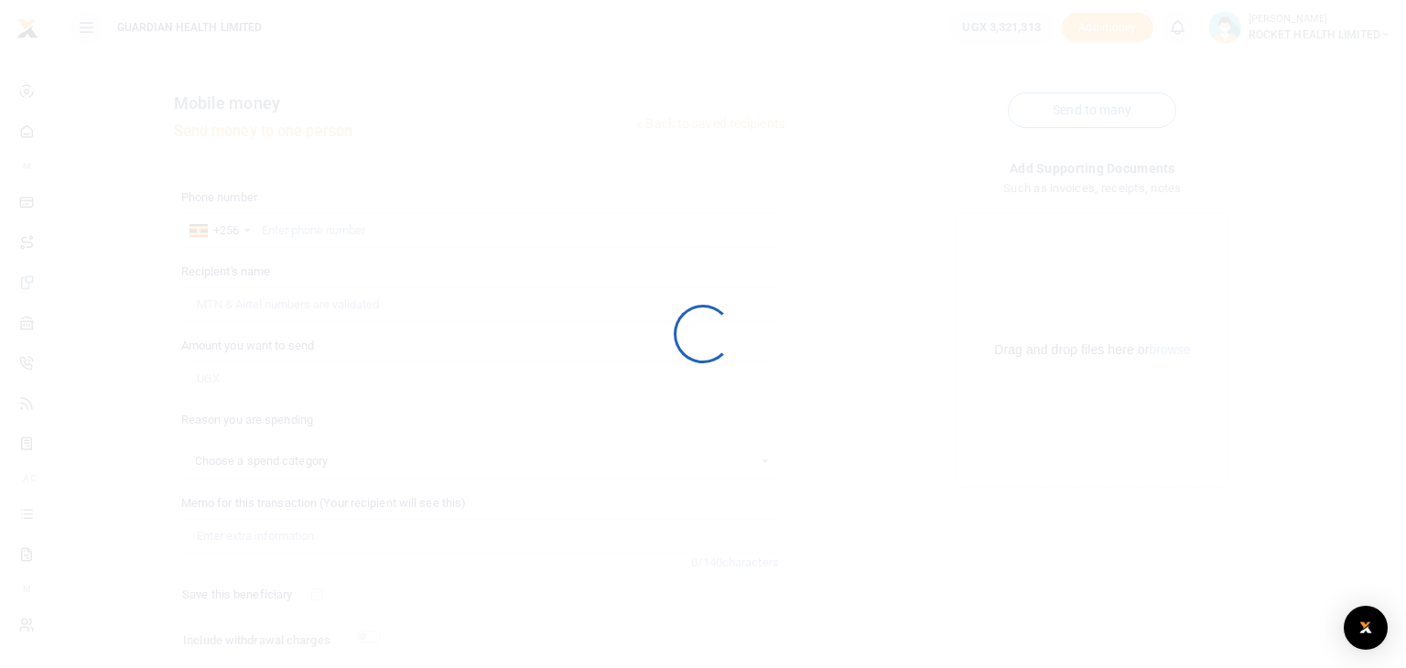
select select
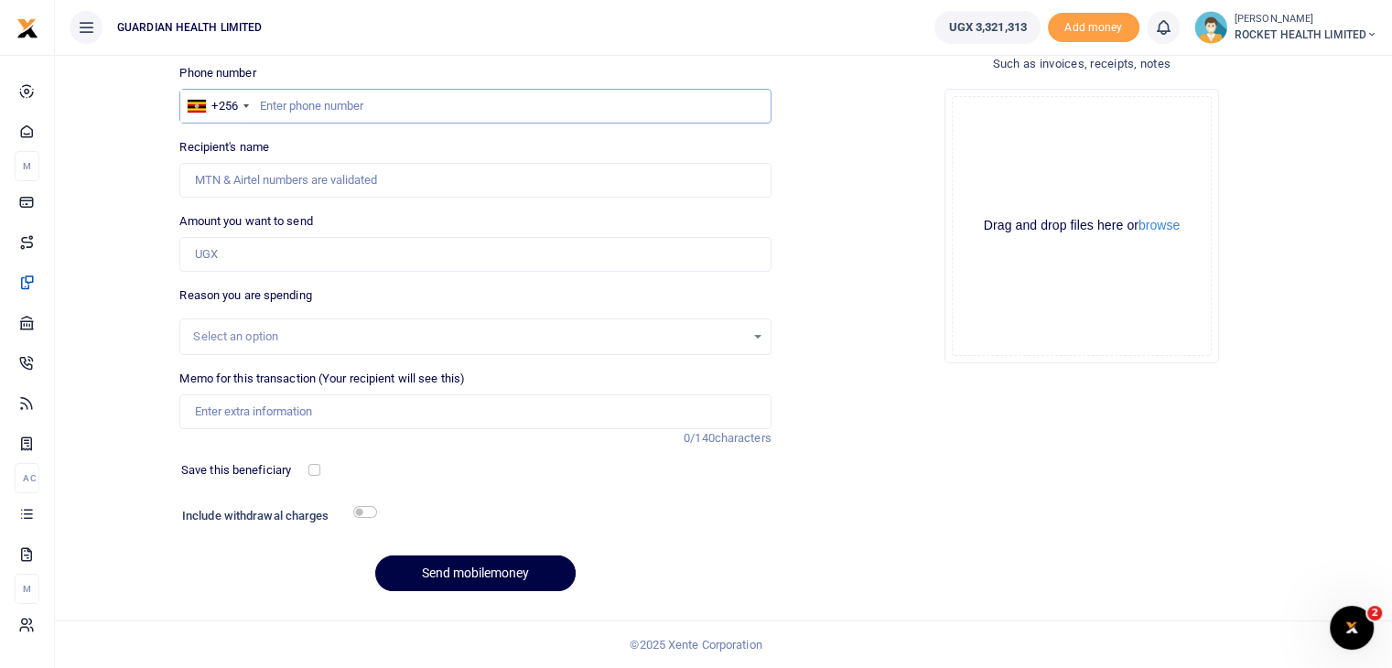
click at [344, 105] on input "text" at bounding box center [474, 106] width 591 height 35
paste input "256707002891"
type input "256707002891"
type input "Jibucorporate Uglimited"
click at [279, 108] on input "256707002891" at bounding box center [474, 106] width 591 height 35
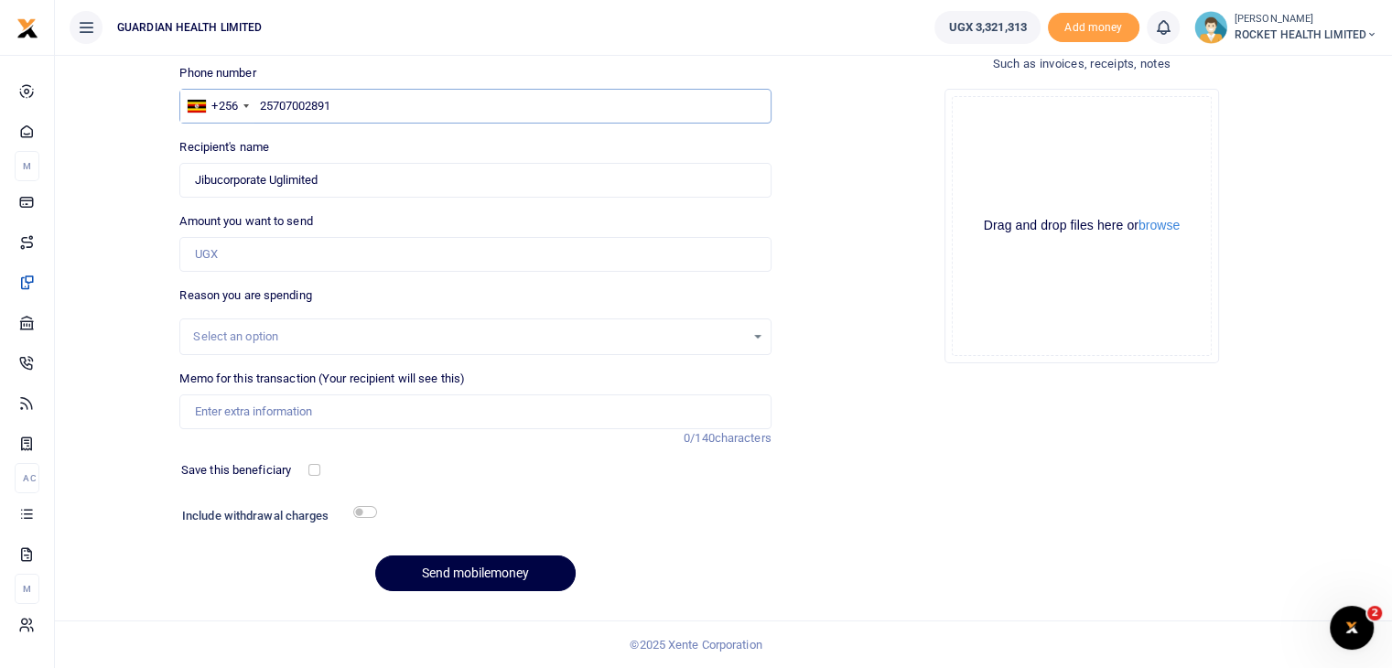
type input "2707002891"
type input "707002891"
type input "Jibucorporate Uglimited"
type input "707002891"
click at [333, 246] on input "Amount you want to send" at bounding box center [474, 254] width 591 height 35
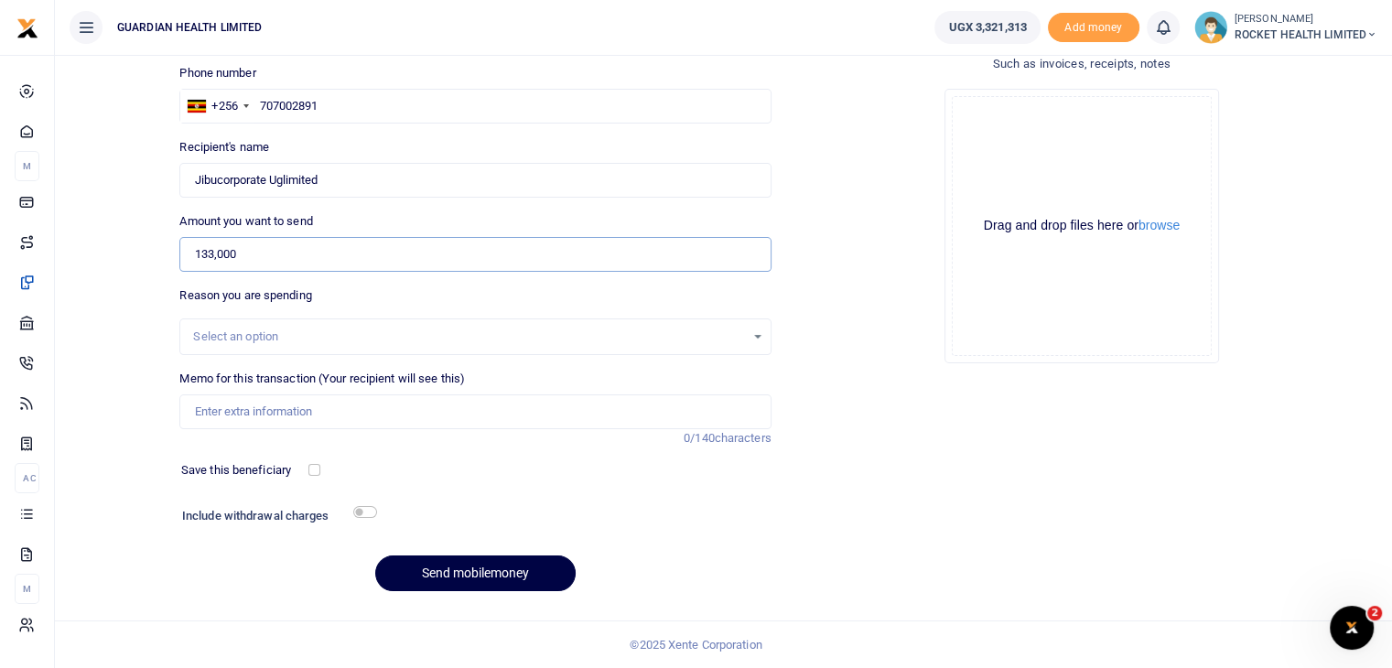
type input "133,000"
click at [300, 337] on div "Select an option" at bounding box center [468, 337] width 551 height 18
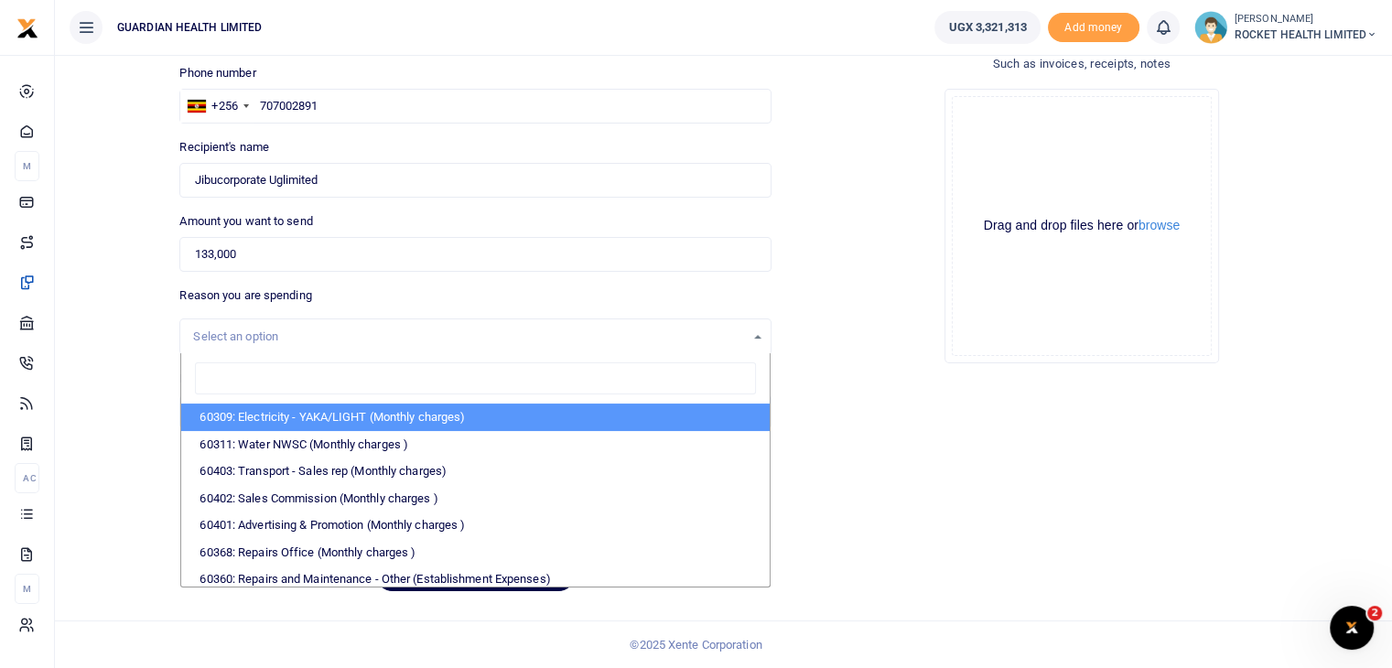
click at [305, 384] on input "search" at bounding box center [475, 378] width 560 height 33
type input "admi"
select select "5406"
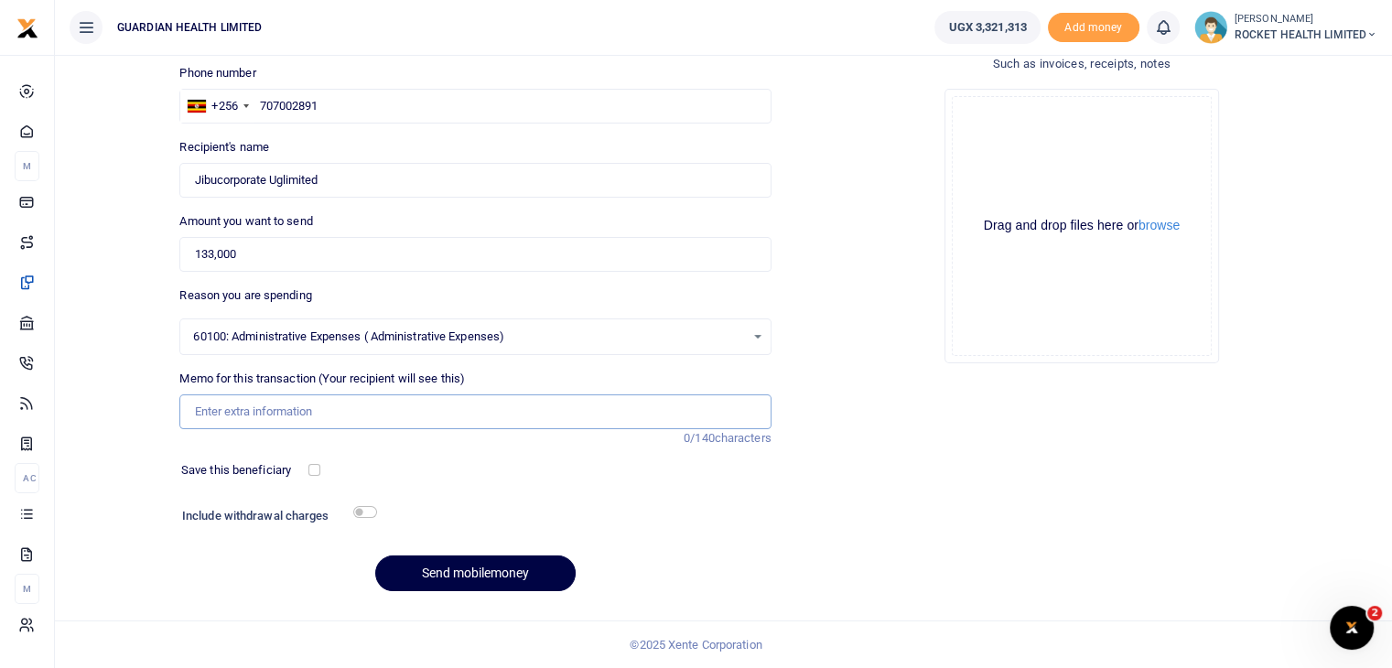
click at [334, 412] on input "Memo for this transaction (Your recipient will see this)" at bounding box center [474, 412] width 591 height 35
type input "Gayaza Jibu water refill"
click at [318, 466] on input "checkbox" at bounding box center [314, 470] width 12 height 12
checkbox input "true"
click at [373, 513] on input "checkbox" at bounding box center [365, 512] width 24 height 12
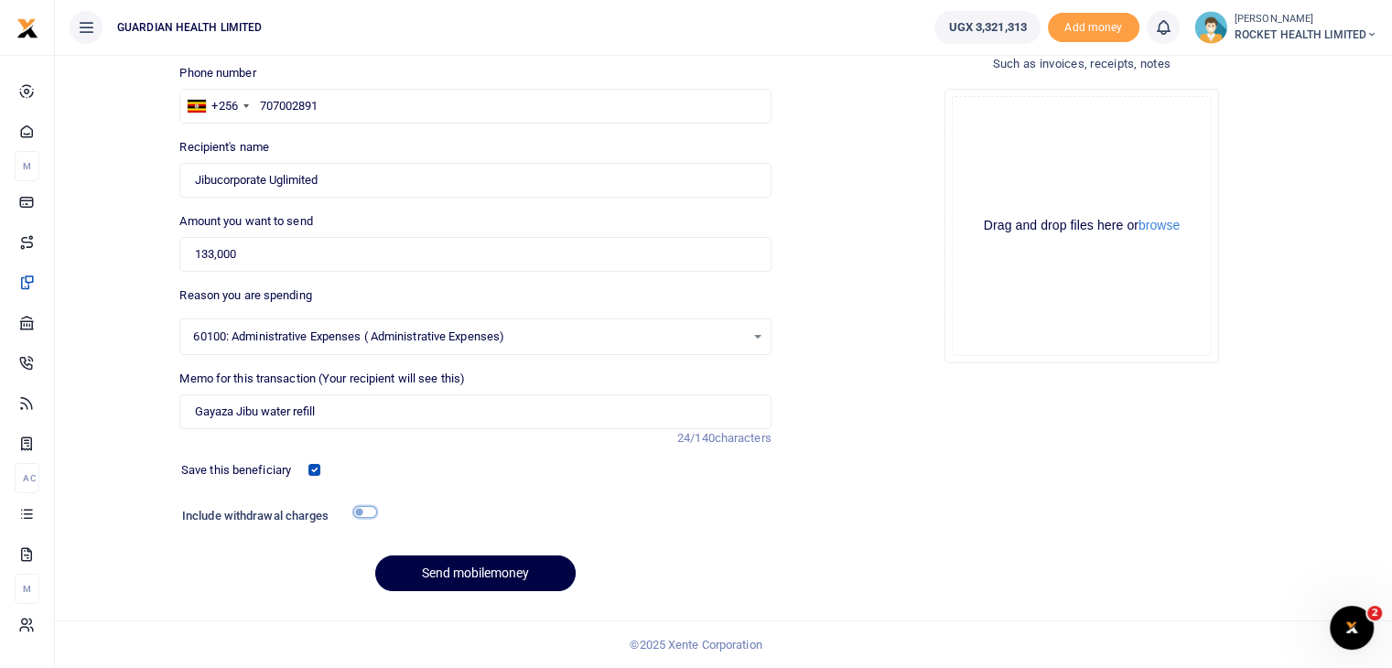
checkbox input "true"
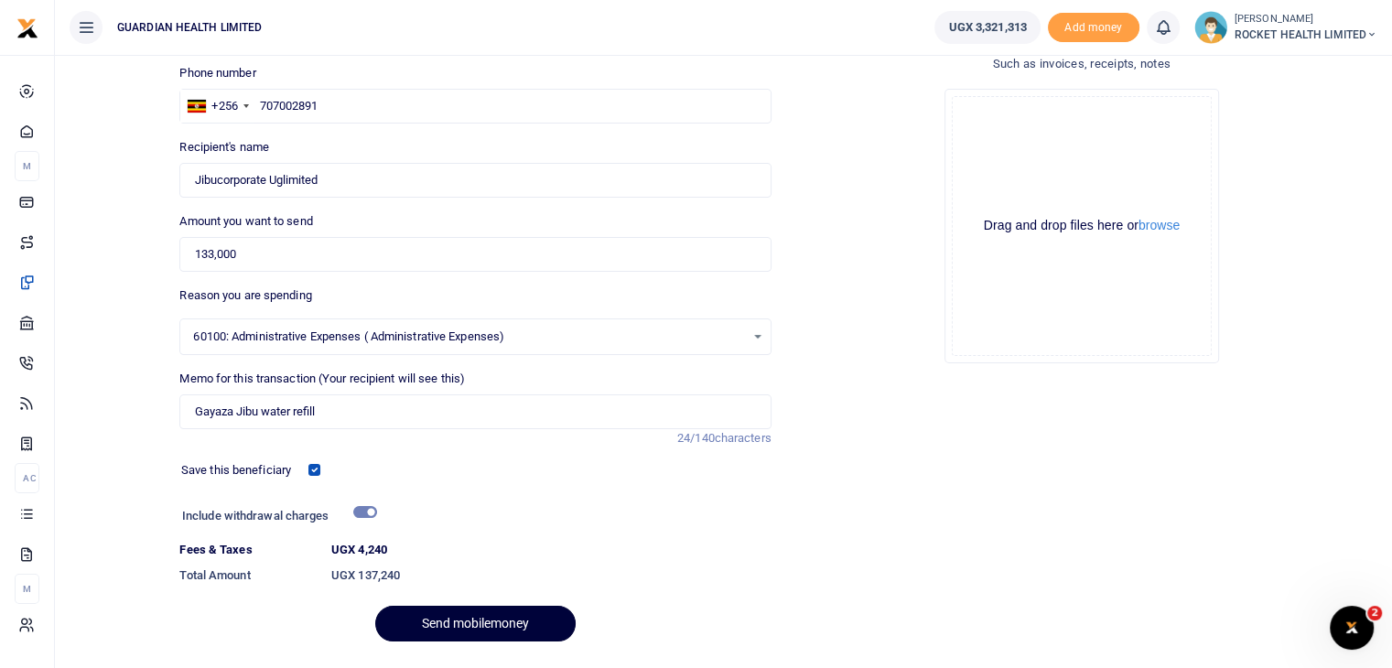
click at [448, 627] on button "Send mobilemoney" at bounding box center [475, 624] width 200 height 36
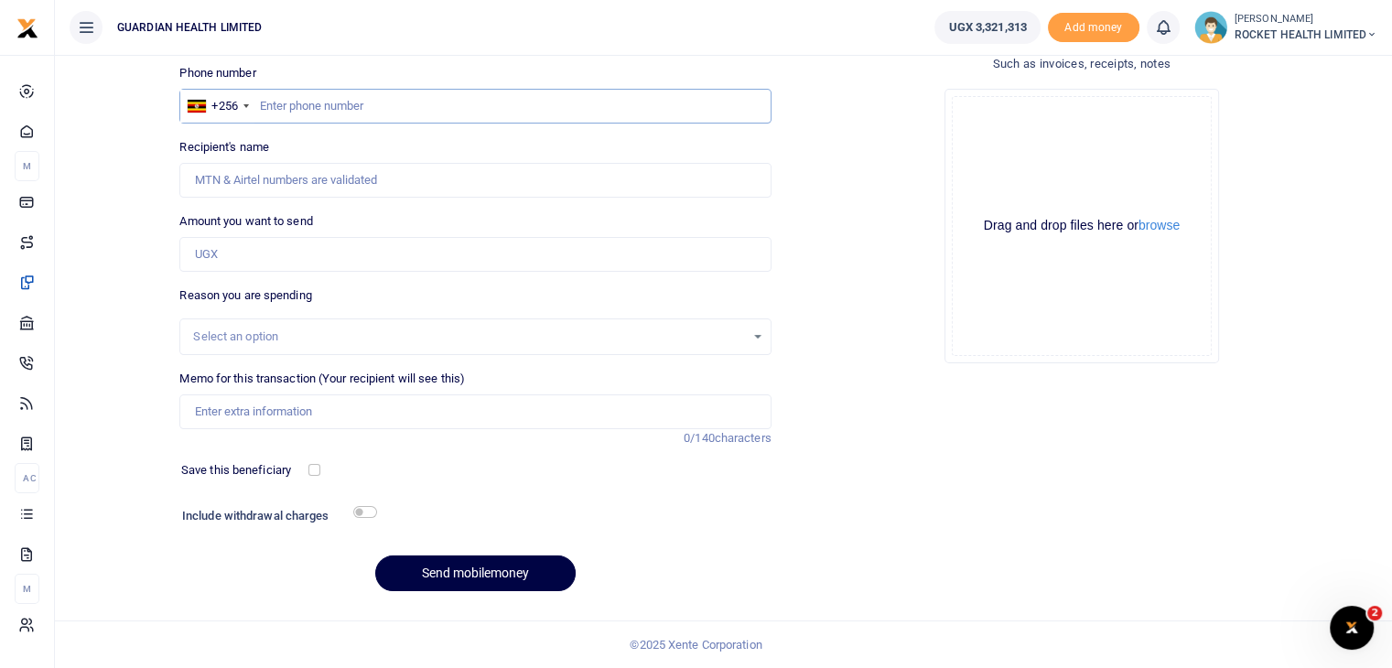
click at [271, 96] on input "text" at bounding box center [474, 106] width 591 height 35
paste input "256,774,873,296.00"
click at [285, 109] on input "256,774,873,296.00" at bounding box center [474, 106] width 591 height 35
click at [283, 110] on input "774,873,296.00" at bounding box center [474, 106] width 591 height 35
click at [306, 103] on input "774873,296.00" at bounding box center [474, 106] width 591 height 35
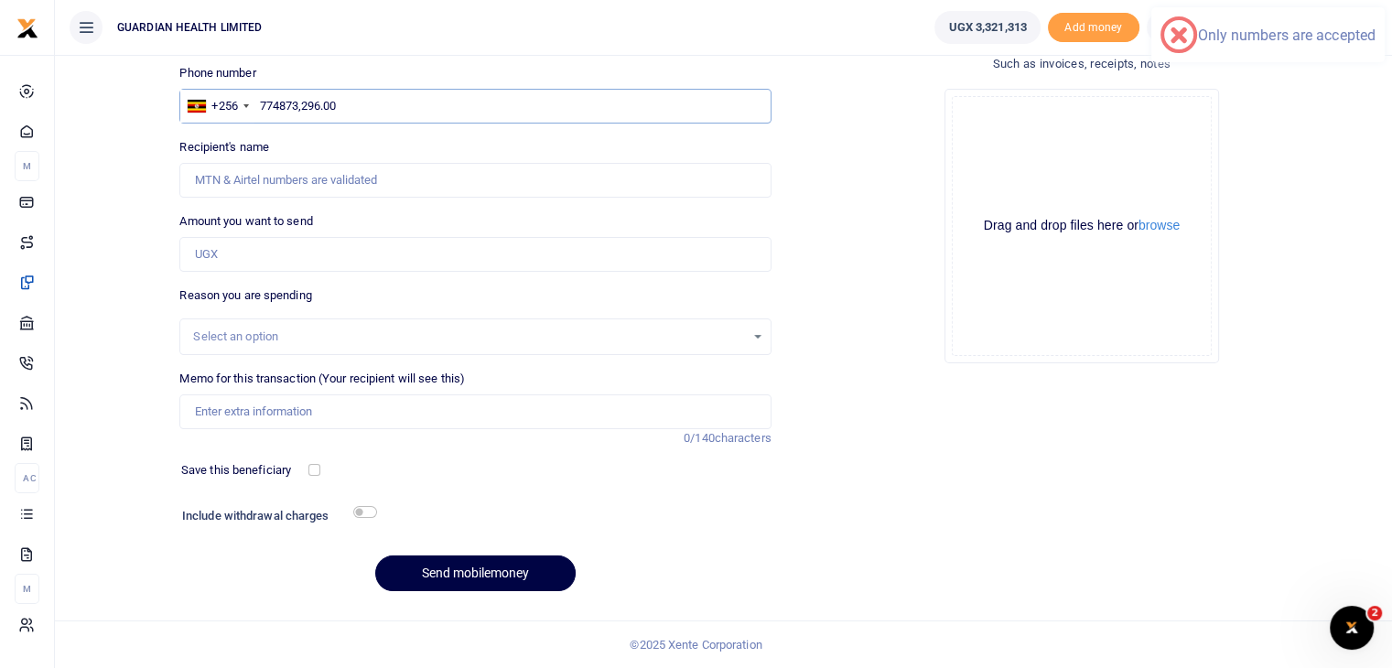
click at [302, 103] on input "774873,296.00" at bounding box center [474, 106] width 591 height 35
click at [341, 103] on input "774873296.00" at bounding box center [474, 106] width 591 height 35
type input "774873296"
type input "Dan Ssendegeya"
type input "774873296"
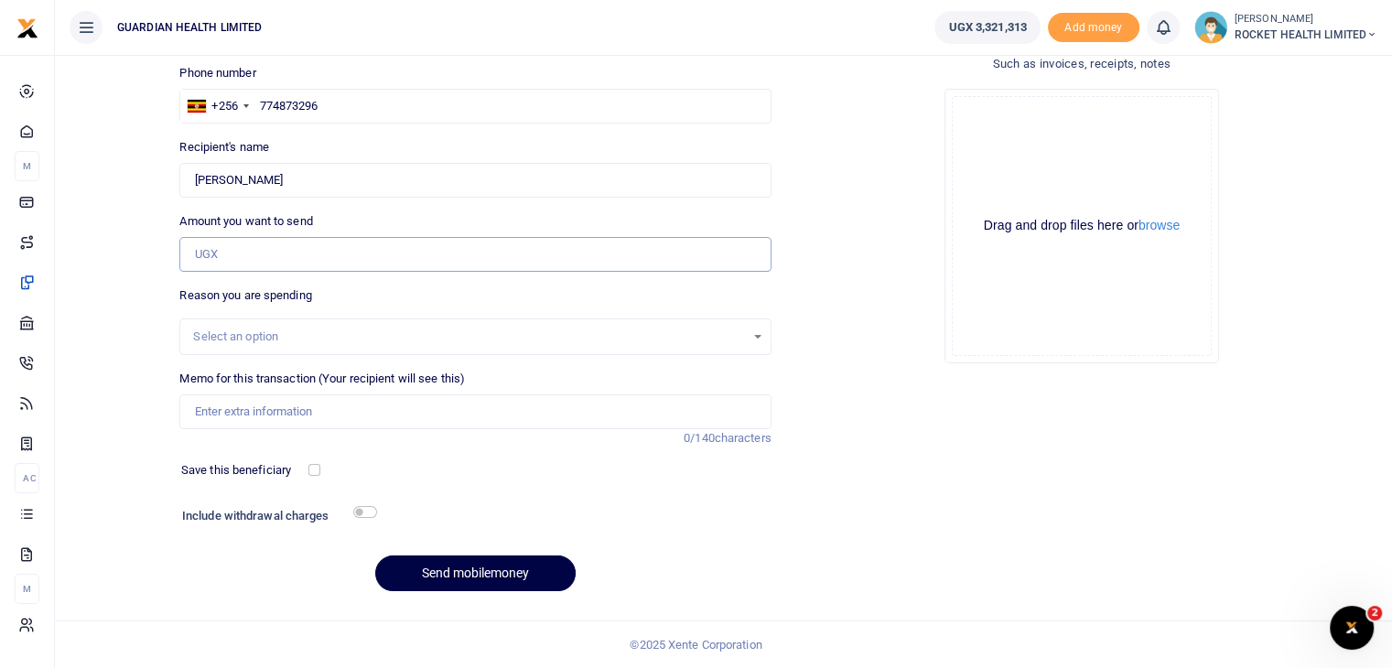
click at [263, 265] on input "Amount you want to send" at bounding box center [474, 254] width 591 height 35
type input "280,000"
click at [269, 328] on div "Select an option" at bounding box center [468, 337] width 551 height 18
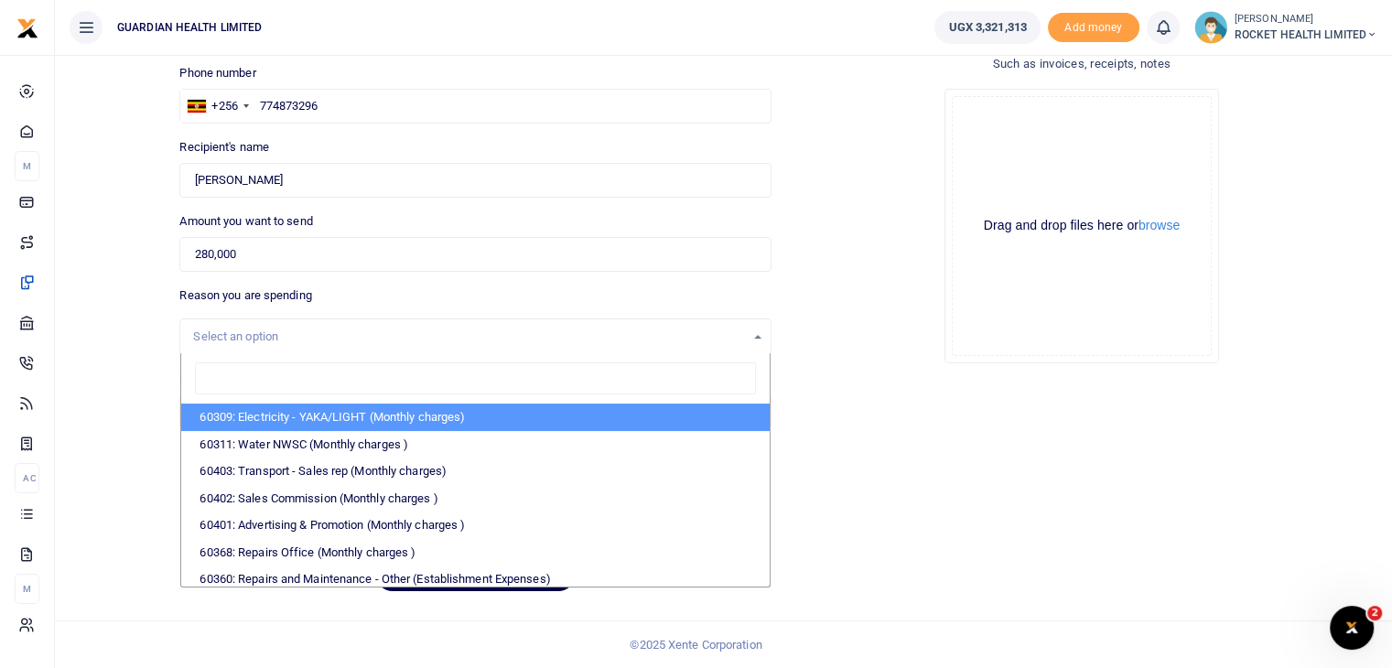
click at [258, 371] on input "search" at bounding box center [475, 378] width 560 height 33
type input "admin"
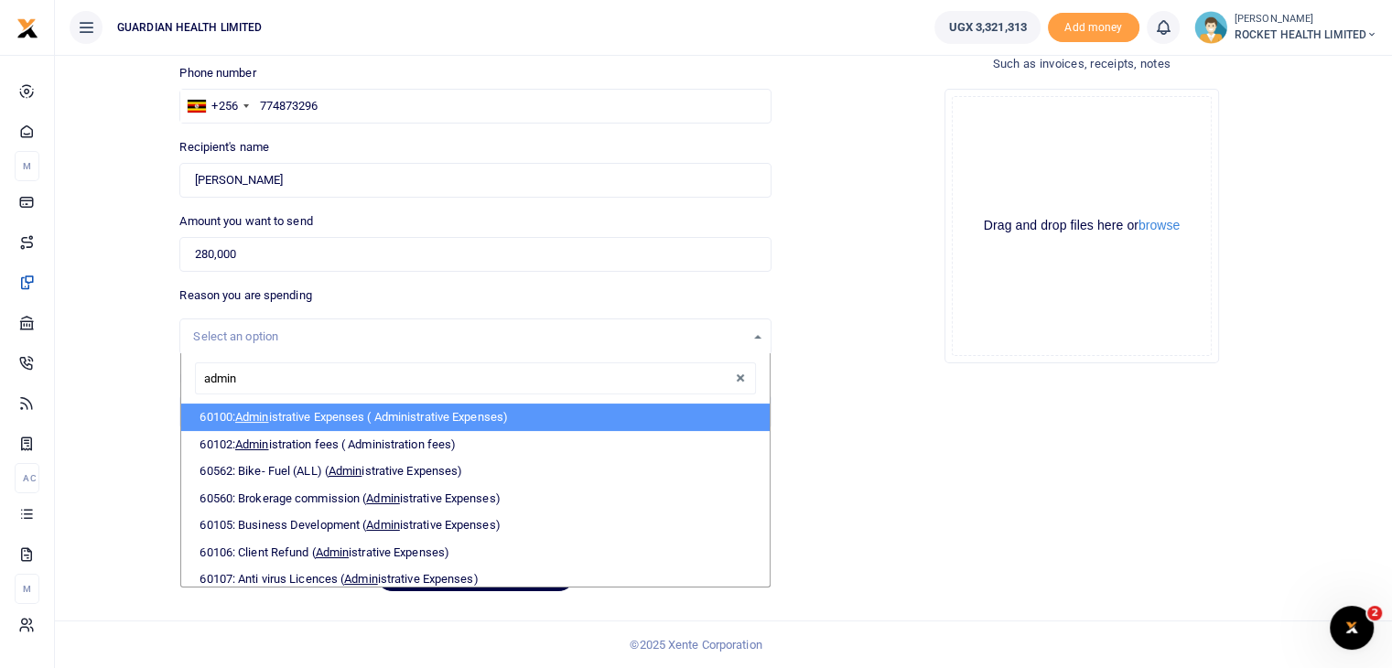
click at [333, 416] on li "60100: Admin istrative Expenses ( Administrative Expenses)" at bounding box center [475, 417] width 588 height 27
select select "5406"
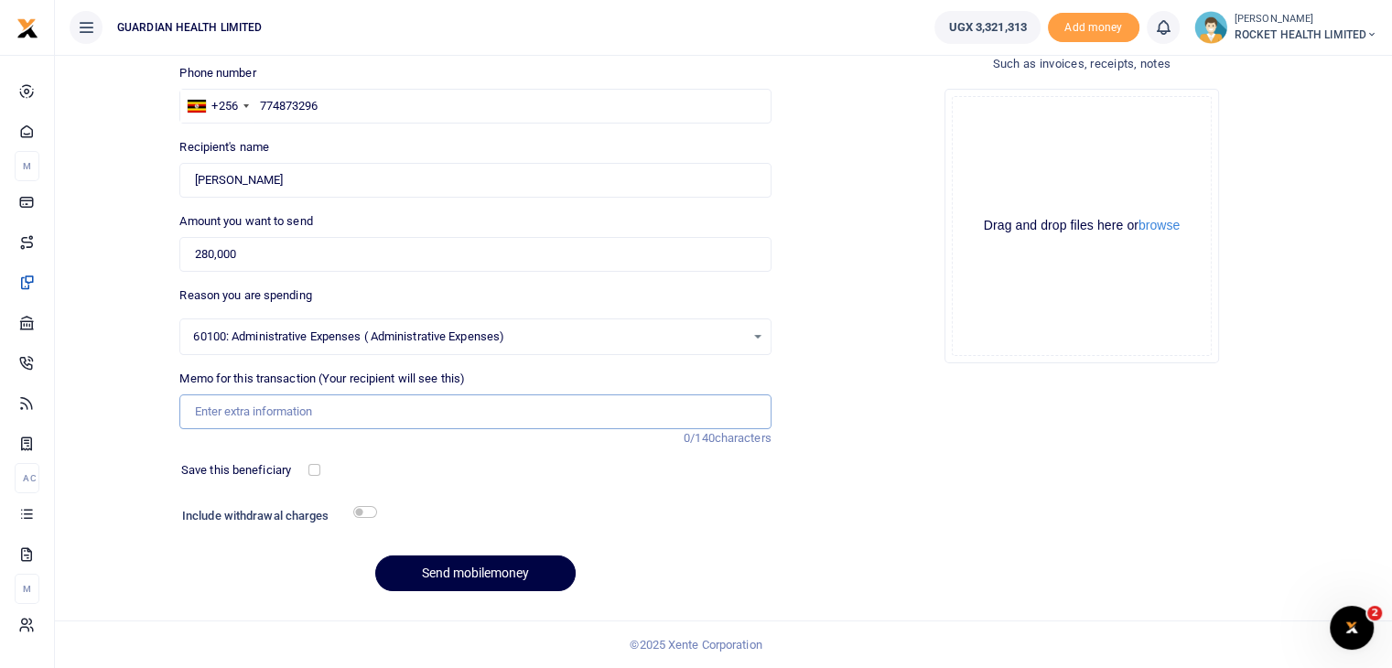
click at [254, 405] on input "Memo for this transaction (Your recipient will see this)" at bounding box center [474, 412] width 591 height 35
type input "G"
type input "Bug Jibu water refill July 2025"
click at [310, 474] on input "checkbox" at bounding box center [314, 470] width 12 height 12
checkbox input "true"
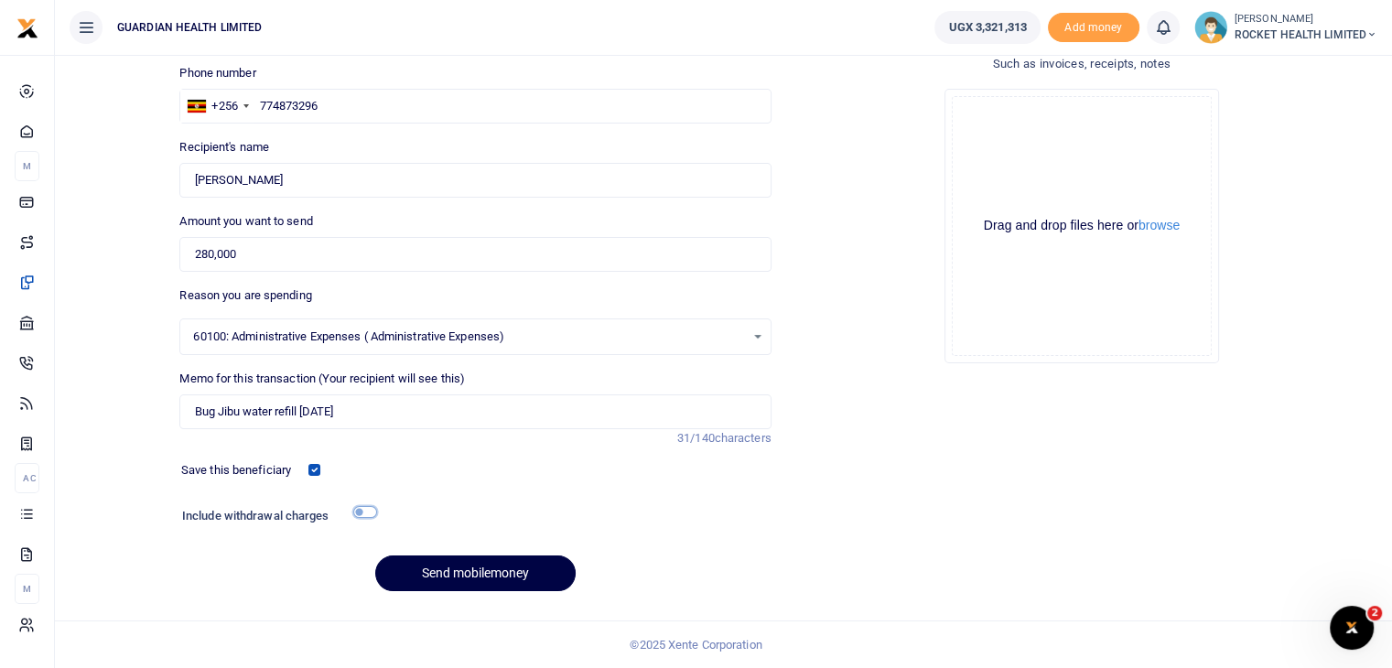
drag, startPoint x: 371, startPoint y: 511, endPoint x: 392, endPoint y: 546, distance: 41.4
click at [371, 510] on input "checkbox" at bounding box center [365, 512] width 24 height 12
checkbox input "true"
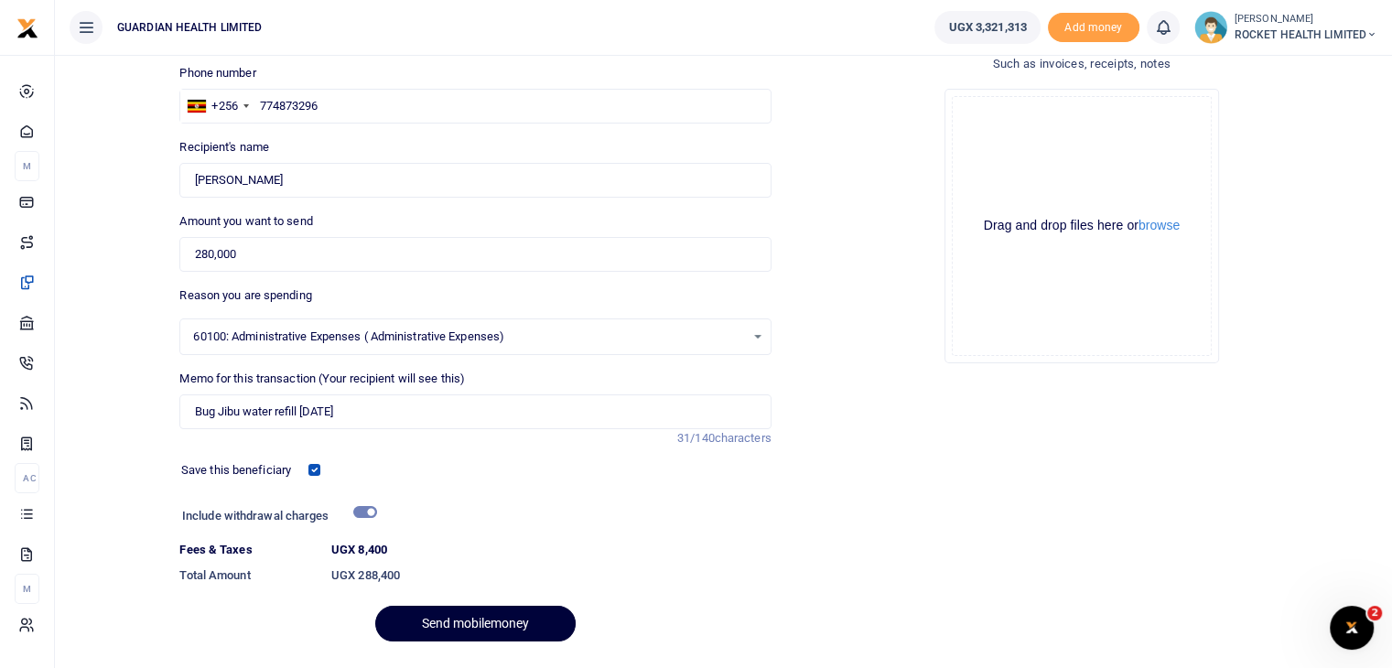
click at [466, 621] on button "Send mobilemoney" at bounding box center [475, 624] width 200 height 36
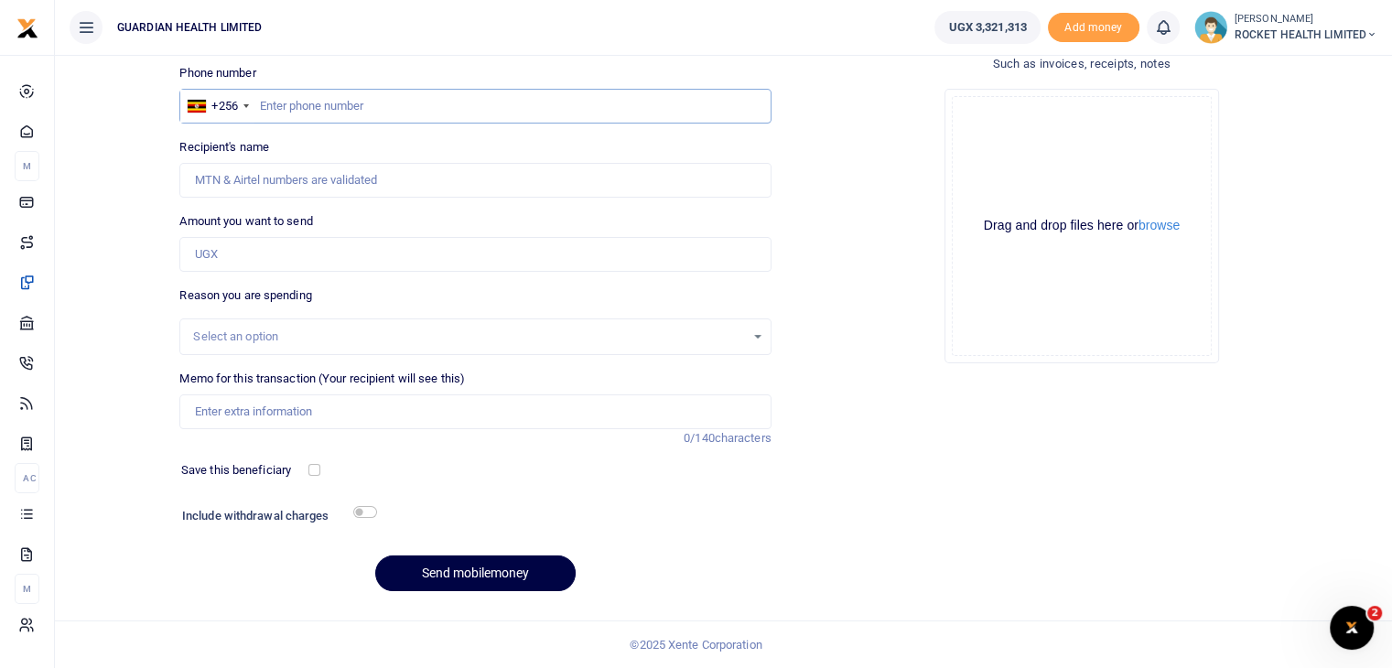
click at [291, 95] on input "text" at bounding box center [474, 106] width 591 height 35
type input "787942888"
type input "[PERSON_NAME]"
type input "787942888"
click at [293, 253] on input "Amount you want to send" at bounding box center [474, 254] width 591 height 35
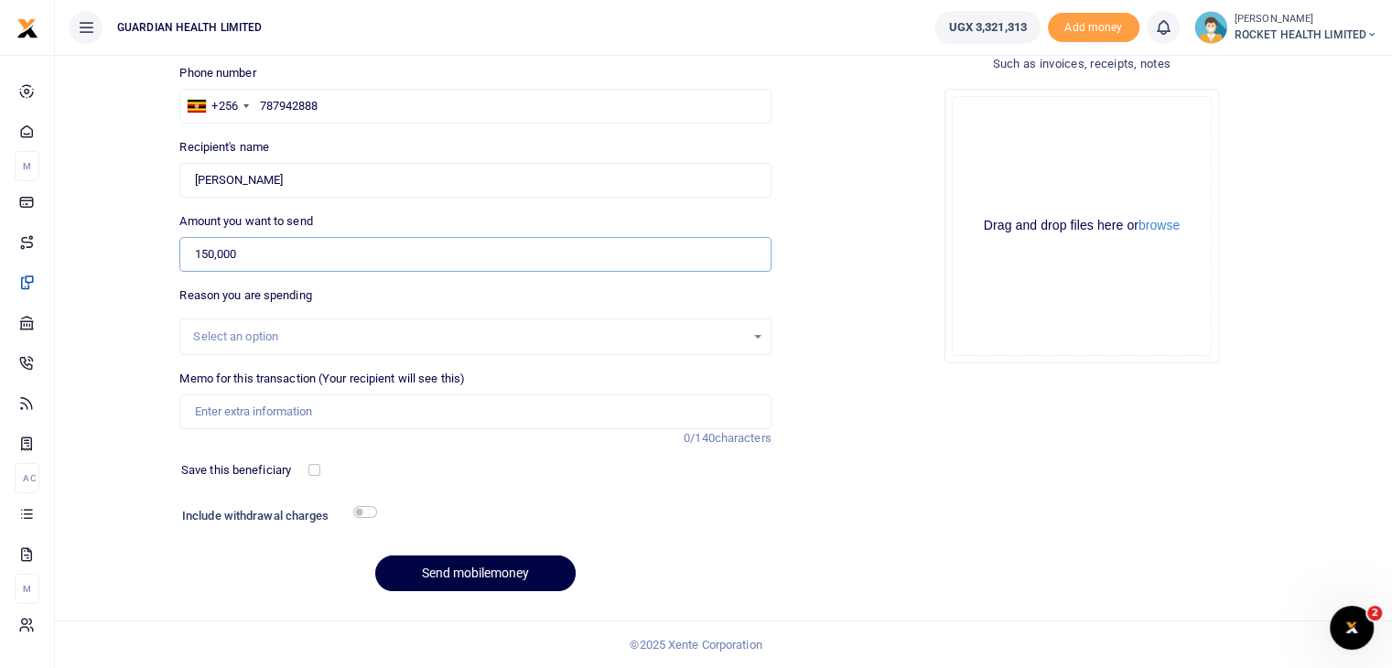
type input "150,000"
click at [224, 334] on div "Select an option" at bounding box center [468, 337] width 551 height 18
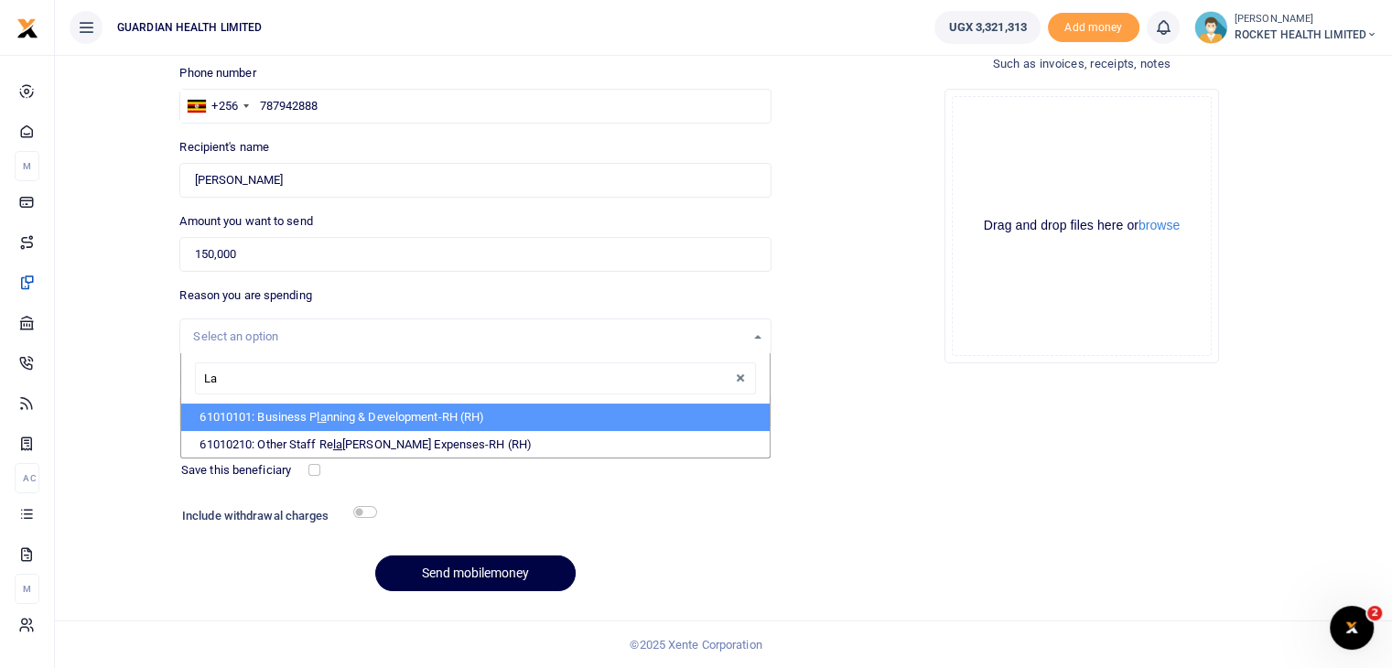
type input "L"
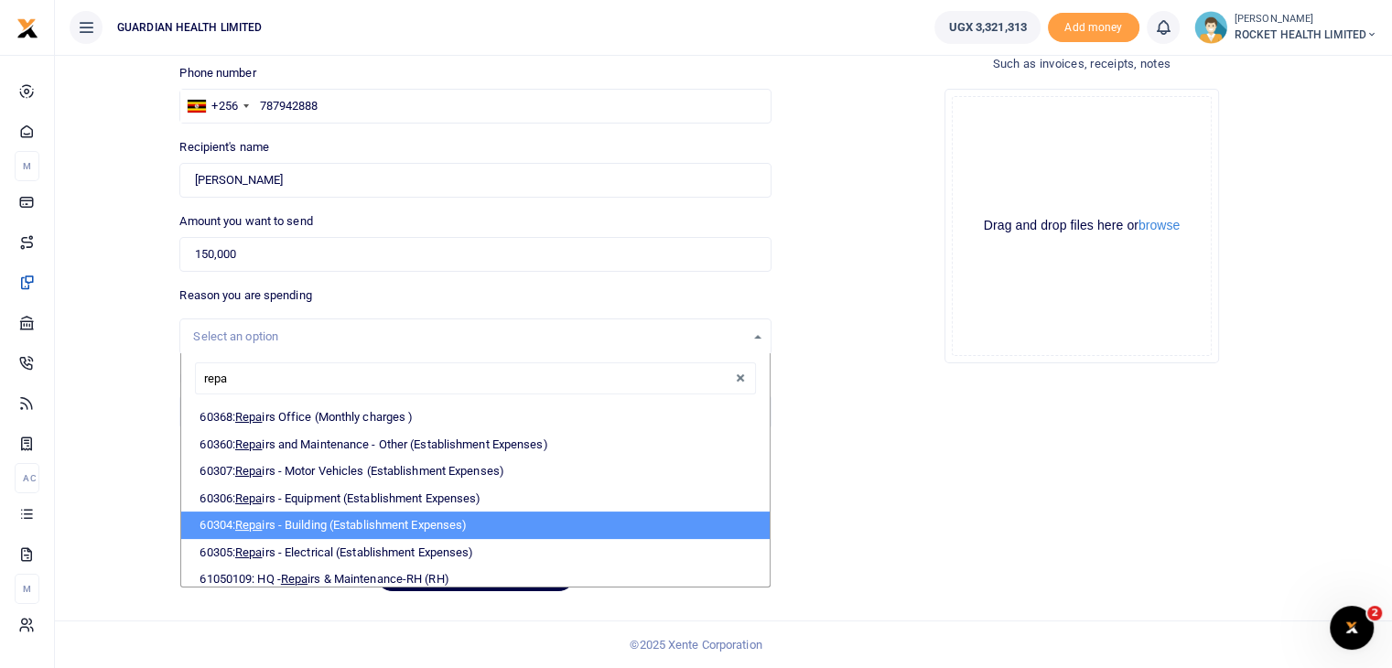
scroll to position [33, 0]
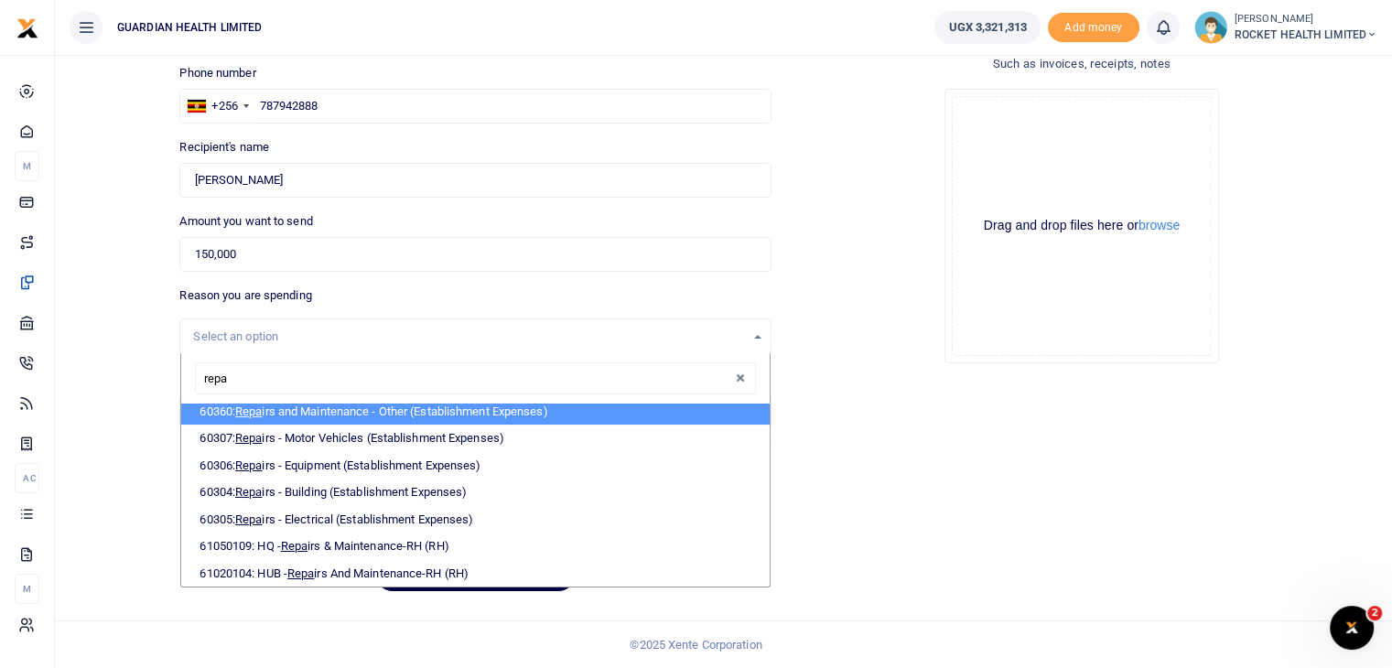
drag, startPoint x: 245, startPoint y: 382, endPoint x: 130, endPoint y: 377, distance: 115.4
click at [130, 377] on div "Back to saved recipients Mobile money Send money to one person Send to many Pho…" at bounding box center [723, 275] width 1323 height 661
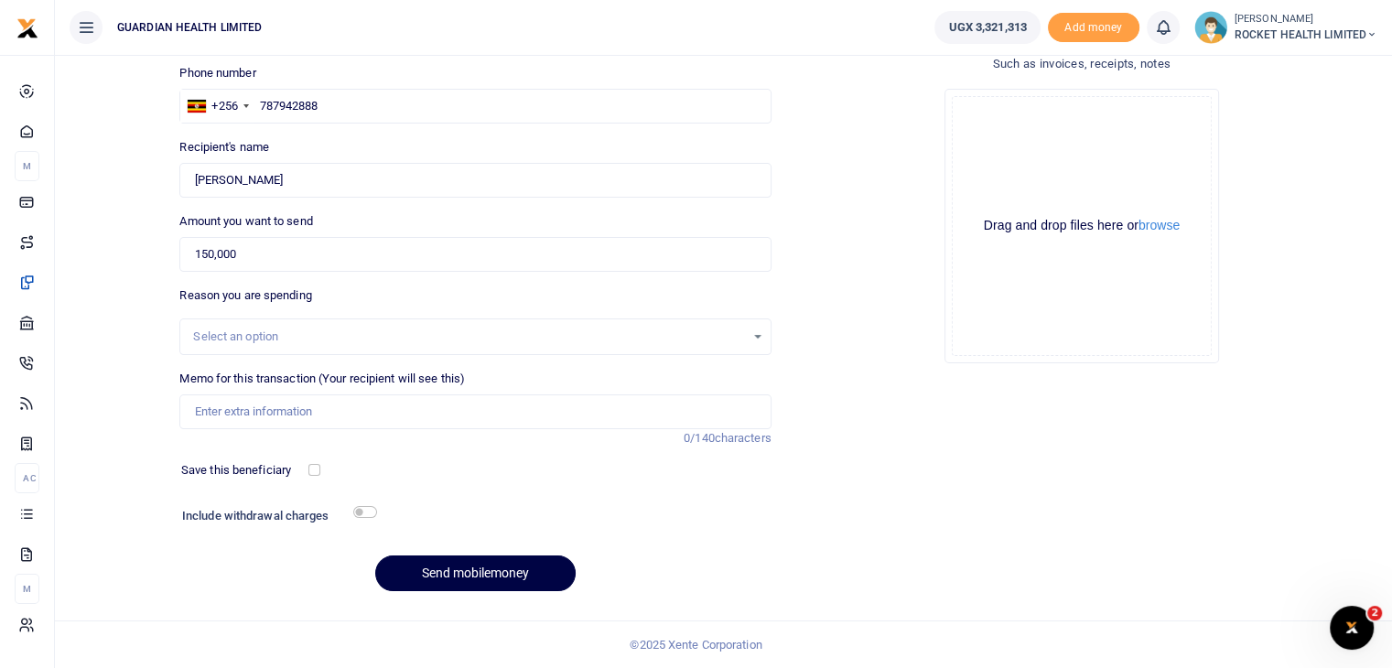
click at [237, 330] on div "Select an option" at bounding box center [468, 337] width 551 height 18
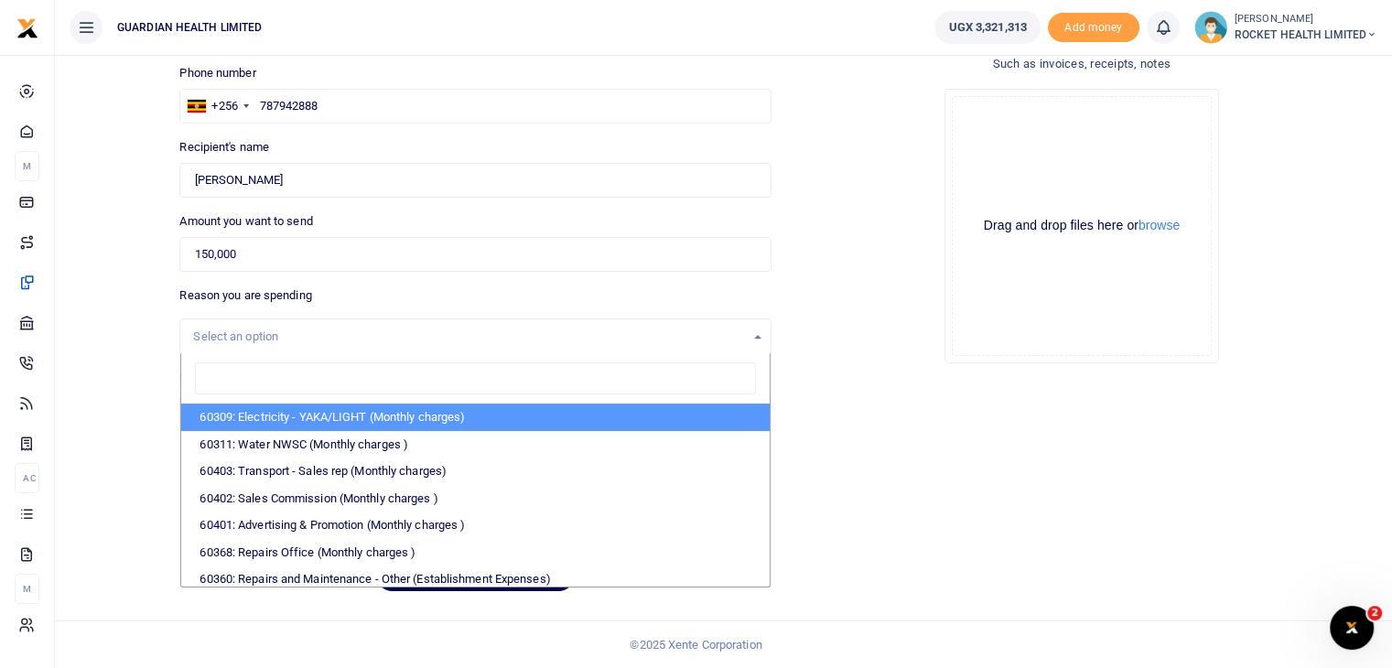
click at [233, 387] on input "search" at bounding box center [475, 378] width 560 height 33
type input "IT"
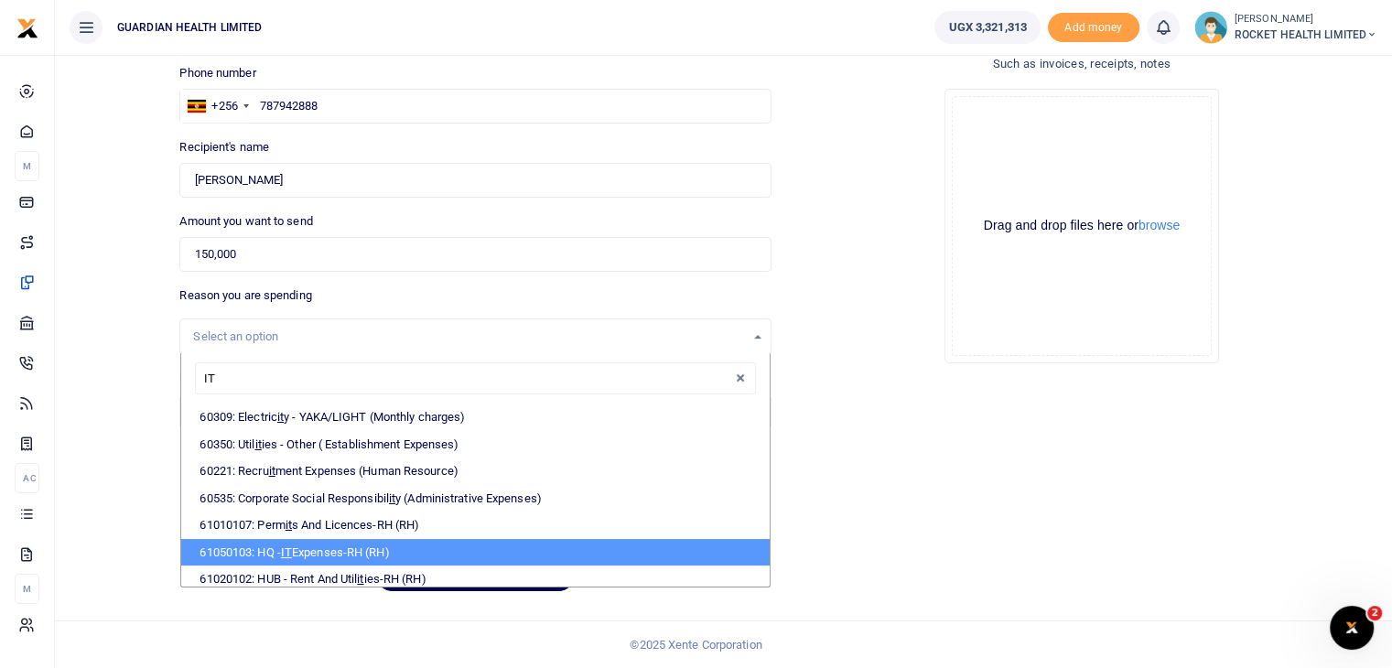
click at [381, 543] on li "61050103: HQ - IT Expenses-RH (RH)" at bounding box center [475, 552] width 588 height 27
select select "5444"
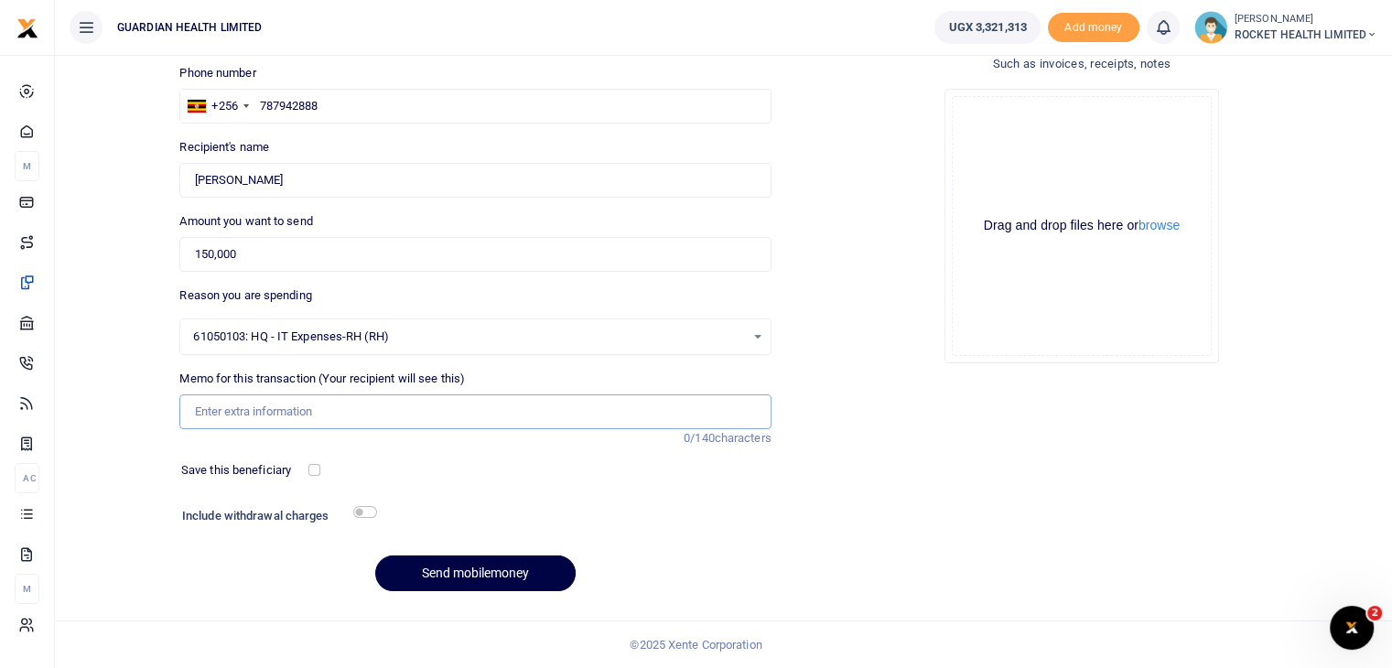
click at [256, 404] on input "Memo for this transaction (Your recipient will see this)" at bounding box center [474, 412] width 591 height 35
type input "l"
type input "Laptop repair"
click at [315, 468] on input "checkbox" at bounding box center [314, 470] width 12 height 12
checkbox input "true"
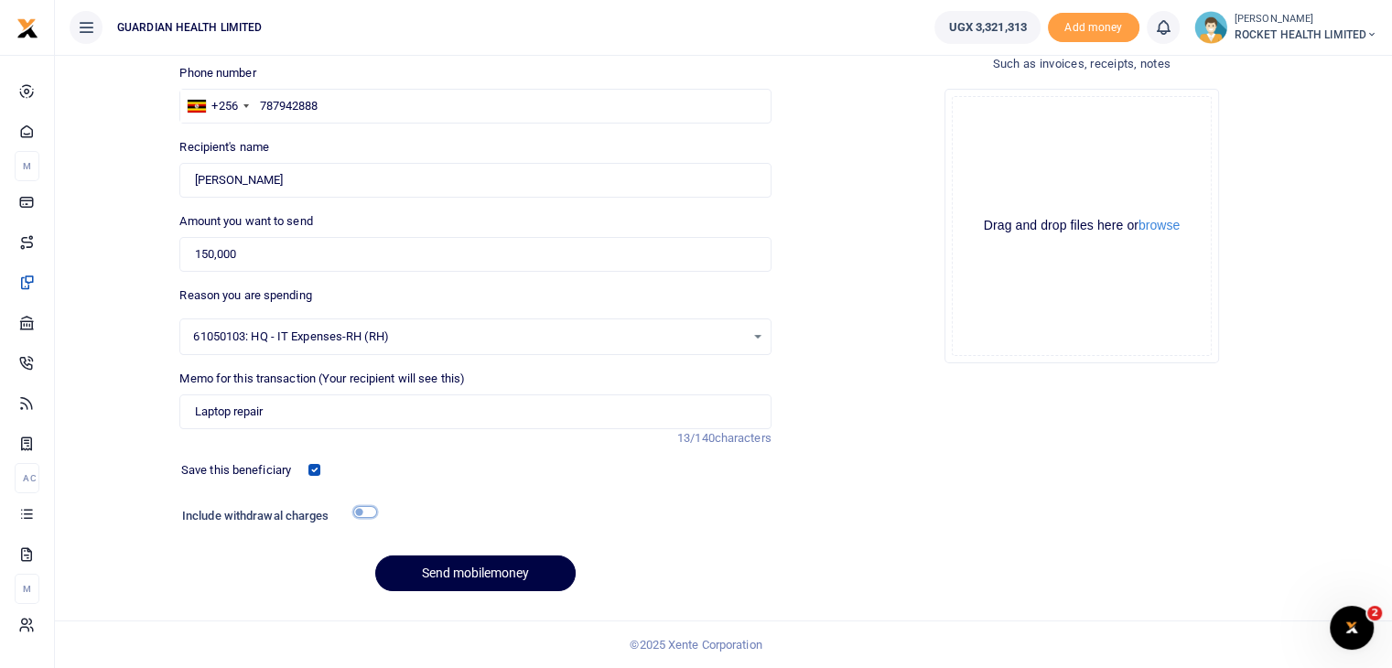
click at [371, 506] on input "checkbox" at bounding box center [365, 512] width 24 height 12
checkbox input "true"
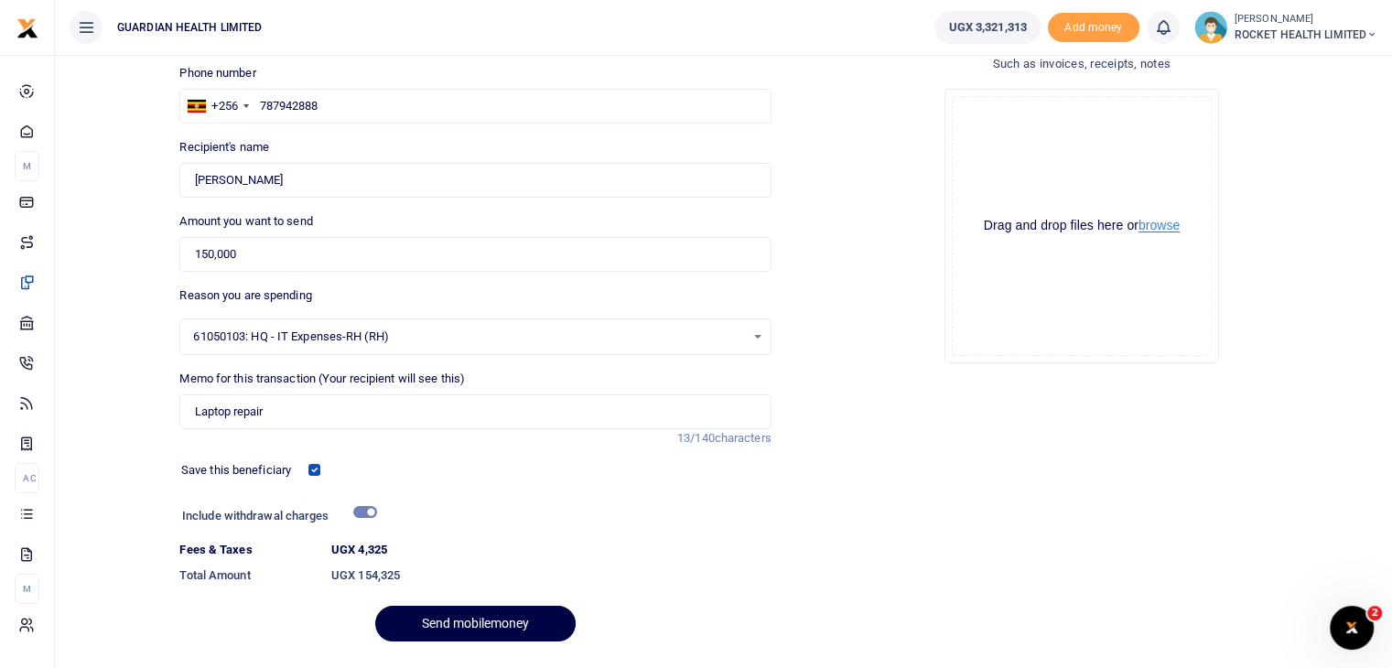
click at [1178, 228] on button "browse" at bounding box center [1159, 226] width 41 height 14
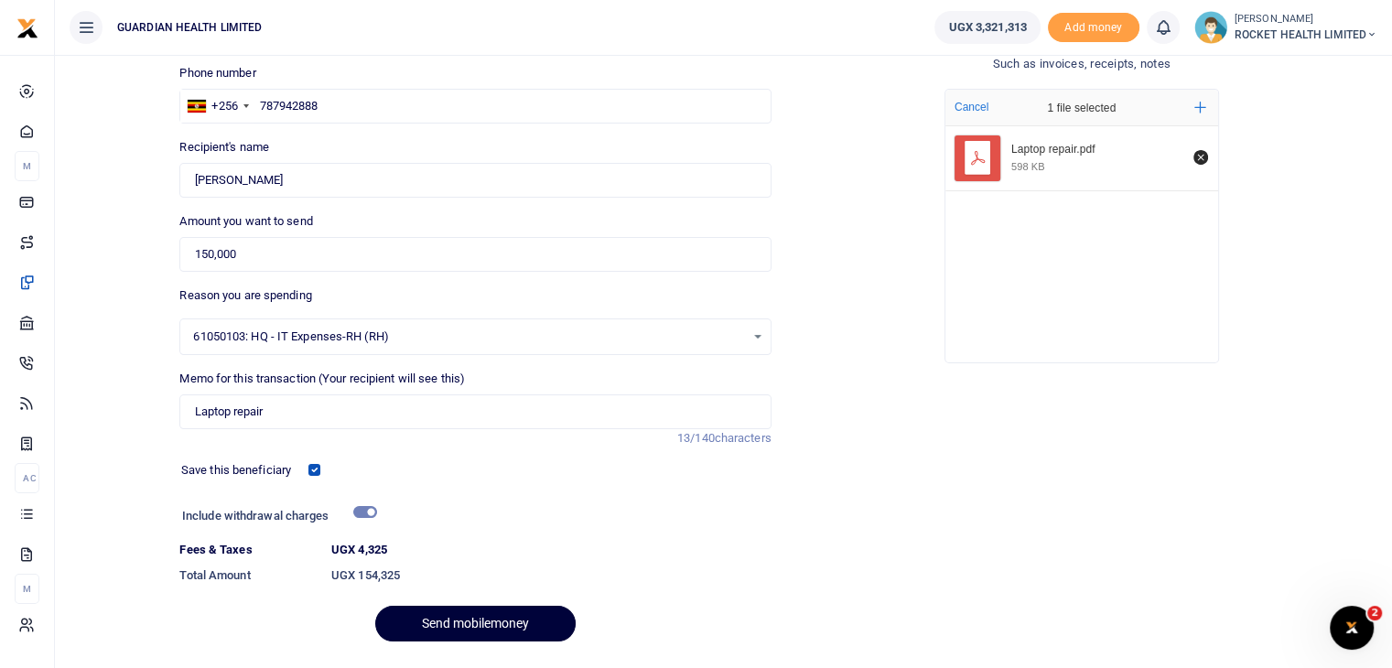
click at [437, 624] on button "Send mobilemoney" at bounding box center [475, 624] width 200 height 36
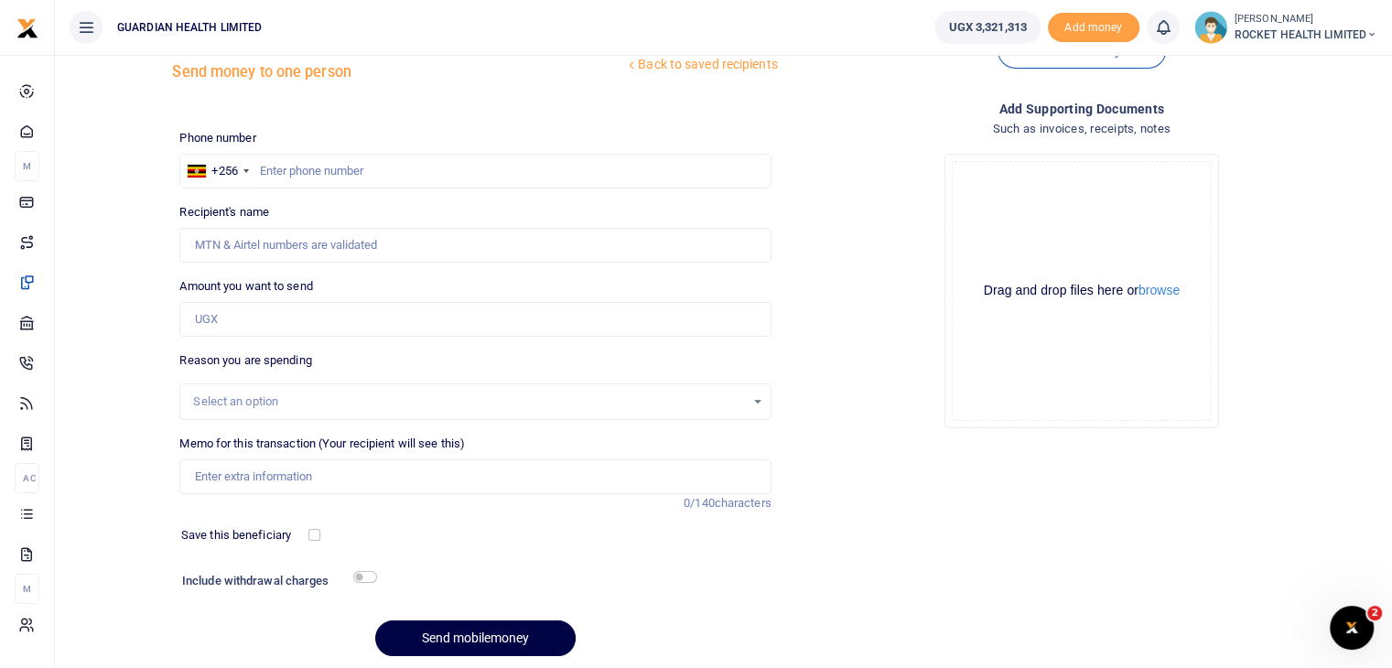
scroll to position [33, 0]
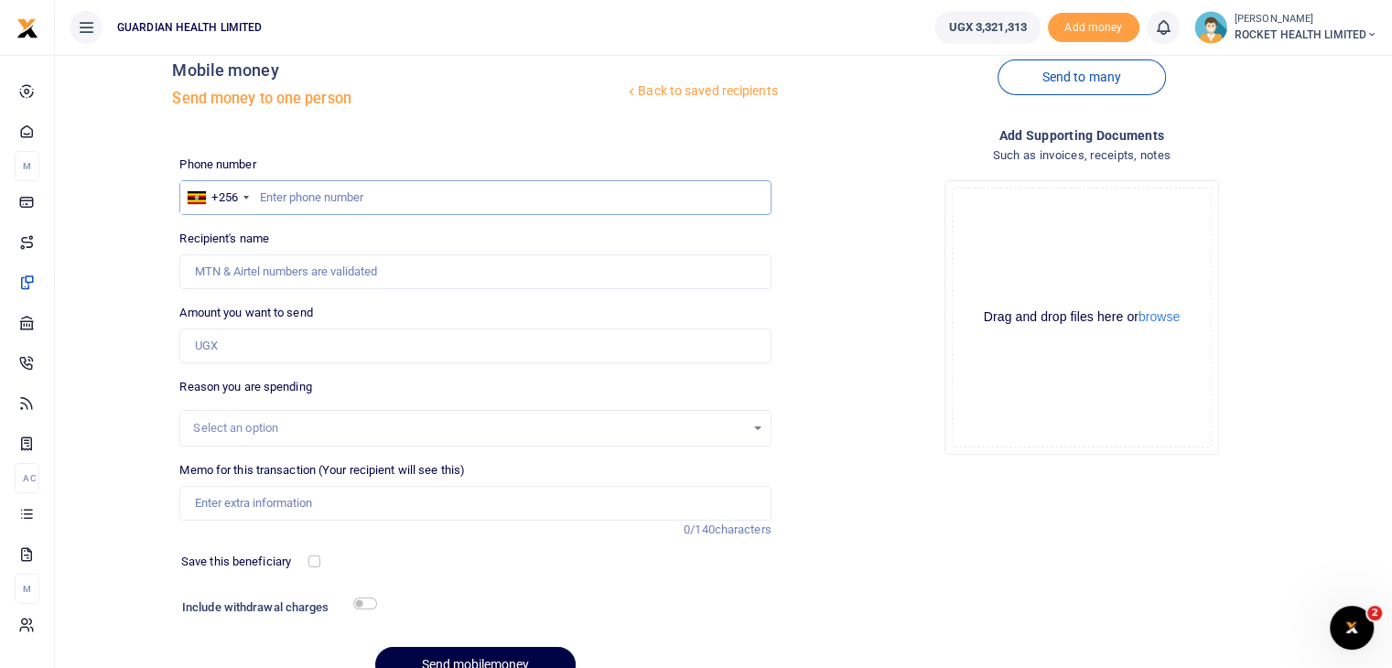
click at [317, 202] on input "text" at bounding box center [474, 197] width 591 height 35
paste input "256779873122"
type input "256779873122"
click at [278, 194] on input "256779873122" at bounding box center [474, 197] width 591 height 35
type input "[PERSON_NAME]"
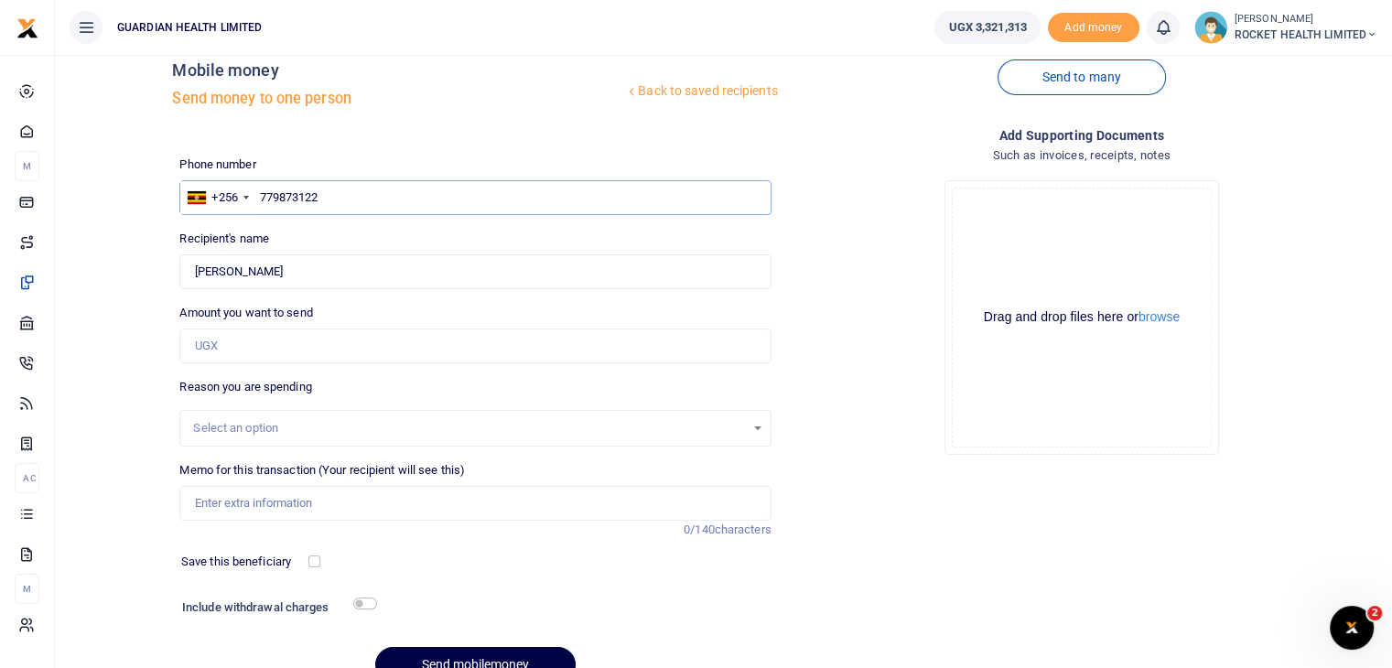
type input "779873122"
click at [232, 349] on input "Amount you want to send" at bounding box center [474, 346] width 591 height 35
type input "100,000"
click at [315, 437] on div "Select an option" at bounding box center [474, 428] width 589 height 20
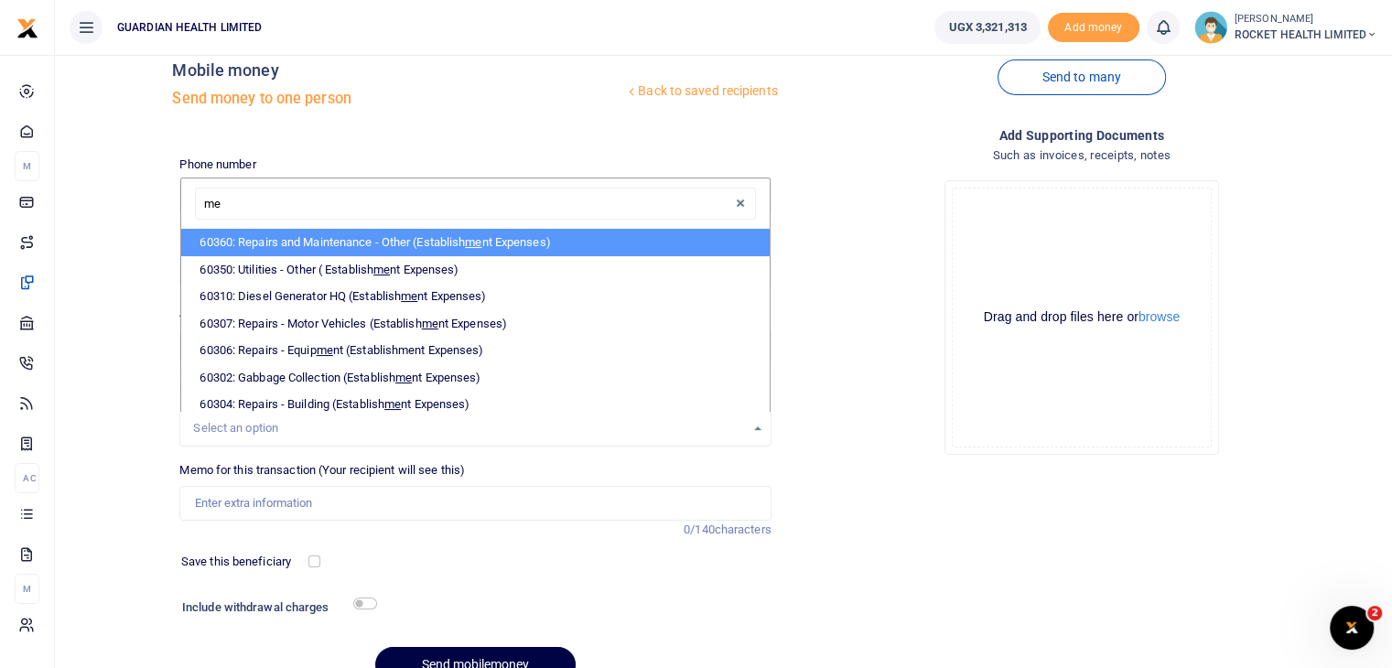
type input "m"
type input "admi"
select select "5406"
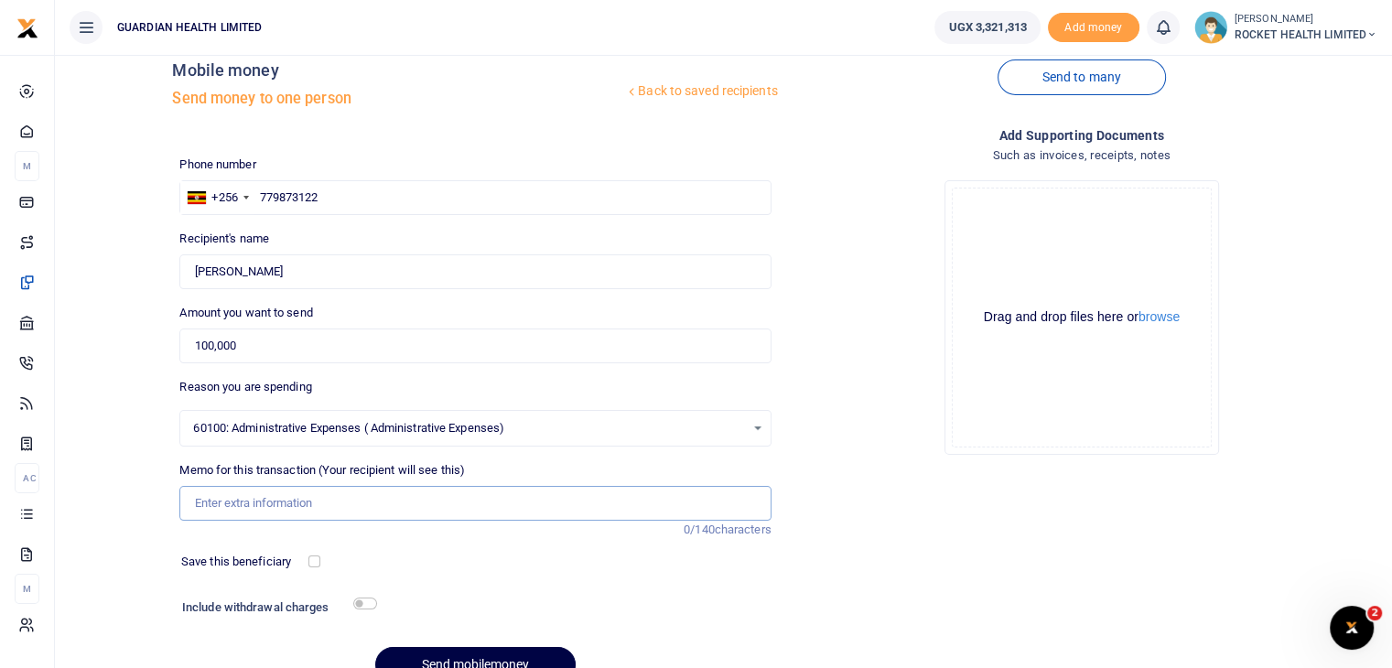
click at [307, 507] on input "Memo for this transaction (Your recipient will see this)" at bounding box center [474, 503] width 591 height 35
type input "G"
type input "Transfer to pharmacy [PERSON_NAME] cash for Bio haz medical waste"
click at [310, 561] on input "checkbox" at bounding box center [314, 562] width 12 height 12
checkbox input "true"
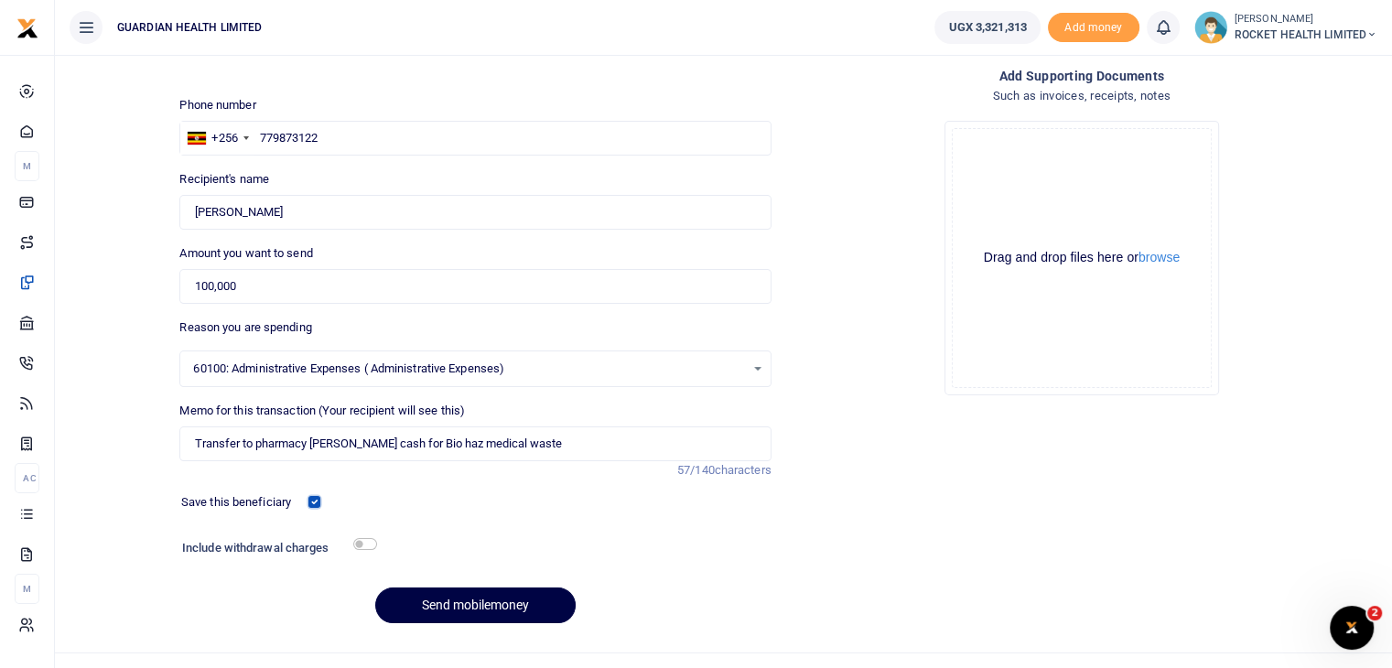
scroll to position [124, 0]
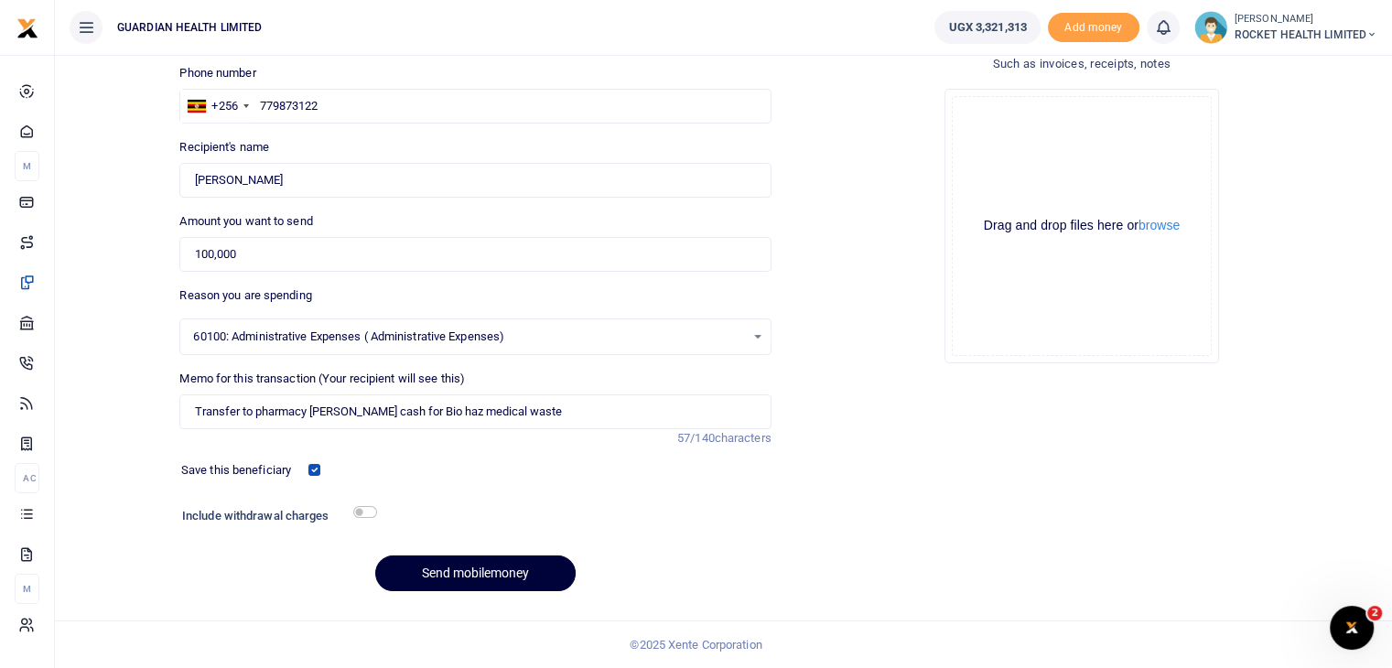
click at [514, 572] on button "Send mobilemoney" at bounding box center [475, 574] width 200 height 36
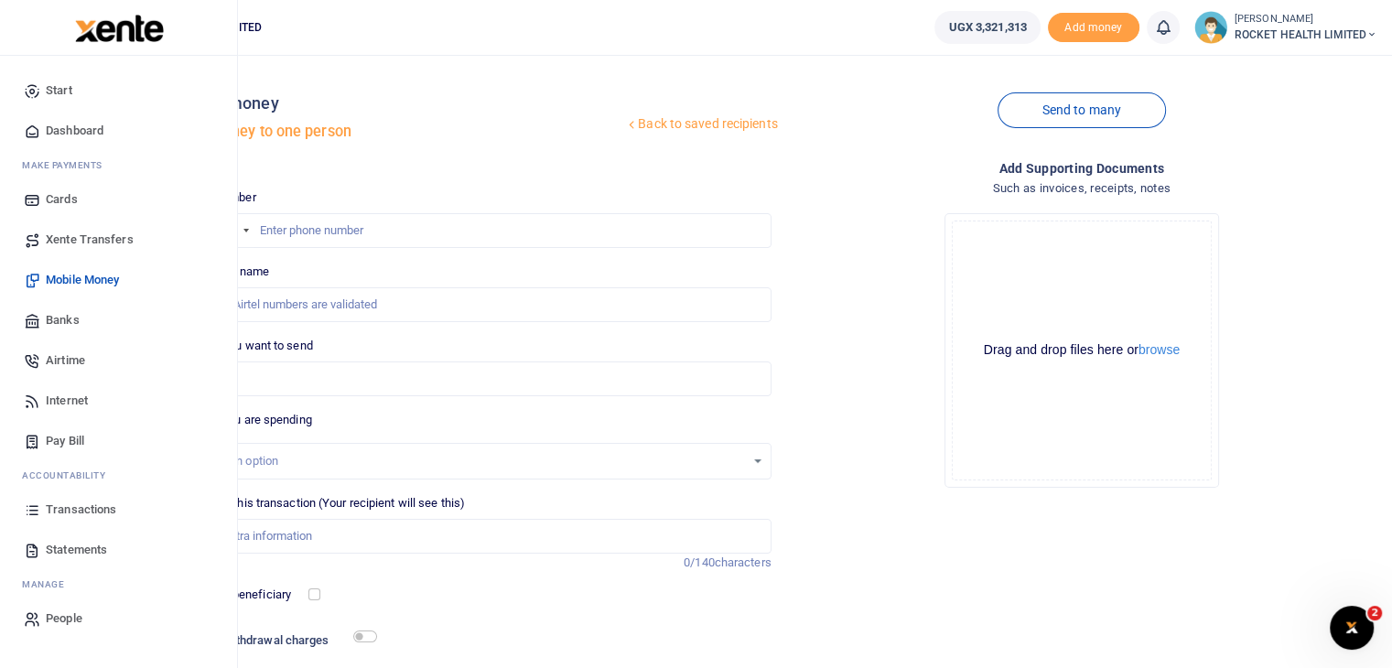
click at [91, 513] on span "Transactions" at bounding box center [81, 510] width 70 height 18
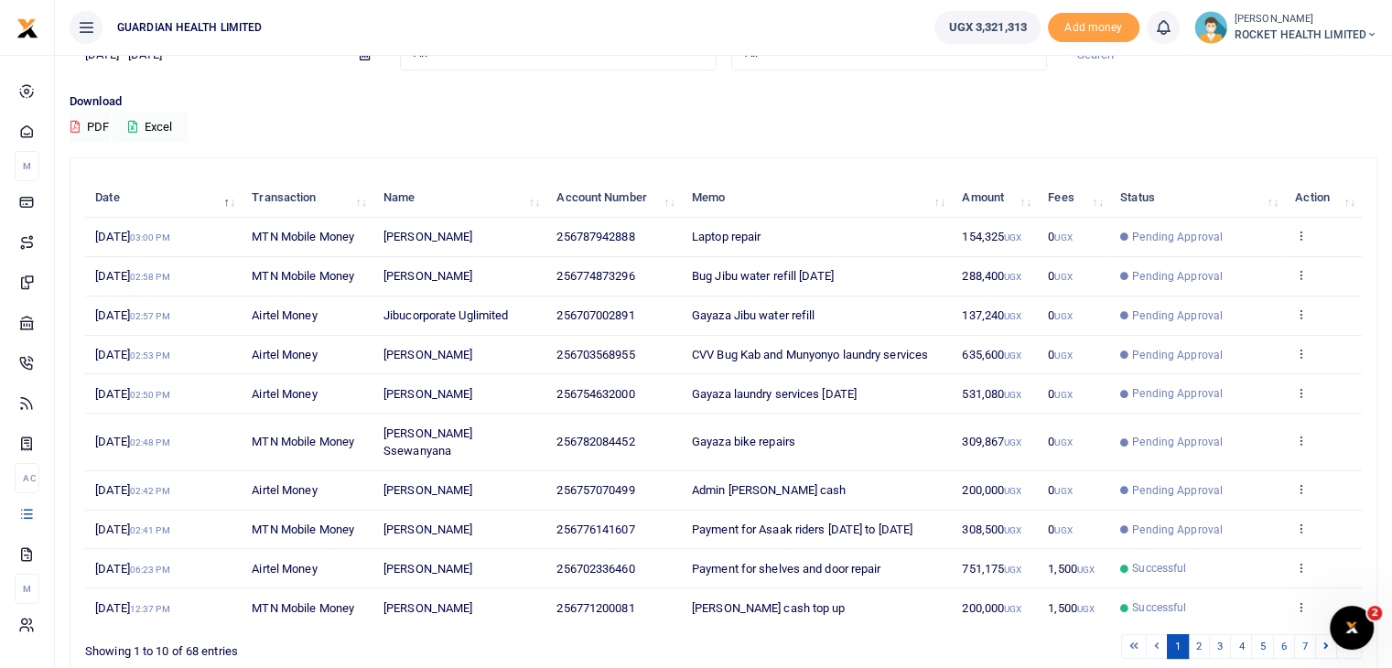
scroll to position [171, 0]
